Goal: Transaction & Acquisition: Purchase product/service

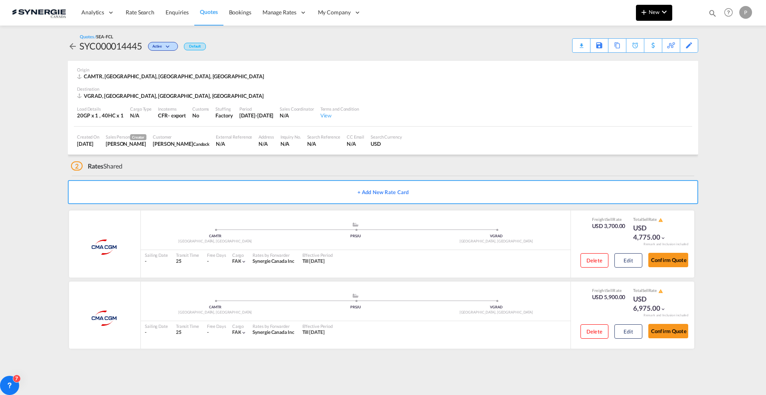
click at [657, 7] on button "New" at bounding box center [654, 13] width 36 height 16
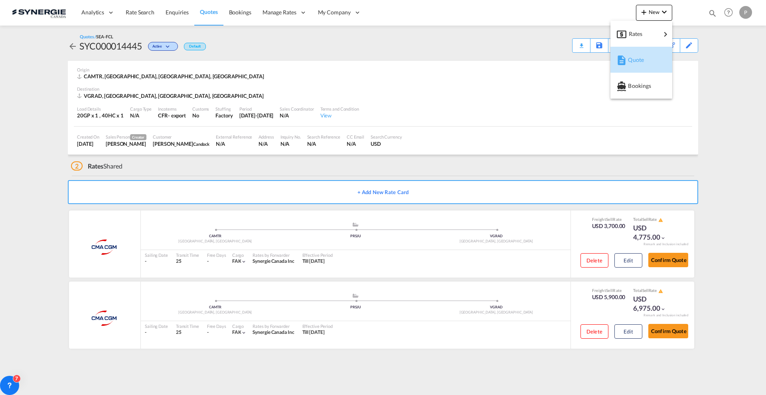
click at [634, 55] on span "Quote" at bounding box center [632, 60] width 9 height 16
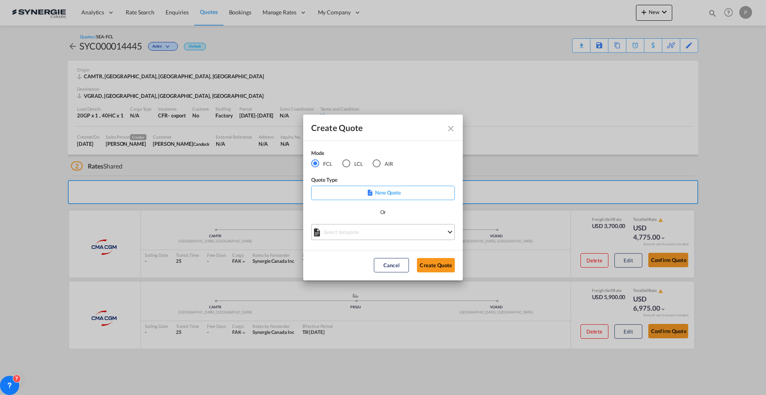
click at [355, 231] on md-select "Select template *NEW* FCL FREEHAND / DAP [PERSON_NAME] | [DATE] *NEW* Import FC…" at bounding box center [383, 232] width 144 height 16
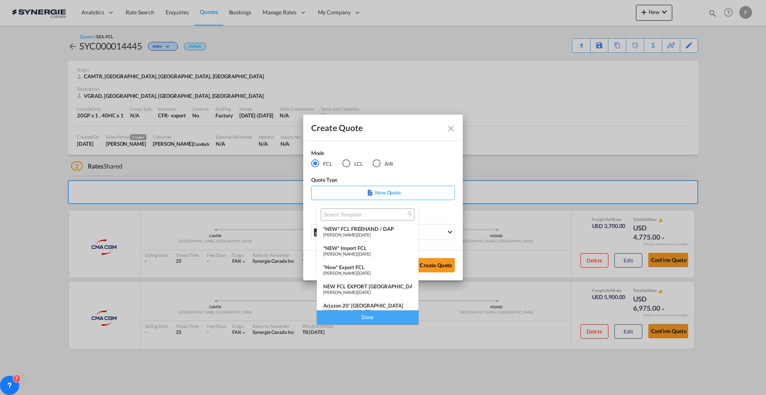
click at [365, 231] on div "*NEW* FCL FREEHAND / DAP" at bounding box center [367, 228] width 89 height 6
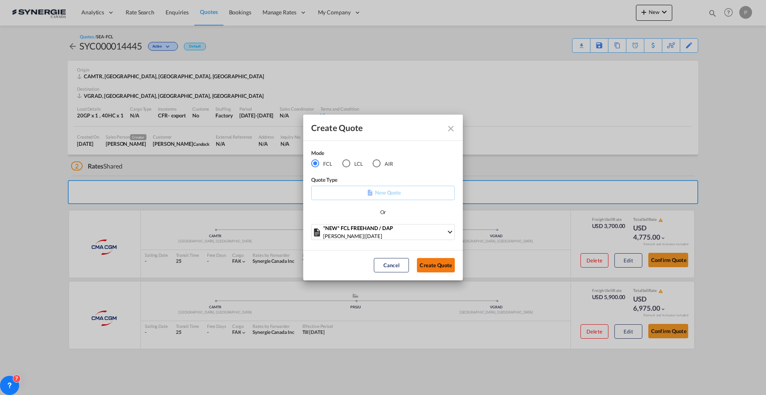
click at [450, 267] on button "Create Quote" at bounding box center [436, 265] width 38 height 14
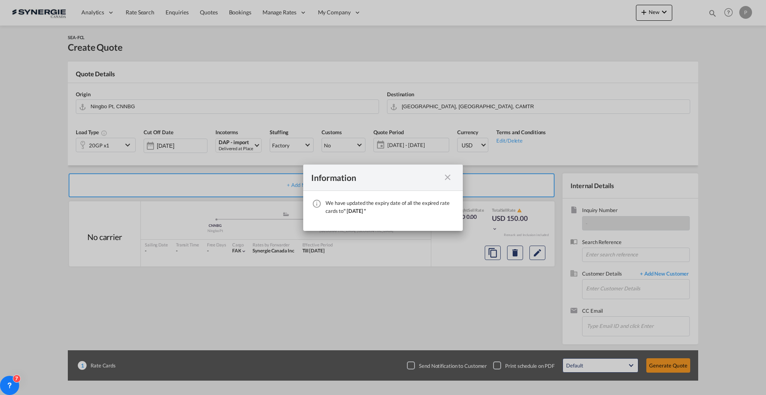
click at [449, 177] on md-icon "icon-close fg-AAA8AD cursor" at bounding box center [448, 177] width 10 height 10
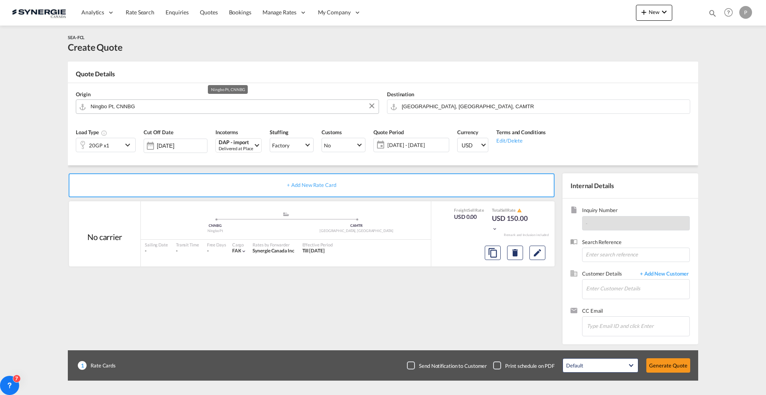
click at [111, 103] on input "Ningbo Pt, CNNBG" at bounding box center [233, 106] width 284 height 14
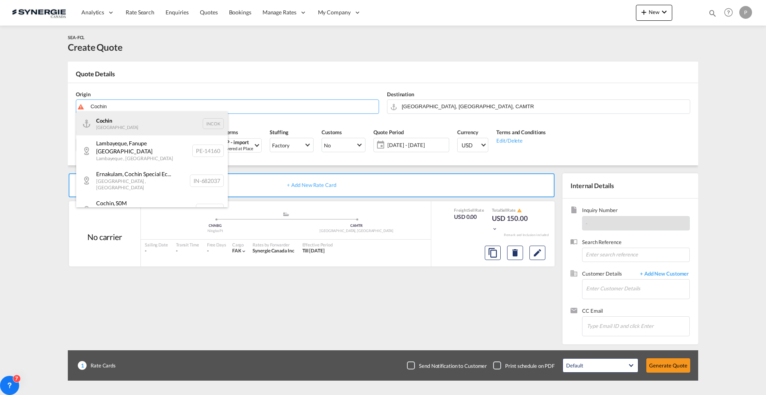
click at [140, 122] on div "Cochin India INCOK" at bounding box center [152, 123] width 152 height 24
type input "Cochin, INCOK"
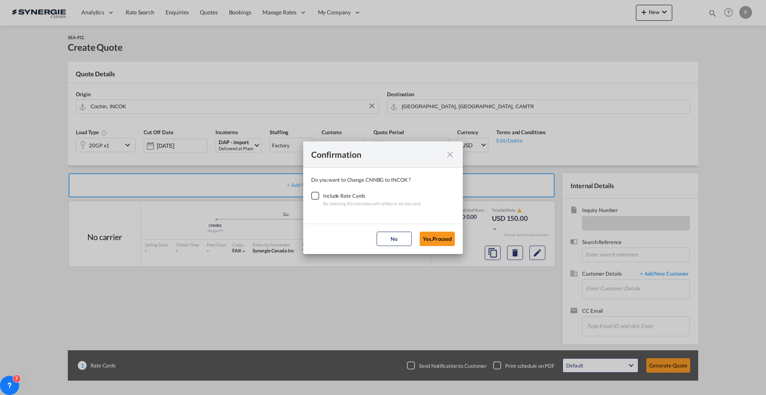
click at [328, 201] on div "By checking this checkbox will reflect in all rate card" at bounding box center [371, 203] width 97 height 8
click at [316, 197] on div "Checkbox No Ink" at bounding box center [315, 196] width 8 height 8
click at [442, 240] on button "Yes,Proceed" at bounding box center [437, 238] width 35 height 14
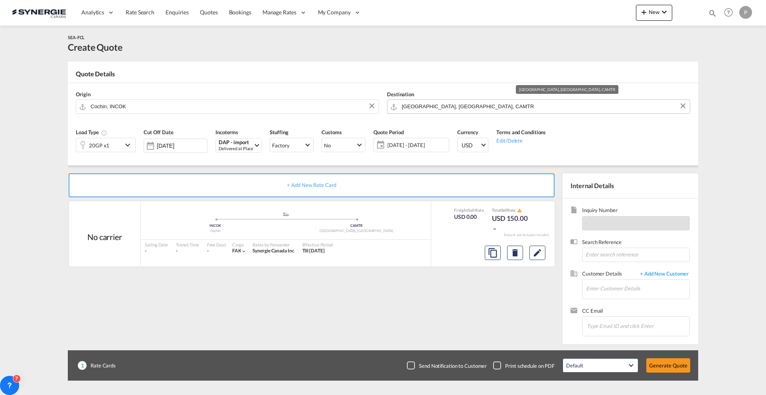
click at [456, 106] on input "[GEOGRAPHIC_DATA], [GEOGRAPHIC_DATA], CAMTR" at bounding box center [544, 106] width 284 height 14
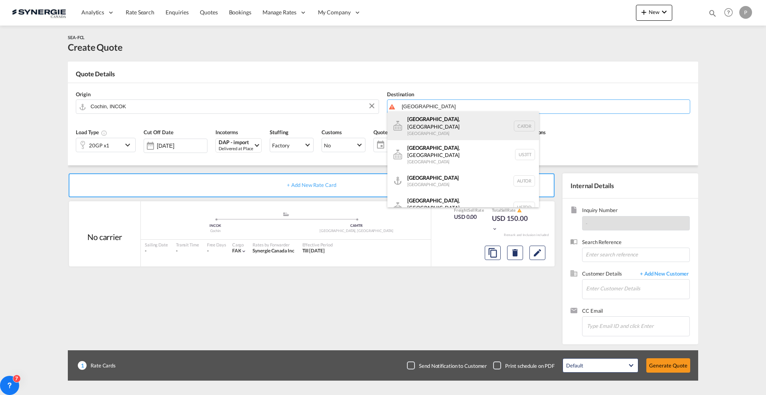
click at [451, 125] on div "[GEOGRAPHIC_DATA] , ON [GEOGRAPHIC_DATA] CATOR" at bounding box center [463, 125] width 152 height 29
type input "[GEOGRAPHIC_DATA], [GEOGRAPHIC_DATA], CATOR"
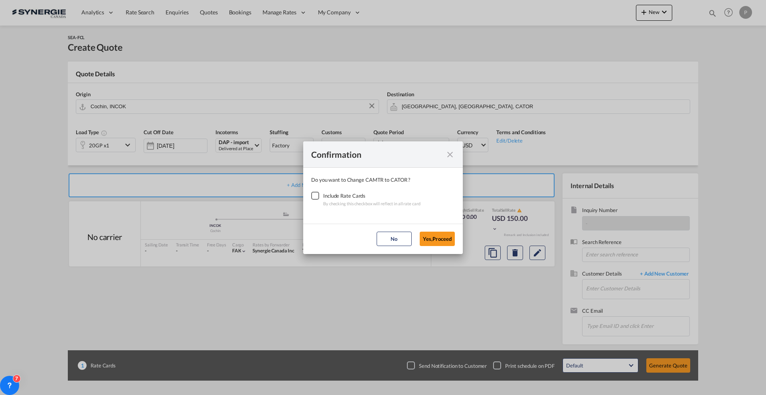
click at [319, 195] on div "Checkbox No Ink" at bounding box center [315, 196] width 8 height 8
click at [435, 240] on button "Yes,Proceed" at bounding box center [437, 238] width 35 height 14
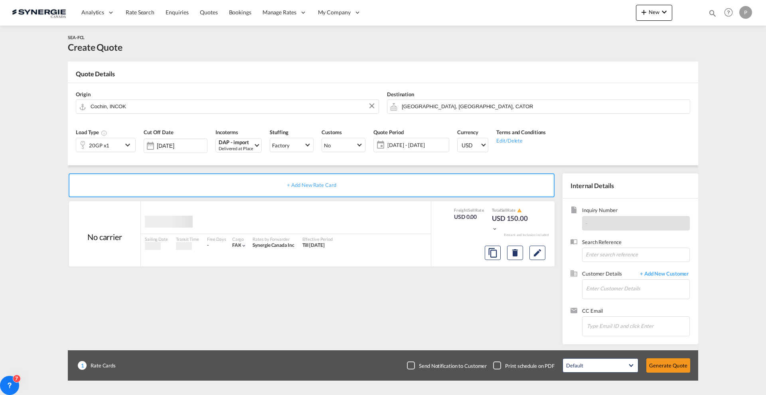
click at [97, 142] on div "20GP x1" at bounding box center [99, 145] width 20 height 11
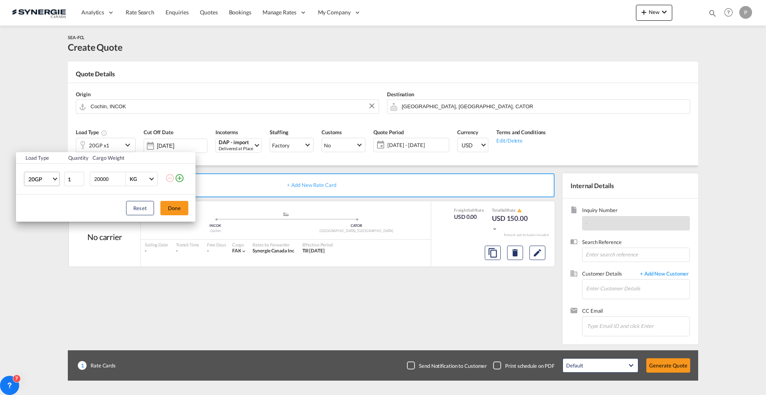
drag, startPoint x: 46, startPoint y: 172, endPoint x: 49, endPoint y: 180, distance: 7.6
click at [47, 174] on md-select-value "20GP" at bounding box center [44, 179] width 32 height 14
click at [47, 216] on md-option "40HC" at bounding box center [49, 217] width 54 height 19
click at [174, 207] on button "Done" at bounding box center [174, 208] width 28 height 14
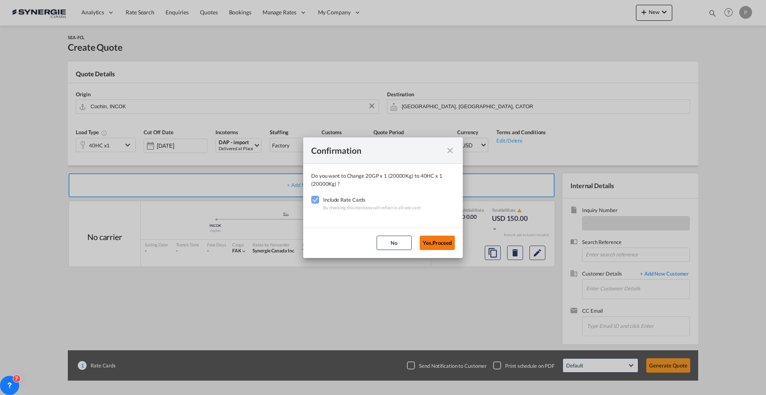
click at [432, 242] on button "Yes,Proceed" at bounding box center [437, 242] width 35 height 14
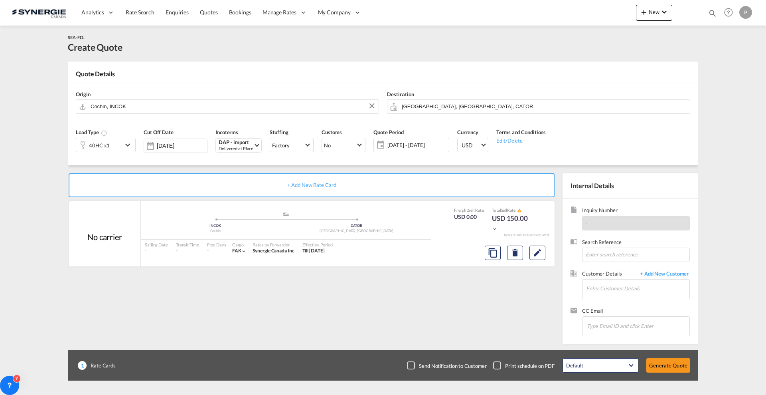
click at [405, 147] on span "[DATE] - [DATE]" at bounding box center [416, 144] width 59 height 7
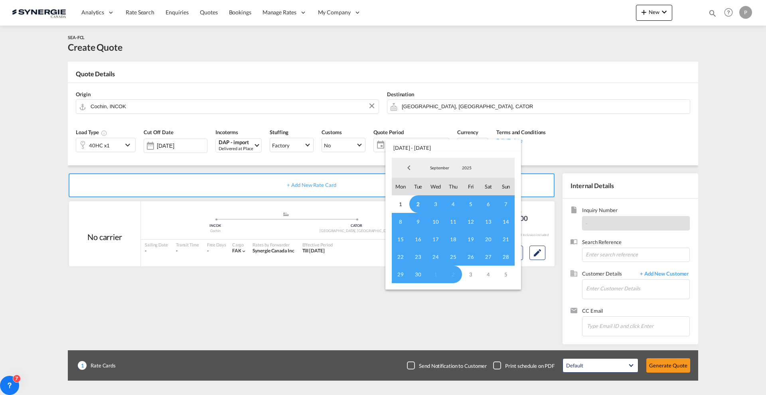
click at [340, 58] on md-backdrop at bounding box center [383, 197] width 766 height 395
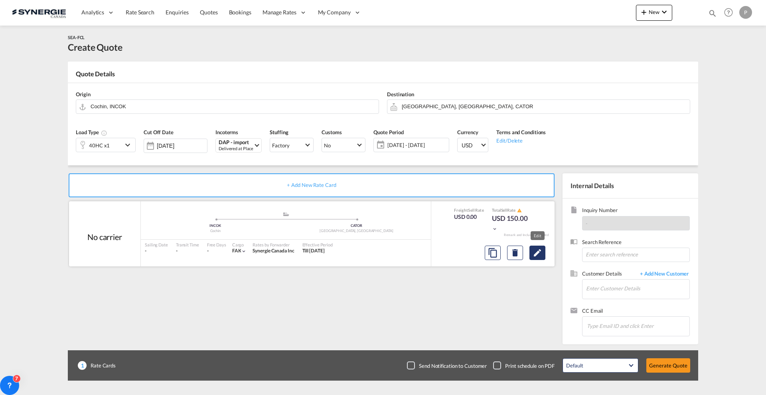
click at [540, 257] on md-icon "Edit" at bounding box center [538, 253] width 10 height 10
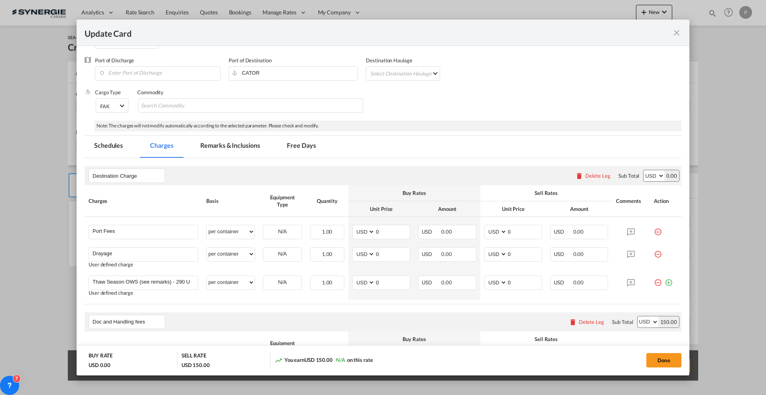
scroll to position [100, 0]
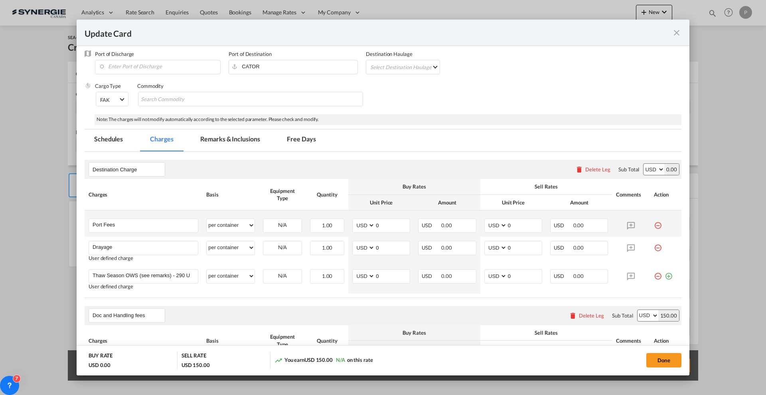
click at [654, 225] on md-icon "icon-minus-circle-outline red-400-fg" at bounding box center [658, 222] width 8 height 8
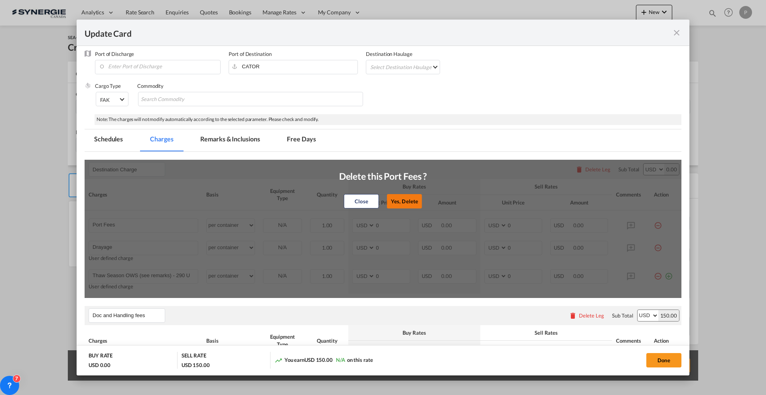
click at [403, 204] on button "Yes, Delete" at bounding box center [404, 201] width 35 height 14
type input "Drayage"
type input "Thaw Season OWS (see remarks) - 290 USD if applicable"
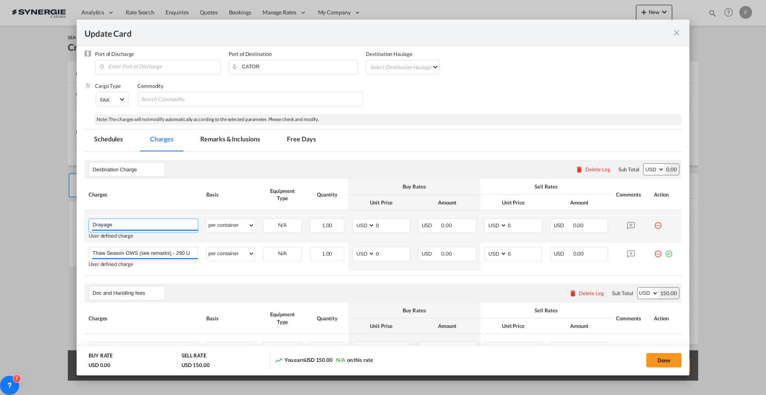
click at [162, 223] on input "Drayage" at bounding box center [145, 225] width 105 height 12
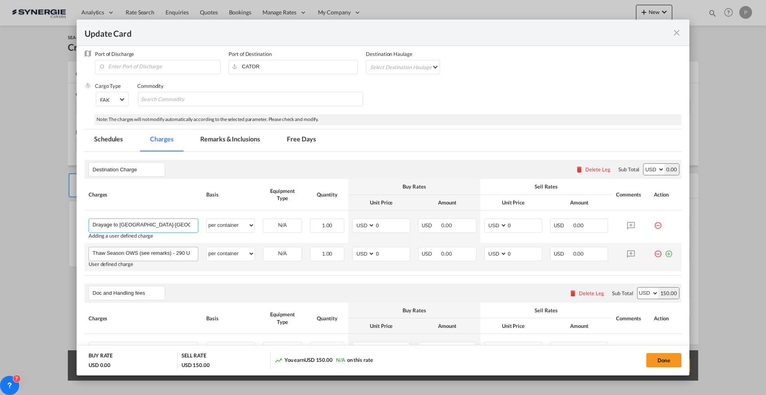
type input "Drayage to [GEOGRAPHIC_DATA]-[GEOGRAPHIC_DATA]"
click at [156, 248] on input "Thaw Season OWS (see remarks) - 290 USD if applicable" at bounding box center [145, 253] width 105 height 12
type input "Drayage to [GEOGRAPHIC_DATA]-ON"
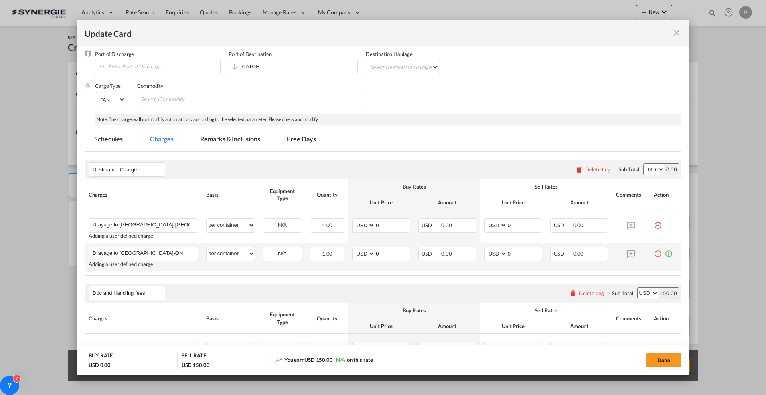
click at [665, 255] on md-icon "icon-plus-circle-outline green-400-fg" at bounding box center [669, 251] width 8 height 8
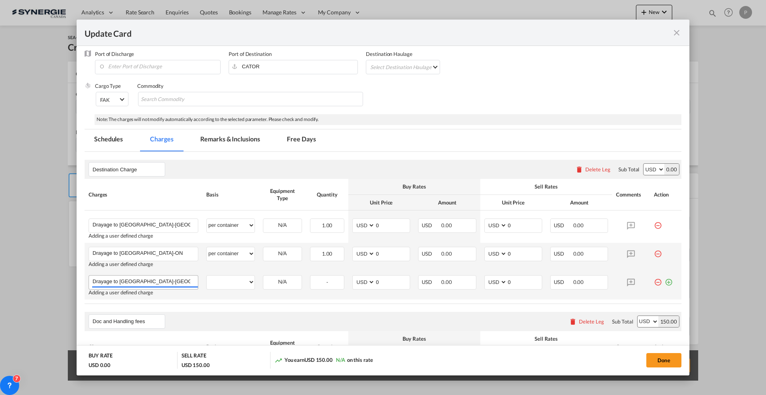
type input "Drayage to [GEOGRAPHIC_DATA]-[GEOGRAPHIC_DATA]"
select select "per container"
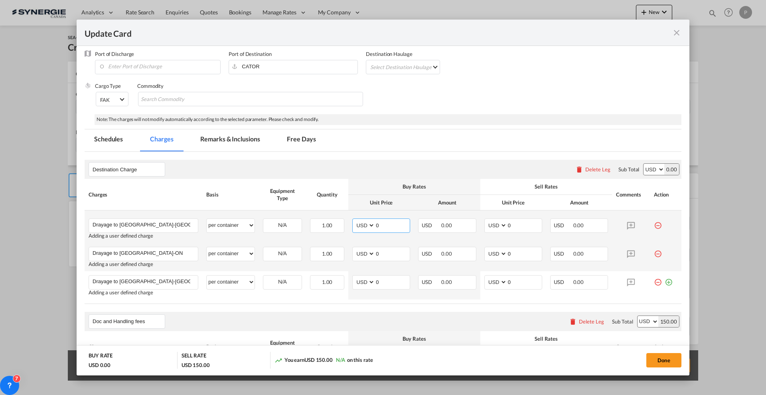
click at [390, 227] on input "0" at bounding box center [392, 225] width 35 height 12
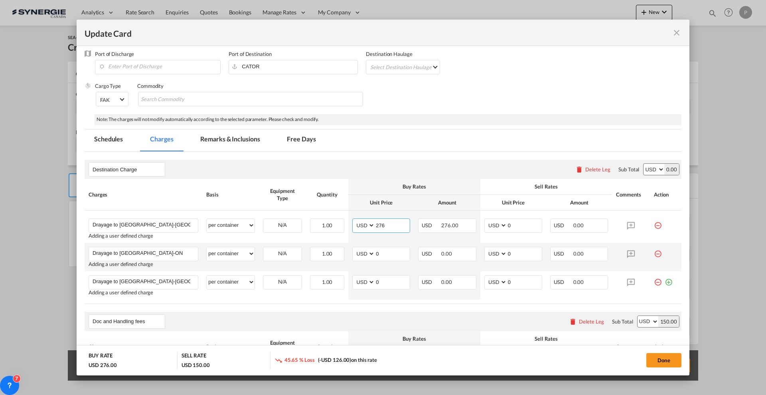
type input "276"
click at [392, 252] on input "0" at bounding box center [392, 253] width 35 height 12
type input "276"
click at [378, 276] on input "0" at bounding box center [392, 281] width 35 height 12
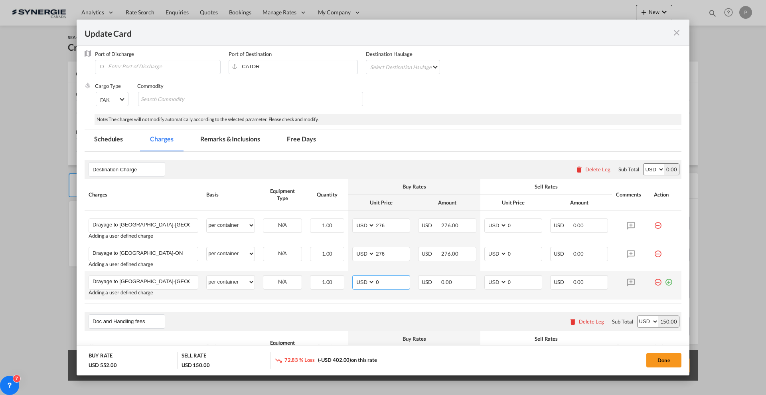
click at [378, 276] on input "0" at bounding box center [392, 281] width 35 height 12
type input "310"
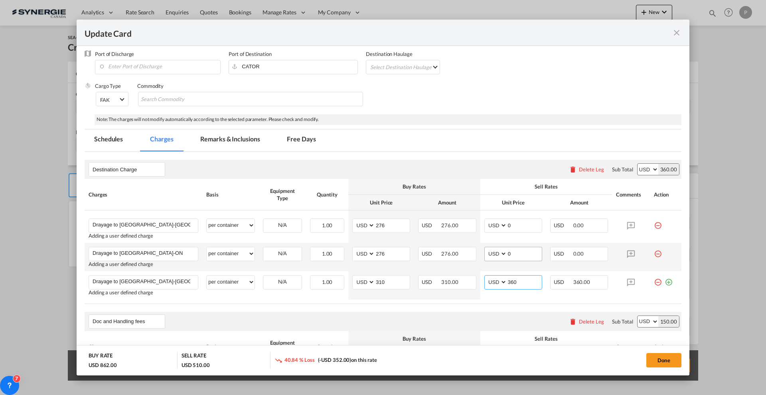
type input "360"
click at [513, 249] on input "0" at bounding box center [524, 253] width 35 height 12
type input "325"
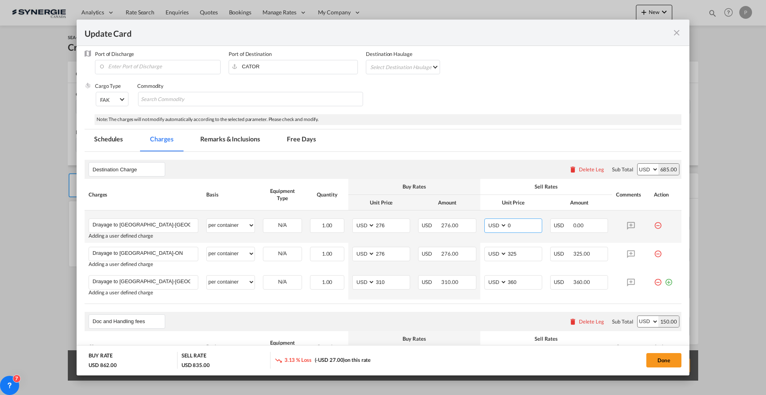
click at [510, 220] on input "0" at bounding box center [524, 225] width 35 height 12
type input "325"
click at [506, 135] on md-tabs-canvas "Schedules Charges Remarks & Inclusions Free Days Schedules Charges Remarks & In…" at bounding box center [383, 140] width 597 height 22
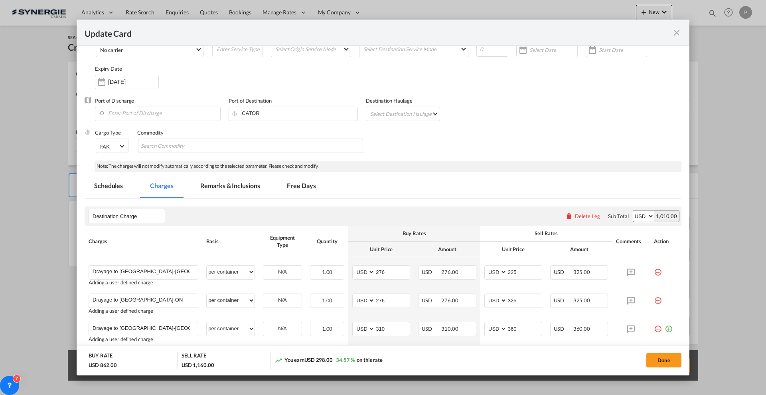
scroll to position [0, 0]
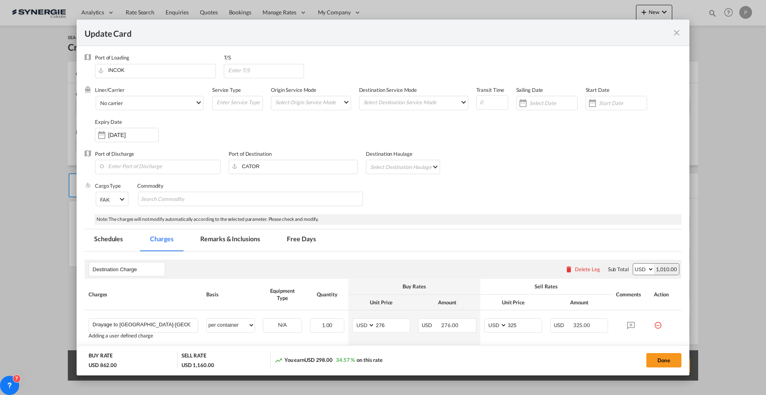
click at [243, 236] on md-tab-item "Remarks & Inclusions" at bounding box center [230, 240] width 79 height 22
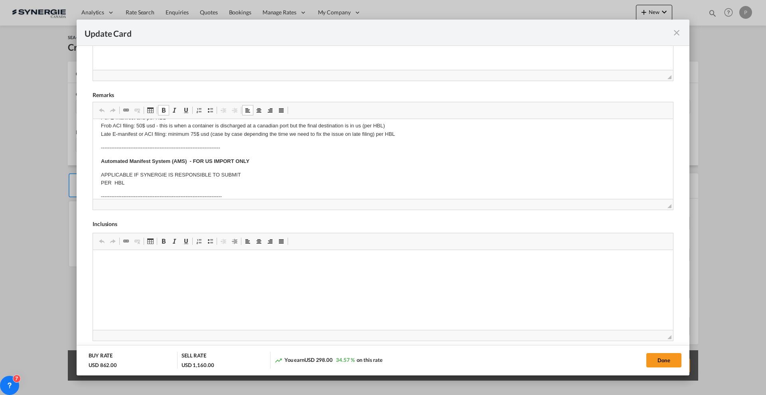
scroll to position [50, 0]
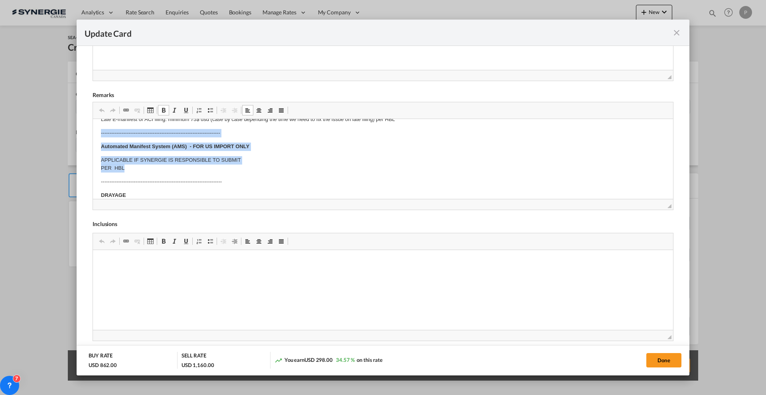
drag, startPoint x: 130, startPoint y: 165, endPoint x: 92, endPoint y: 132, distance: 50.3
click at [93, 132] on html "E Manifest (ACI): Applicable if Synergie is responsible to submit Per E-manifes…" at bounding box center [383, 284] width 580 height 430
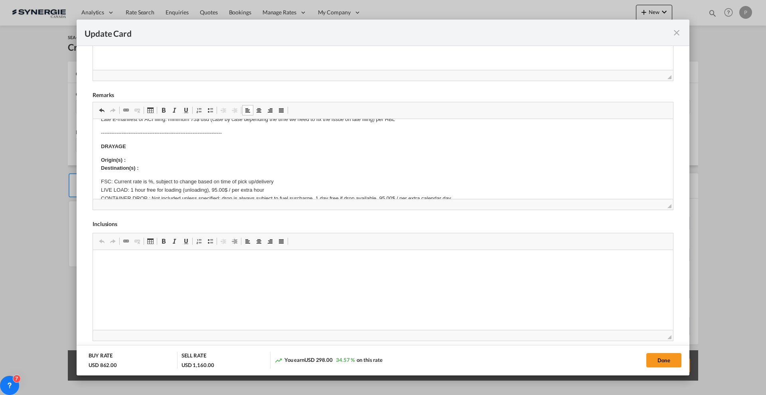
click at [156, 158] on p "Origin(s) : Destination(s) :" at bounding box center [383, 164] width 564 height 17
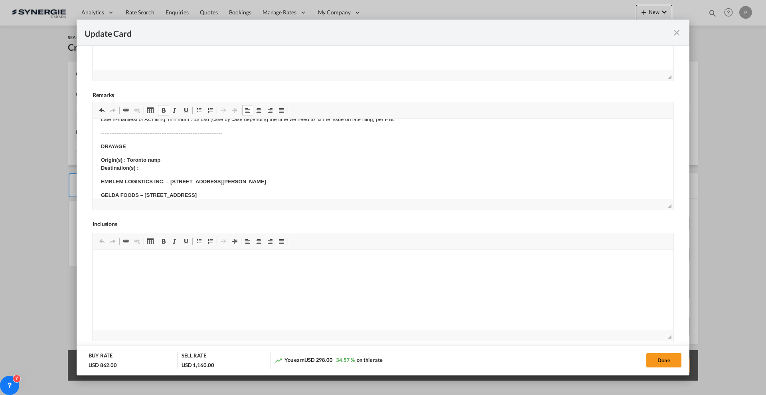
scroll to position [63, 0]
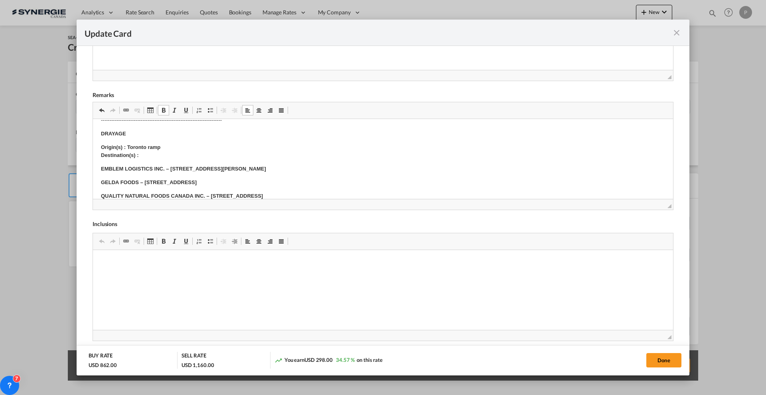
click at [186, 159] on body "E Manifest (ACI): Applicable if Synergie is responsible to submit Per E-manifes…" at bounding box center [383, 266] width 564 height 405
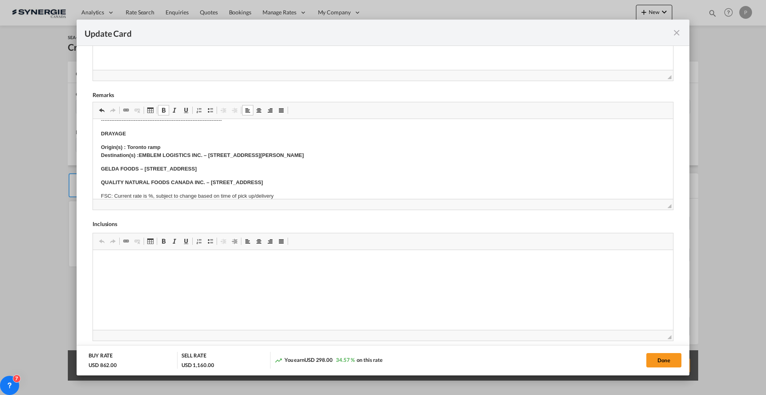
scroll to position [113, 0]
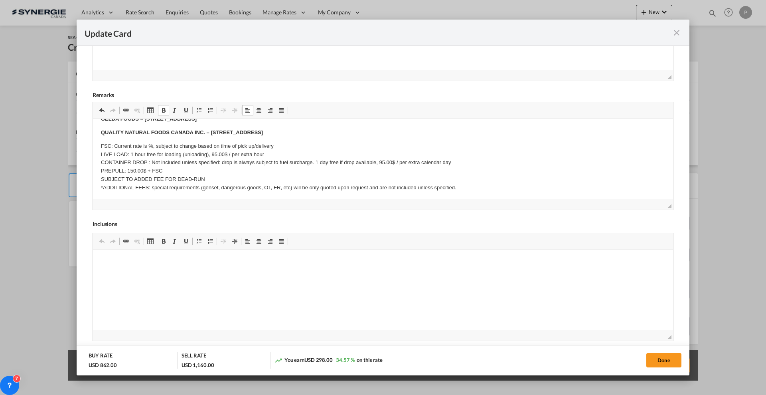
click at [149, 143] on p "FSC: Current rate is %, subject to change based on time of pick up/delivery LIV…" at bounding box center [383, 167] width 564 height 50
drag, startPoint x: 151, startPoint y: 161, endPoint x: 316, endPoint y: 164, distance: 164.8
click at [316, 164] on p "FSC: Current rate is 10%, subject to change based on time of pick up/delivery L…" at bounding box center [383, 167] width 564 height 50
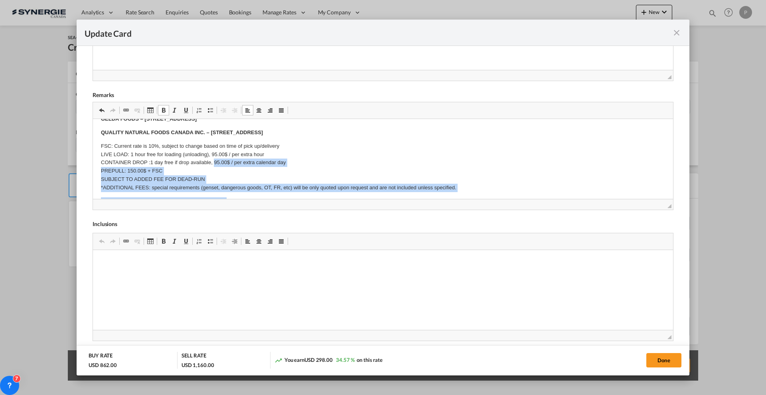
click at [215, 161] on body "E Manifest (ACI): Applicable if Synergie is responsible to submit Per E-manifes…" at bounding box center [383, 210] width 564 height 392
click at [215, 161] on p "FSC: Current rate is 10%, subject to change based on time of pick up/delivery L…" at bounding box center [383, 167] width 564 height 50
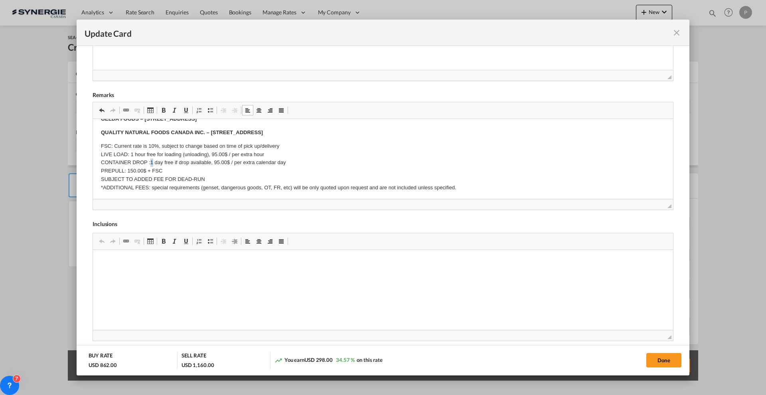
click at [153, 160] on p "FSC: Current rate is 10%, subject to change based on time of pick up/delivery L…" at bounding box center [383, 167] width 564 height 50
click at [217, 160] on p "FSC: Current rate is 10%, subject to change based on time of pick up/delivery L…" at bounding box center [383, 167] width 564 height 50
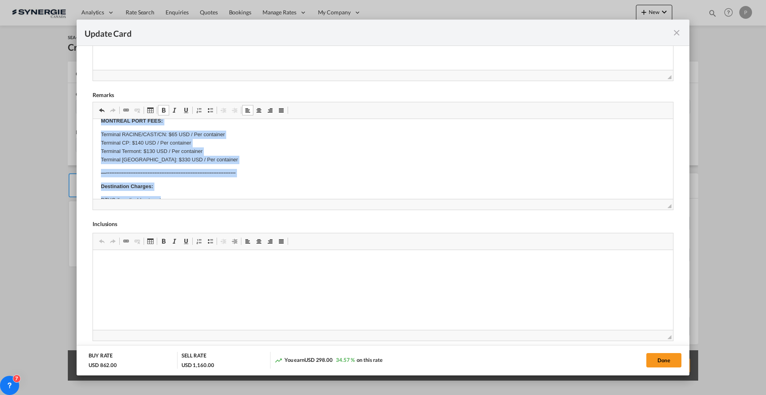
scroll to position [218, 0]
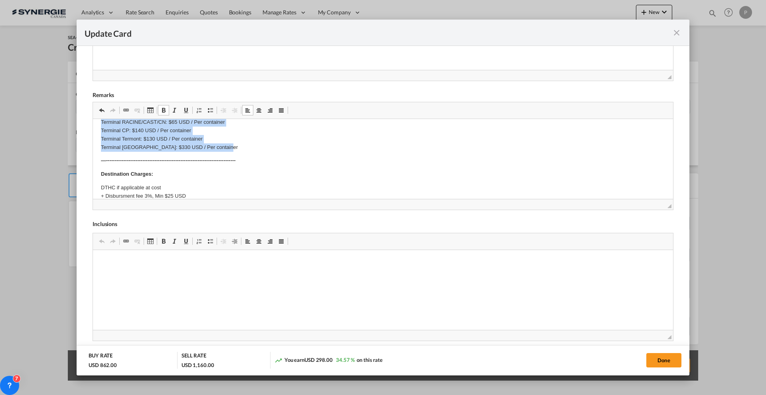
drag, startPoint x: 100, startPoint y: 160, endPoint x: 240, endPoint y: 150, distance: 140.0
click at [240, 150] on html "E Manifest (ACI): Applicable if Synergie is responsible to submit Per E-manifes…" at bounding box center [383, 105] width 580 height 408
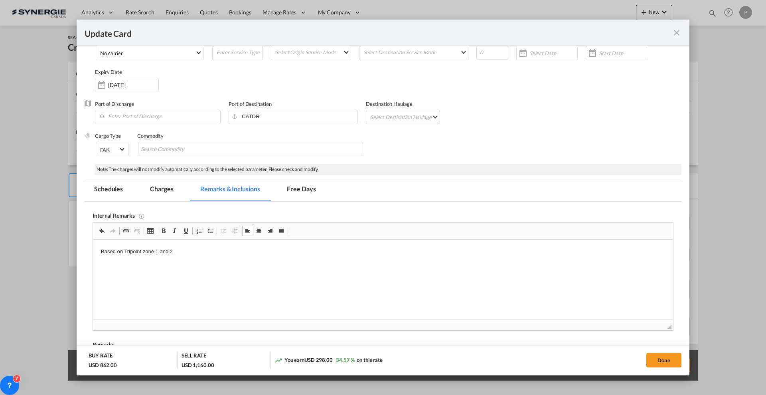
scroll to position [0, 0]
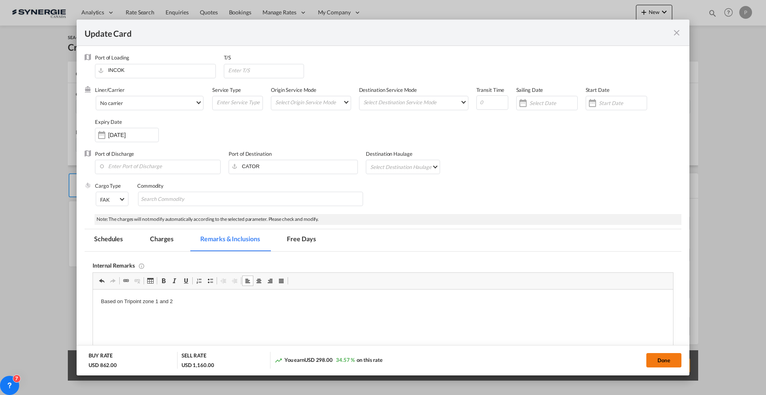
click at [673, 365] on button "Done" at bounding box center [663, 360] width 35 height 14
type input "[DATE]"
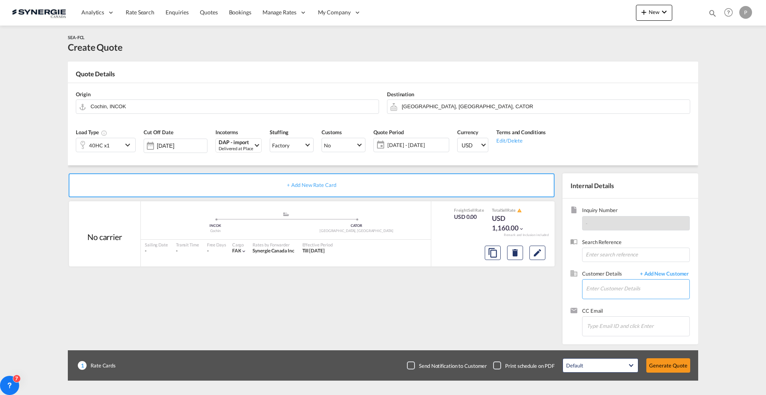
click at [622, 292] on input "Enter Customer Details" at bounding box center [637, 288] width 103 height 18
paste input "[EMAIL_ADDRESS][DOMAIN_NAME]"
type input "[EMAIL_ADDRESS][DOMAIN_NAME]"
click at [673, 271] on span "+ Add New Customer" at bounding box center [663, 274] width 54 height 9
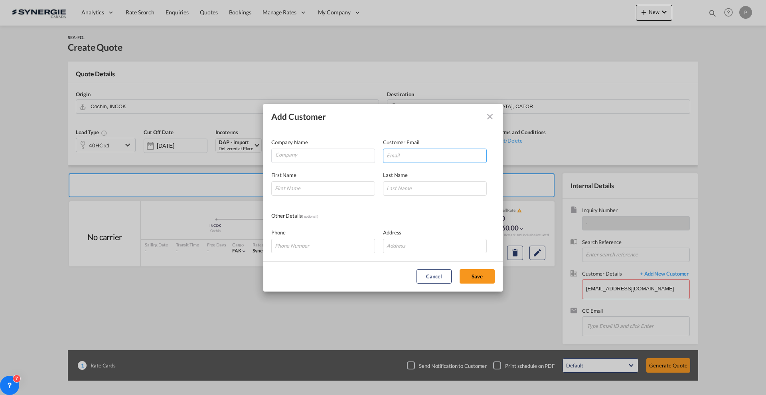
click at [400, 153] on input "Add Customer Company ..." at bounding box center [435, 155] width 104 height 14
paste input "[EMAIL_ADDRESS][DOMAIN_NAME]"
type input "[EMAIL_ADDRESS][DOMAIN_NAME]"
click at [312, 156] on input "Company" at bounding box center [324, 155] width 99 height 12
click at [317, 152] on input "Company" at bounding box center [324, 155] width 99 height 12
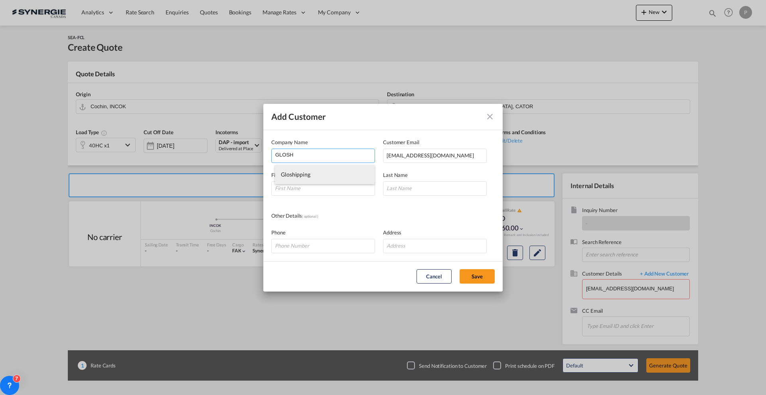
click at [317, 177] on li "Gloshipping" at bounding box center [325, 174] width 100 height 19
type input "Gloshipping"
click at [317, 188] on input "Add Customer Company ..." at bounding box center [323, 188] width 104 height 14
type input "Sai"
type input "Krishnaa"
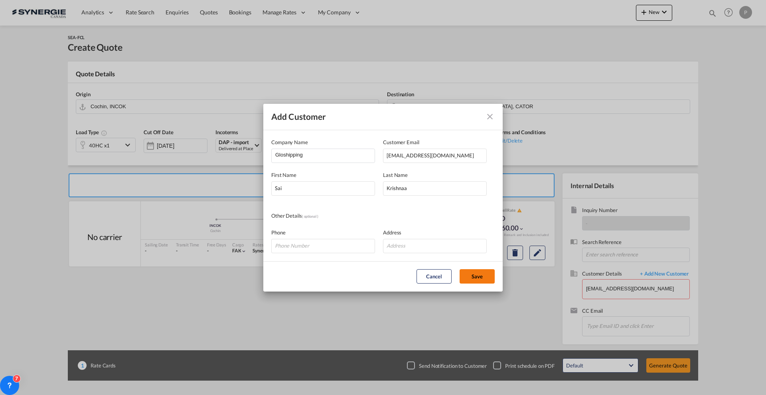
click at [492, 276] on button "Save" at bounding box center [477, 276] width 35 height 14
type input "Gloshipping, [PERSON_NAME], [EMAIL_ADDRESS][DOMAIN_NAME]"
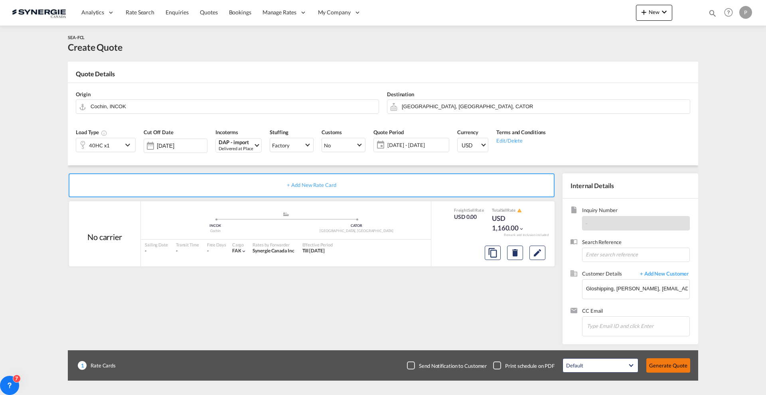
click at [671, 369] on button "Generate Quote" at bounding box center [668, 365] width 44 height 14
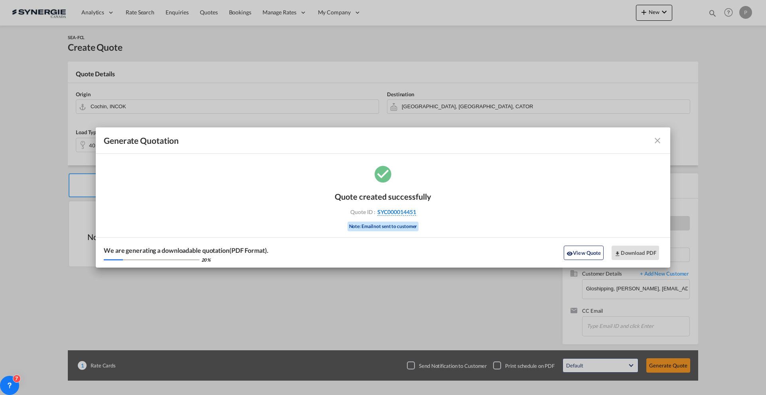
drag, startPoint x: 425, startPoint y: 208, endPoint x: 416, endPoint y: 211, distance: 9.7
click at [416, 211] on div "Quote ID : SYC000014451" at bounding box center [383, 211] width 93 height 7
copy div "SYC000014451"
click at [642, 250] on button "Download PDF" at bounding box center [635, 252] width 47 height 14
click at [656, 140] on md-icon "icon-close fg-AAA8AD cursor m-0" at bounding box center [658, 141] width 10 height 10
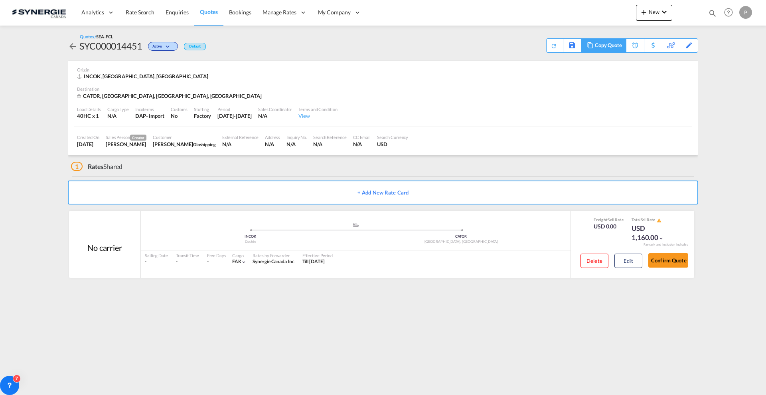
click at [621, 49] on div "Copy Quote" at bounding box center [608, 46] width 27 height 14
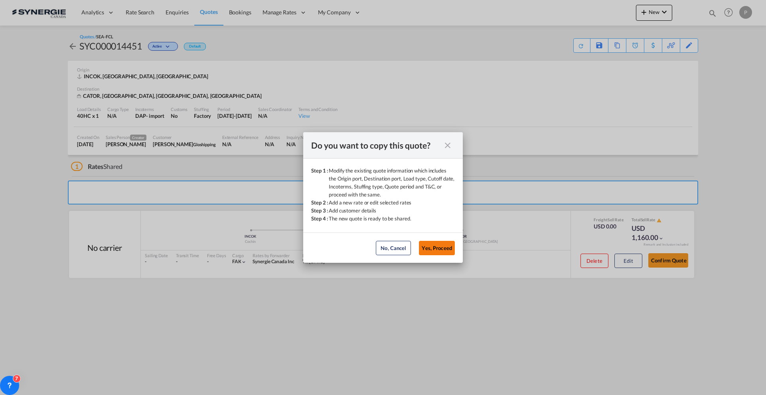
click at [434, 247] on button "Yes, Proceed" at bounding box center [437, 248] width 36 height 14
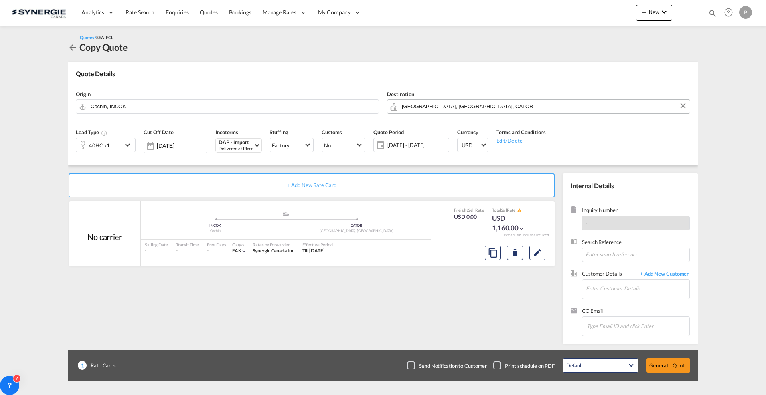
click at [465, 107] on input "[GEOGRAPHIC_DATA], [GEOGRAPHIC_DATA], CATOR" at bounding box center [544, 106] width 284 height 14
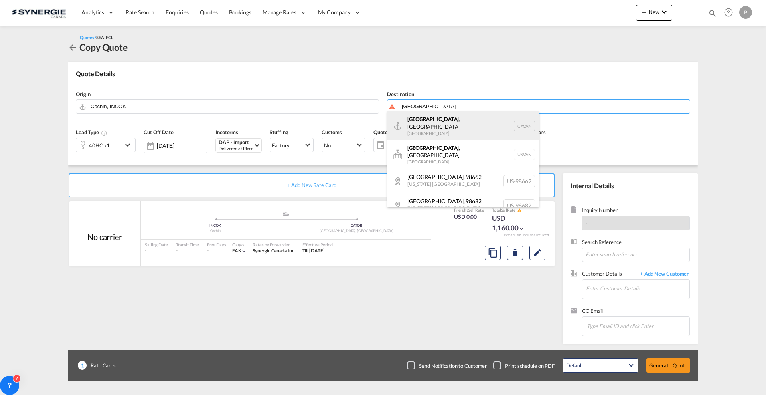
click at [465, 119] on div "[GEOGRAPHIC_DATA] , [GEOGRAPHIC_DATA] [GEOGRAPHIC_DATA] [GEOGRAPHIC_DATA]" at bounding box center [463, 125] width 152 height 29
type input "[GEOGRAPHIC_DATA], [GEOGRAPHIC_DATA], CAVAN"
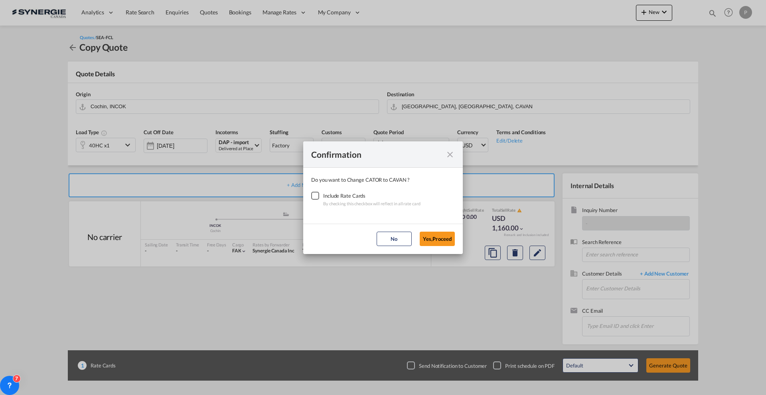
click at [311, 192] on div "Checkbox No Ink" at bounding box center [315, 196] width 8 height 8
click at [441, 240] on button "Yes,Proceed" at bounding box center [437, 238] width 35 height 14
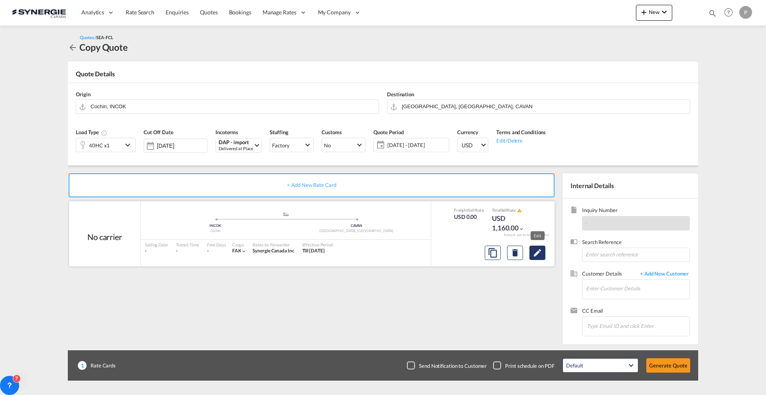
click at [538, 249] on md-icon "Edit" at bounding box center [538, 253] width 10 height 10
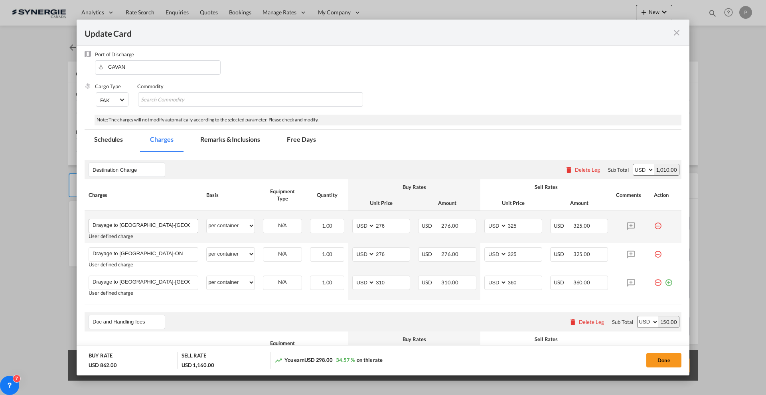
scroll to position [100, 0]
drag, startPoint x: 161, startPoint y: 223, endPoint x: 120, endPoint y: 220, distance: 40.8
click at [120, 220] on input "Drayage to [GEOGRAPHIC_DATA]-[GEOGRAPHIC_DATA]" at bounding box center [145, 225] width 105 height 12
paste input "Delta, BC V3M 6Y8"
type input "Drayage to Delta, BC V3M 6Y8"
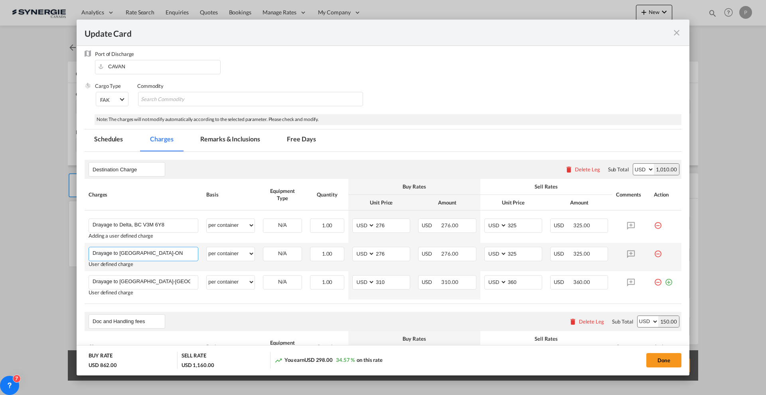
click at [143, 250] on input "Drayage to [GEOGRAPHIC_DATA]-ON" at bounding box center [145, 253] width 105 height 12
click at [170, 252] on input "Drayage to [GEOGRAPHIC_DATA]-ON" at bounding box center [145, 253] width 105 height 12
drag, startPoint x: 179, startPoint y: 253, endPoint x: 121, endPoint y: 252, distance: 57.9
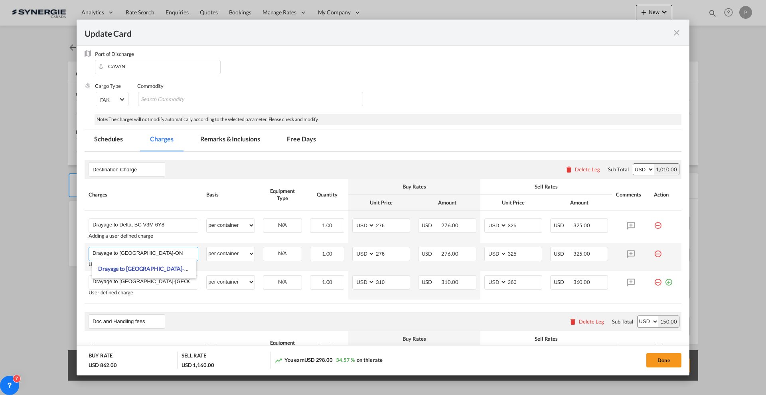
click at [121, 252] on input "Drayage to [GEOGRAPHIC_DATA]-ON" at bounding box center [145, 253] width 105 height 12
paste input "Delta ,BC V4G 0A5"
type input "Drayage to Delta ,[GEOGRAPHIC_DATA] V4G 0A5"
click at [252, 194] on div "Basis" at bounding box center [230, 194] width 49 height 7
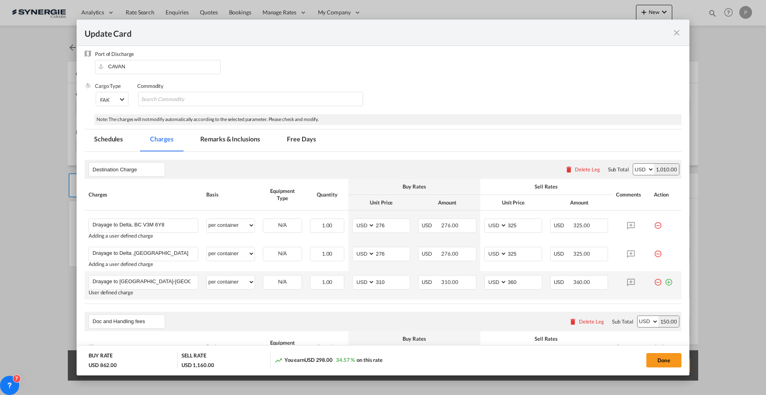
click at [654, 282] on md-icon "icon-minus-circle-outline red-400-fg" at bounding box center [658, 279] width 8 height 8
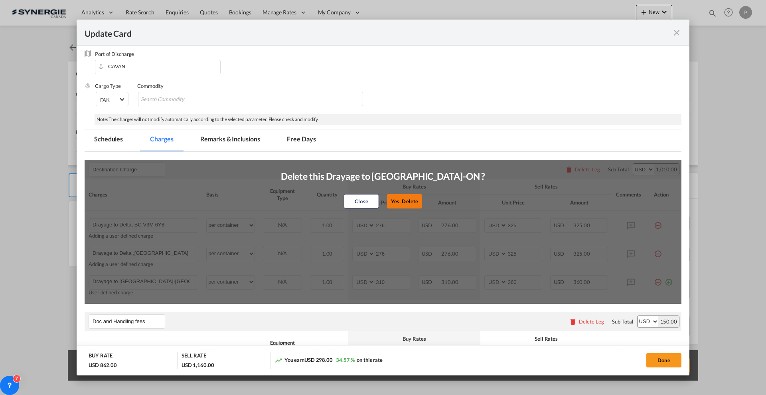
click at [401, 196] on button "Yes, Delete" at bounding box center [404, 201] width 35 height 14
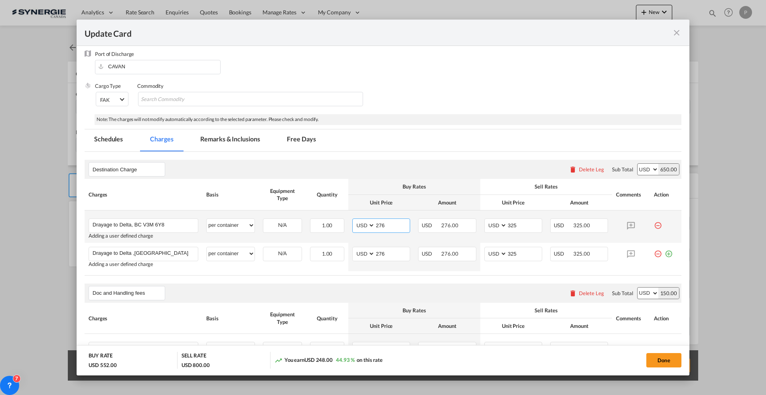
click at [387, 221] on input "276" at bounding box center [392, 225] width 35 height 12
click at [387, 220] on input "276" at bounding box center [392, 225] width 35 height 12
type input "500"
type input "550"
click at [392, 253] on input "276" at bounding box center [392, 253] width 35 height 12
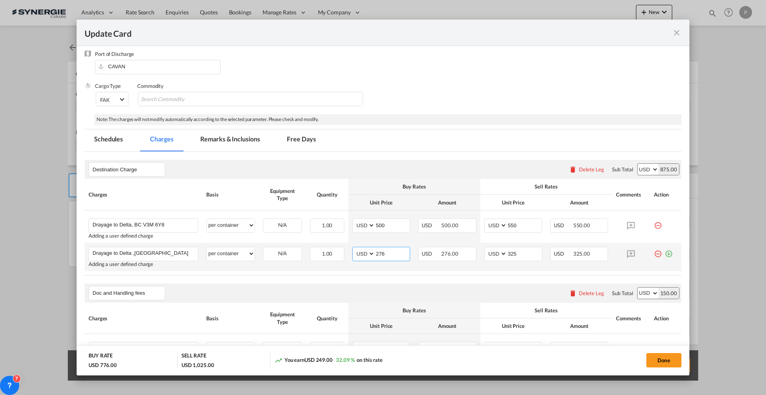
click at [392, 253] on input "276" at bounding box center [392, 253] width 35 height 12
type input "520"
type input "570"
click at [223, 141] on md-tab-item "Remarks & Inclusions" at bounding box center [230, 140] width 79 height 22
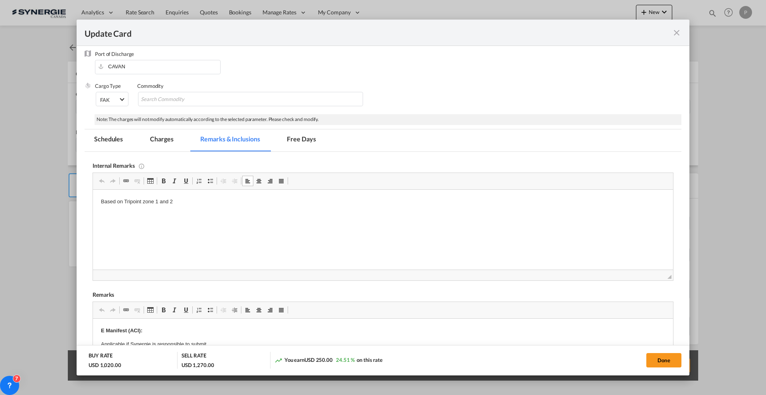
drag, startPoint x: 201, startPoint y: 199, endPoint x: 133, endPoint y: 199, distance: 68.2
drag, startPoint x: 123, startPoint y: 201, endPoint x: 249, endPoint y: 199, distance: 126.5
click at [249, 199] on p "Based on Tripoint zone 1 and 2" at bounding box center [383, 201] width 564 height 8
click at [124, 199] on p "Based onCanada West" at bounding box center [383, 201] width 564 height 8
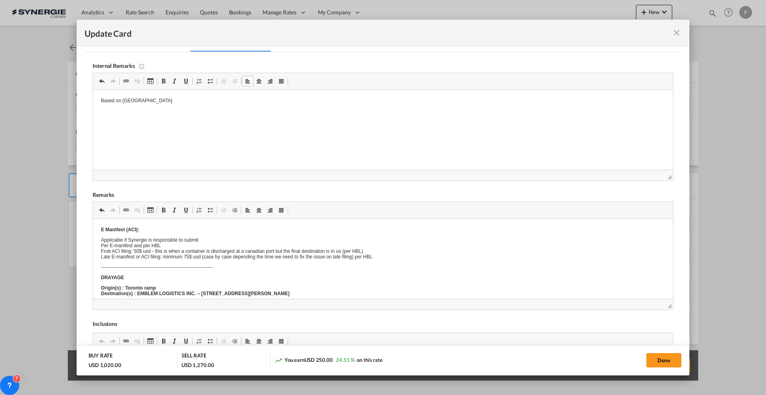
scroll to position [22, 0]
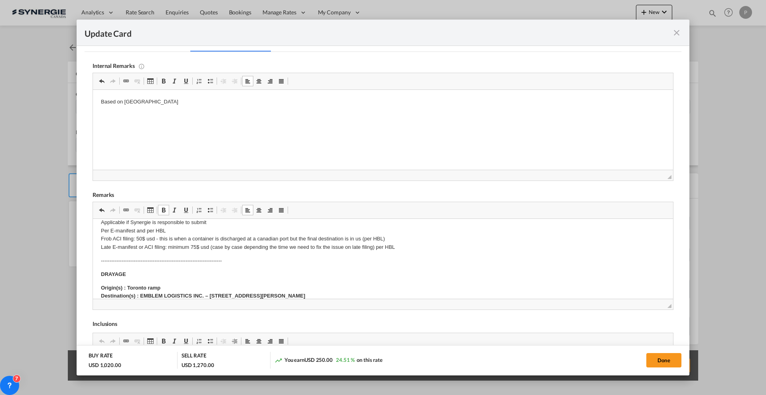
drag, startPoint x: 207, startPoint y: 275, endPoint x: 218, endPoint y: 257, distance: 21.8
click at [218, 257] on body "E Manifest (ACI): Applicable if Synergie is responsible to submit Per E-manifes…" at bounding box center [383, 375] width 564 height 340
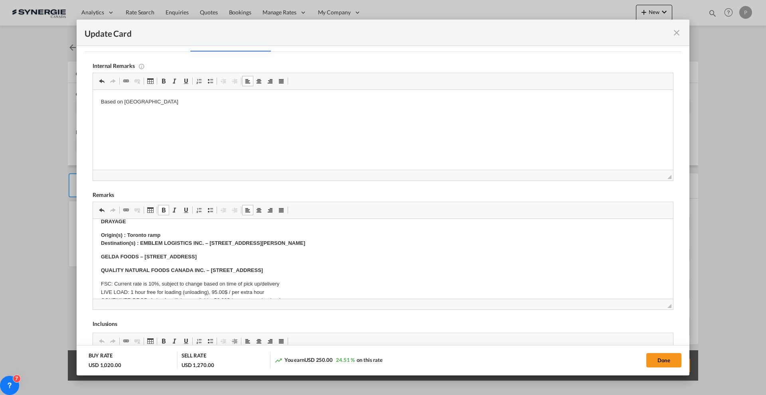
scroll to position [59, 0]
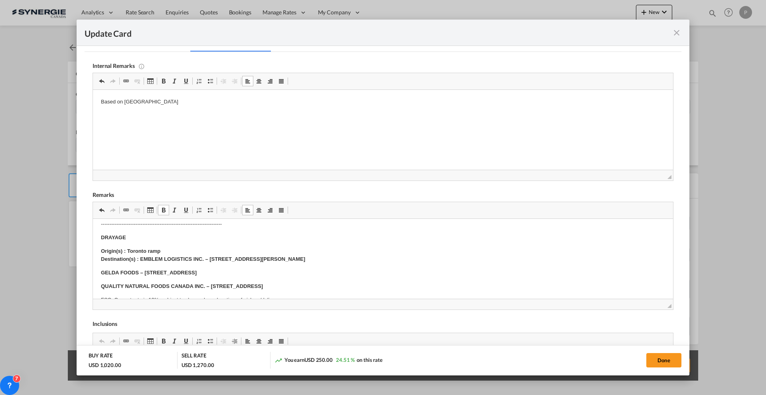
drag, startPoint x: 359, startPoint y: 287, endPoint x: 142, endPoint y: 258, distance: 219.8
click at [142, 258] on body "E Manifest (ACI): Applicable if Synergie is responsible to submit Per E-manifes…" at bounding box center [383, 338] width 564 height 340
click at [202, 259] on p "Origin(s) : Toronto ramp Destination(s) :" at bounding box center [383, 255] width 564 height 17
drag, startPoint x: 155, startPoint y: 283, endPoint x: 149, endPoint y: 284, distance: 6.5
click at [149, 284] on p "FSC: Current rate is 10%, subject to change based on time of pick up/delivery L…" at bounding box center [383, 307] width 564 height 50
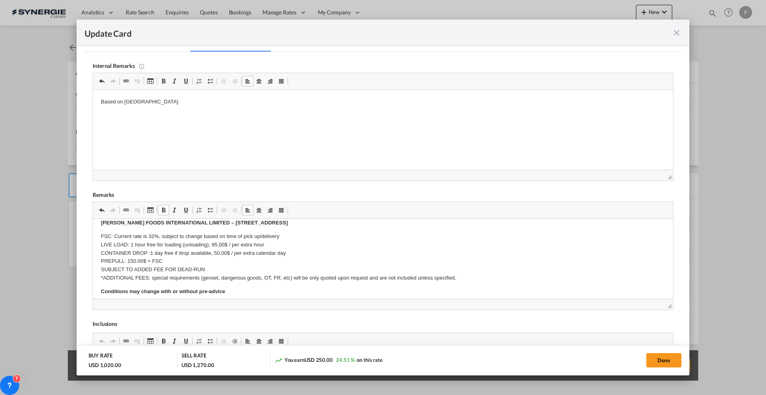
scroll to position [0, 0]
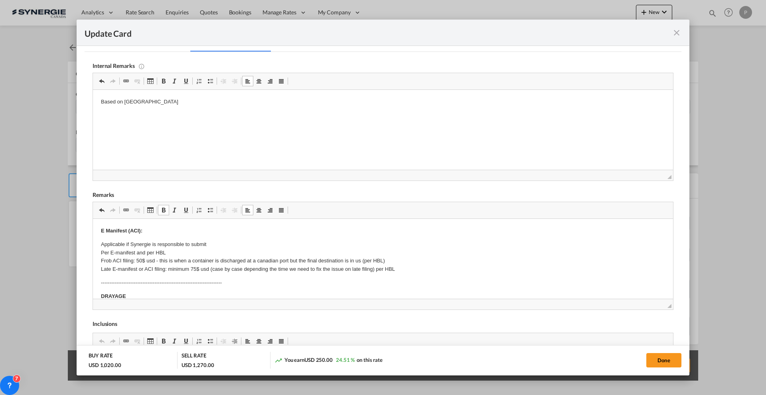
click at [153, 251] on p "Applicable if Synergie is responsible to submit Per E-manifest and per HBL Frob…" at bounding box center [383, 256] width 564 height 33
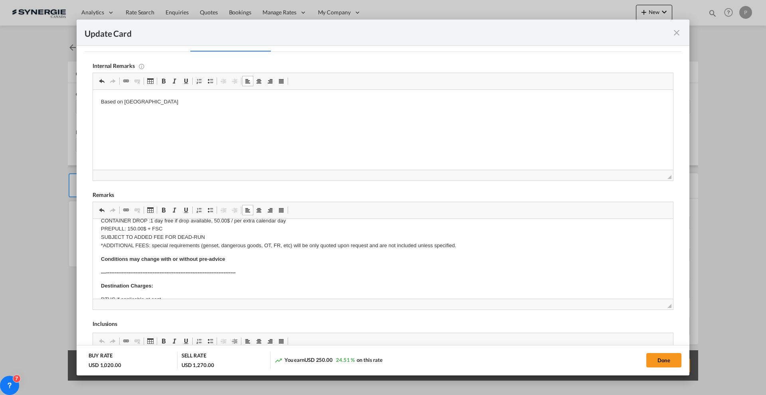
scroll to position [100, 0]
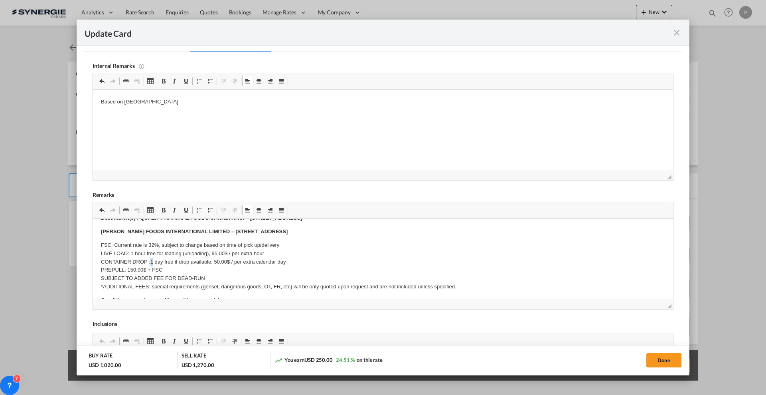
click at [153, 261] on p "FSC: Current rate is 32%, subject to change based on time of pick up/delivery L…" at bounding box center [383, 266] width 564 height 50
click at [163, 261] on p "FSC: Current rate is 32%, subject to change based on time of pick up/delivery L…" at bounding box center [383, 266] width 564 height 50
click at [178, 263] on p "FSC: Current rate is 32%, subject to change based on time of pick up/delivery L…" at bounding box center [383, 266] width 564 height 50
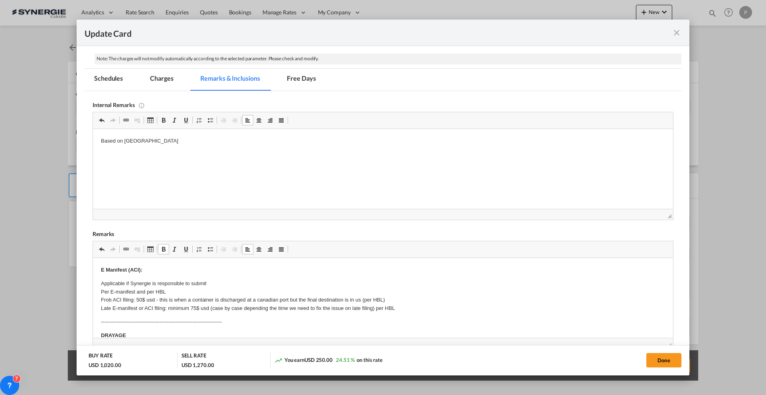
scroll to position [150, 0]
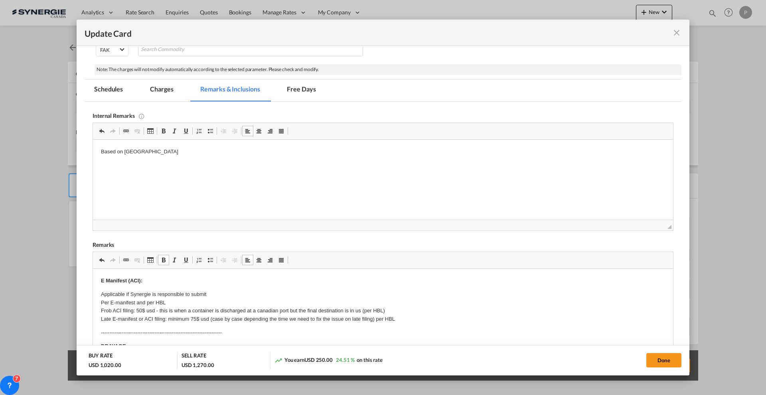
click at [157, 93] on md-tab-item "Charges" at bounding box center [161, 90] width 42 height 22
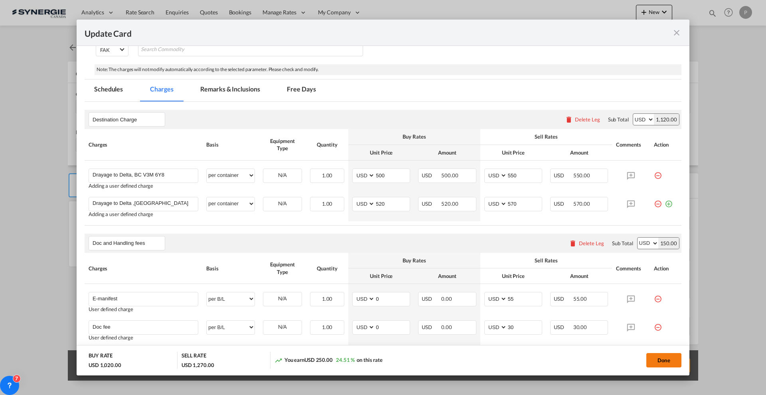
click at [662, 357] on button "Done" at bounding box center [663, 360] width 35 height 14
type input "[DATE]"
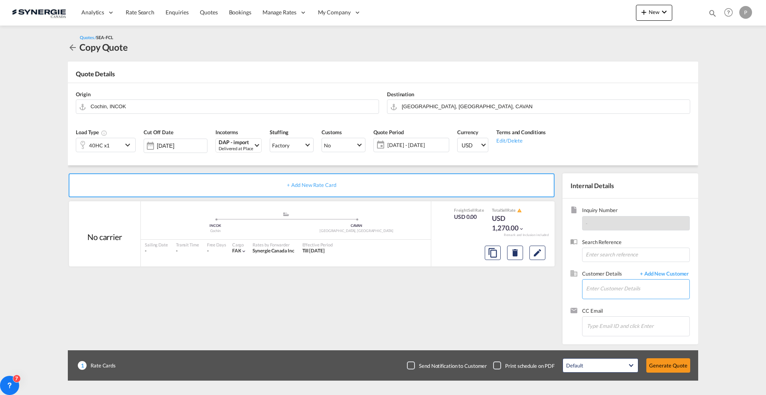
click at [612, 288] on input "Enter Customer Details" at bounding box center [637, 288] width 103 height 18
paste input "[EMAIL_ADDRESS][DOMAIN_NAME]"
click at [626, 298] on div "[PERSON_NAME] [EMAIL_ADDRESS][DOMAIN_NAME]" at bounding box center [662, 302] width 152 height 22
type input "Gloshipping, [PERSON_NAME], [EMAIL_ADDRESS][DOMAIN_NAME]"
click at [663, 363] on button "Generate Quote" at bounding box center [668, 365] width 44 height 14
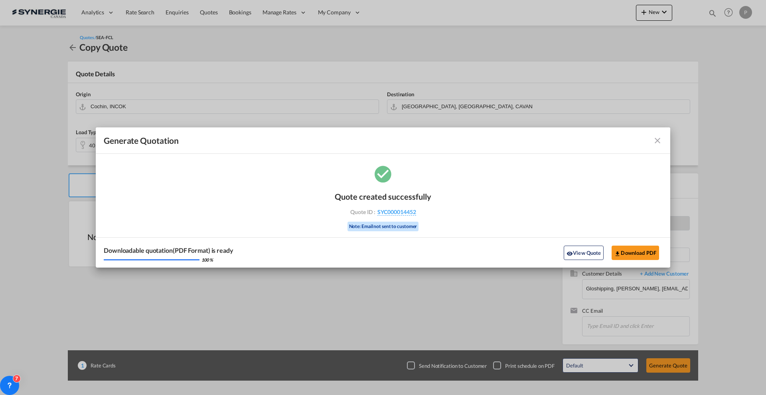
drag, startPoint x: 426, startPoint y: 213, endPoint x: 417, endPoint y: 215, distance: 9.6
click at [417, 215] on div "Quote created successfully Quote ID : SYC000014452 Note: Email not sent to cust…" at bounding box center [383, 211] width 97 height 54
copy div "SYC000014452"
click at [625, 255] on button "Download PDF" at bounding box center [635, 252] width 47 height 14
click at [654, 136] on md-icon "icon-close fg-AAA8AD cursor m-0" at bounding box center [658, 141] width 10 height 10
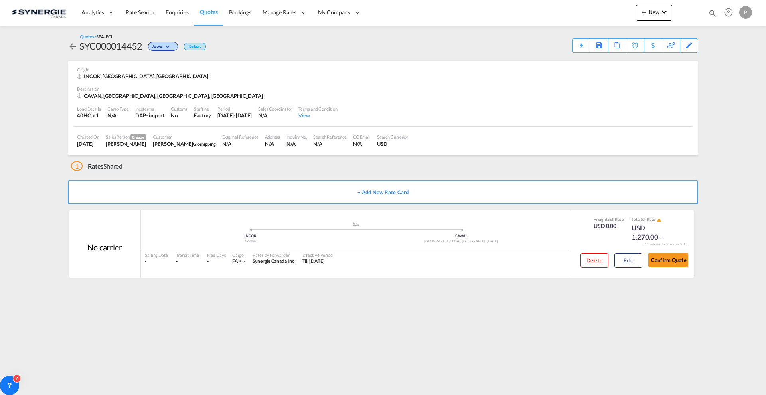
drag, startPoint x: 712, startPoint y: 13, endPoint x: 700, endPoint y: 14, distance: 12.0
click at [713, 13] on md-icon "icon-magnify" at bounding box center [712, 13] width 9 height 9
click at [576, 10] on select "Bookings Quotes Enquiries" at bounding box center [586, 13] width 38 height 14
select select "Shipments"
click at [567, 6] on select "Bookings Quotes Enquiries" at bounding box center [586, 13] width 38 height 14
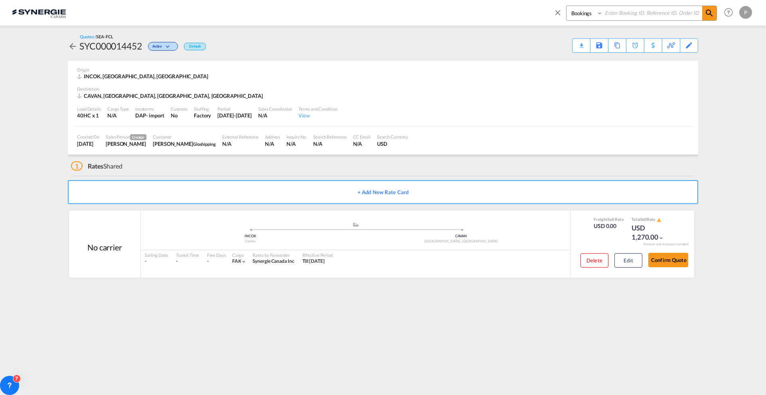
click at [635, 14] on input at bounding box center [652, 13] width 99 height 14
paste input "SYC002459"
type input "SYC002459"
click at [705, 12] on md-icon "icon-magnify" at bounding box center [710, 13] width 10 height 10
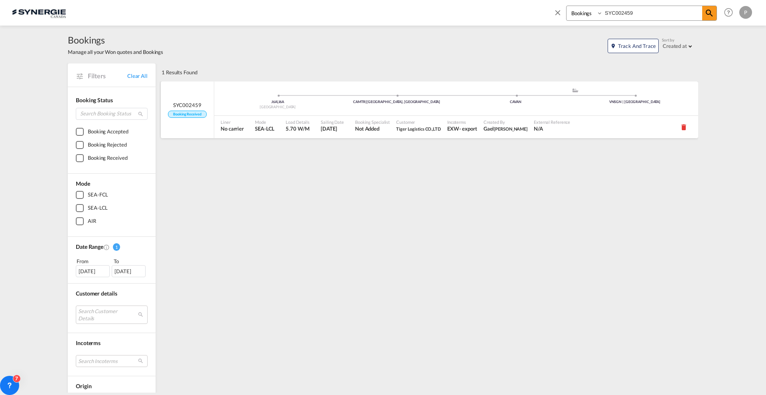
click at [494, 130] on span "[PERSON_NAME]" at bounding box center [511, 128] width 34 height 5
click at [557, 15] on md-icon "icon-close" at bounding box center [557, 12] width 9 height 9
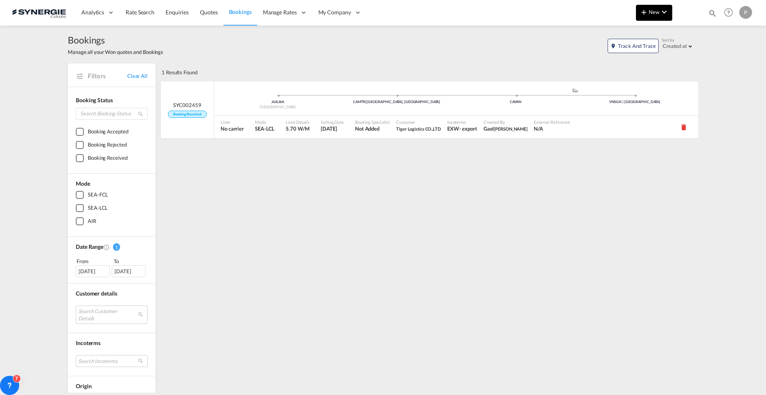
click at [645, 13] on md-icon "icon-plus 400-fg" at bounding box center [644, 12] width 10 height 10
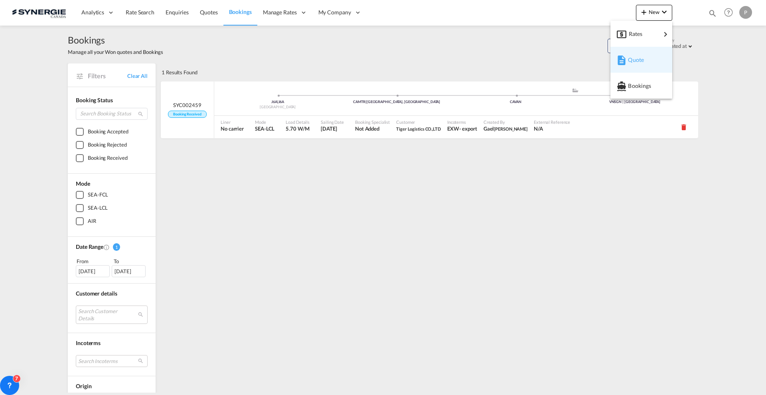
click at [637, 57] on span "Quote" at bounding box center [632, 60] width 9 height 16
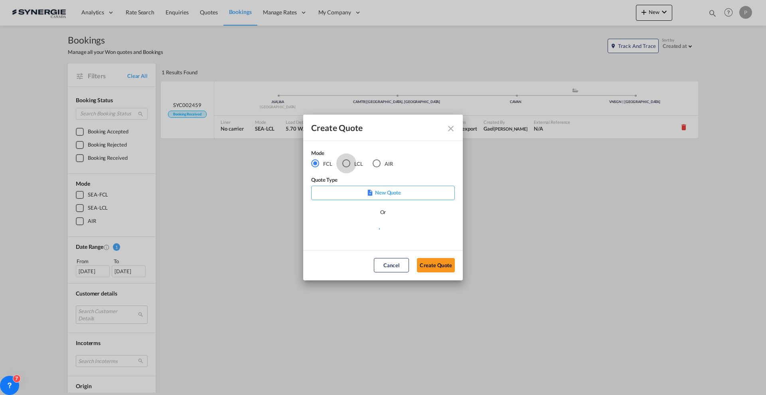
drag, startPoint x: 350, startPoint y: 161, endPoint x: 354, endPoint y: 186, distance: 24.7
click at [350, 160] on div "LCL" at bounding box center [346, 163] width 8 height 8
click at [374, 231] on md-select "Select template *NEW* FCL FREEHAND / DAP [PERSON_NAME] | [DATE] *NEW* Import FC…" at bounding box center [383, 232] width 144 height 16
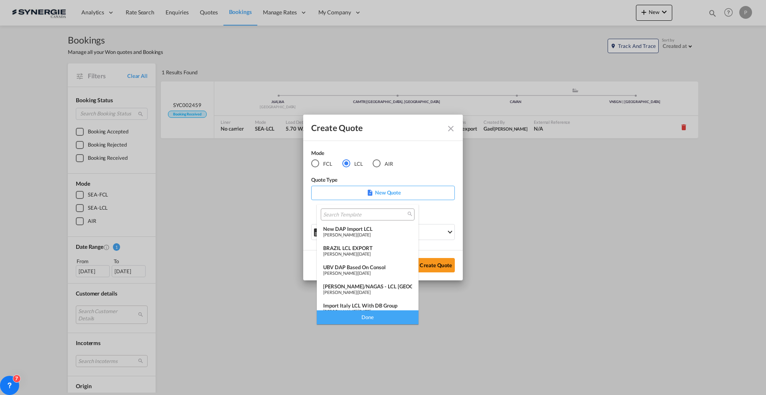
click at [371, 234] on span "[DATE]" at bounding box center [364, 234] width 13 height 5
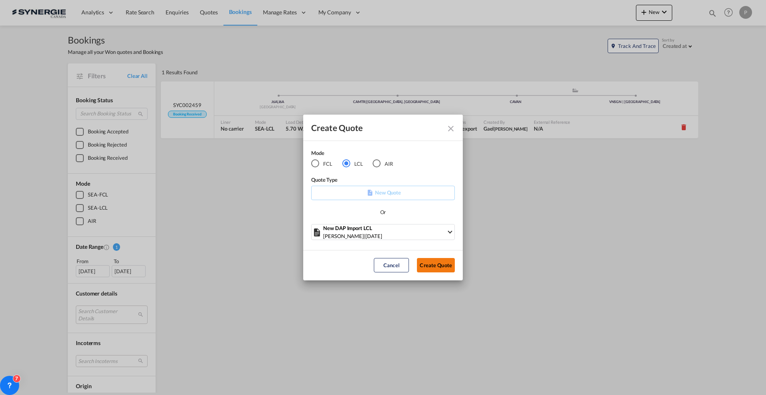
click at [427, 263] on button "Create Quote" at bounding box center [436, 265] width 38 height 14
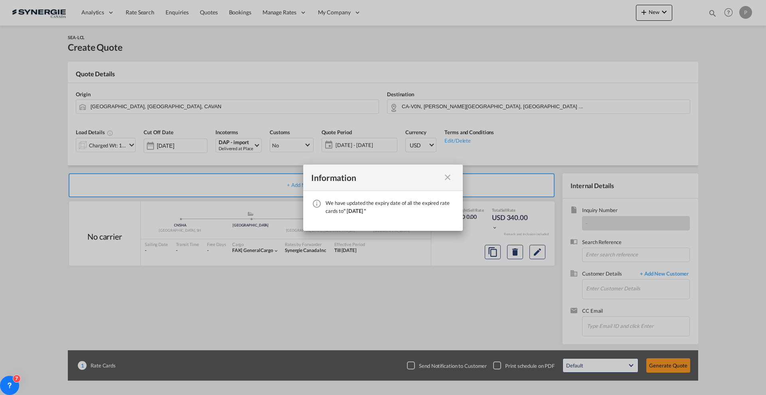
click at [445, 176] on md-icon "icon-close fg-AAA8AD cursor" at bounding box center [448, 177] width 10 height 10
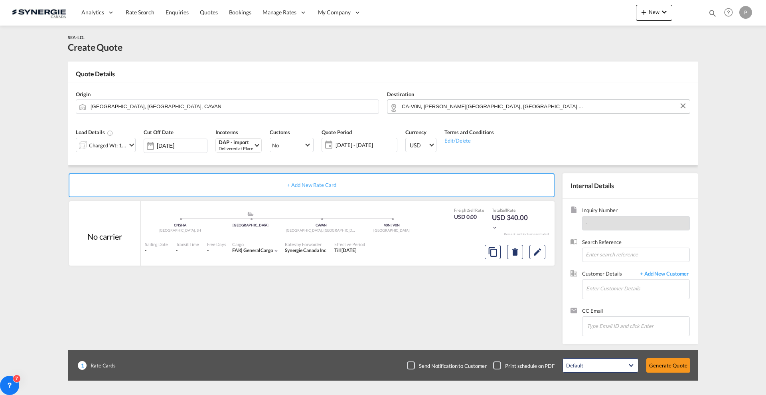
click at [478, 100] on input "CA-V0N, [PERSON_NAME][GEOGRAPHIC_DATA], [GEOGRAPHIC_DATA] ..." at bounding box center [544, 106] width 284 height 14
click at [481, 103] on input "CA-V0N, [PERSON_NAME][GEOGRAPHIC_DATA], [GEOGRAPHIC_DATA] ..." at bounding box center [544, 106] width 284 height 14
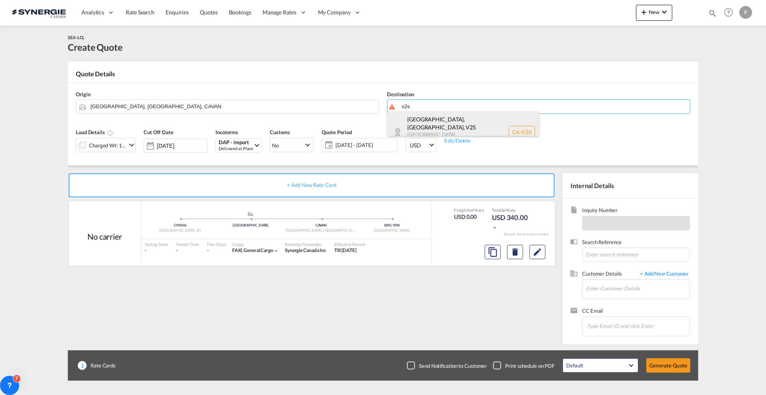
click at [465, 121] on div "[GEOGRAPHIC_DATA], [GEOGRAPHIC_DATA] , V2S [GEOGRAPHIC_DATA] ... [GEOGRAPHIC_DA…" at bounding box center [463, 131] width 152 height 41
type input "CA-V2S, [GEOGRAPHIC_DATA], [GEOGRAPHIC_DATA], [GEOGRAPHIC_DATA] ..."
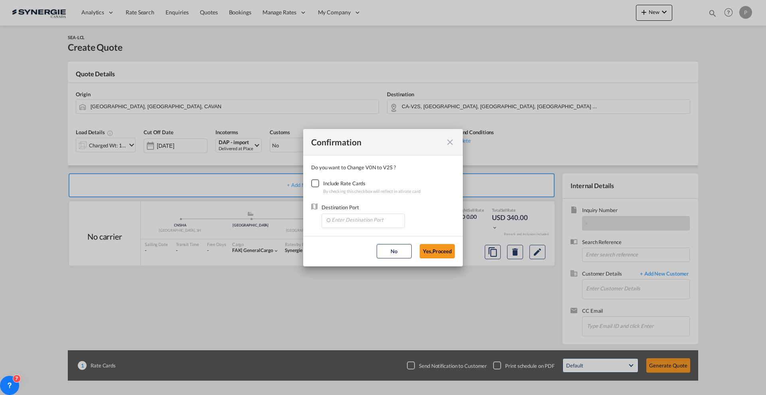
click at [319, 185] on div "Checkbox No Ink" at bounding box center [315, 183] width 8 height 8
click at [337, 217] on input "Enter Destination Port" at bounding box center [365, 220] width 79 height 12
type input "a"
type input "d"
type input "v"
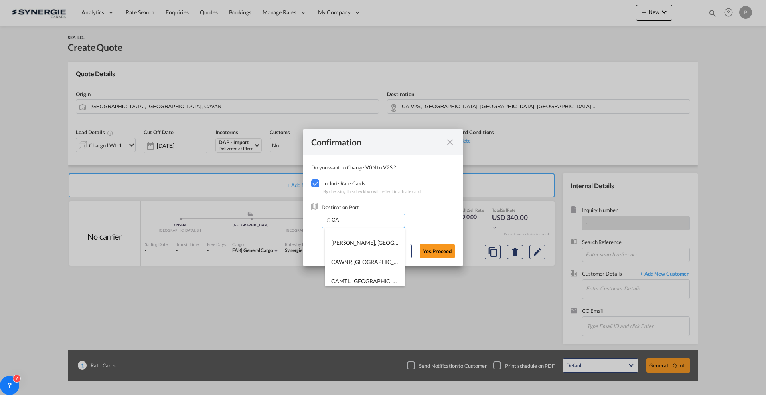
scroll to position [379, 0]
click at [400, 285] on div "Confirmation Do you want to Change V0N to V2S ? Include Rate Cards By checking …" at bounding box center [383, 197] width 766 height 395
click at [376, 217] on input "CA" at bounding box center [365, 220] width 79 height 12
click at [419, 179] on div "Include Rate Cards" at bounding box center [371, 183] width 97 height 8
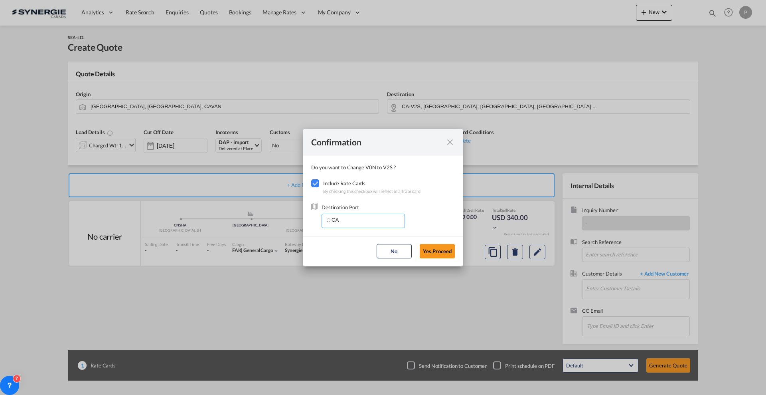
click at [373, 226] on md-autocomplete-wrap "CA" at bounding box center [364, 221] width 79 height 14
click at [371, 220] on input "CA" at bounding box center [365, 220] width 79 height 12
click at [376, 266] on span "[PERSON_NAME][GEOGRAPHIC_DATA], [GEOGRAPHIC_DATA], [GEOGRAPHIC_DATA], [GEOGRAPH…" at bounding box center [498, 266] width 335 height 7
type input "[PERSON_NAME][GEOGRAPHIC_DATA], [GEOGRAPHIC_DATA], [GEOGRAPHIC_DATA], [GEOGRAPH…"
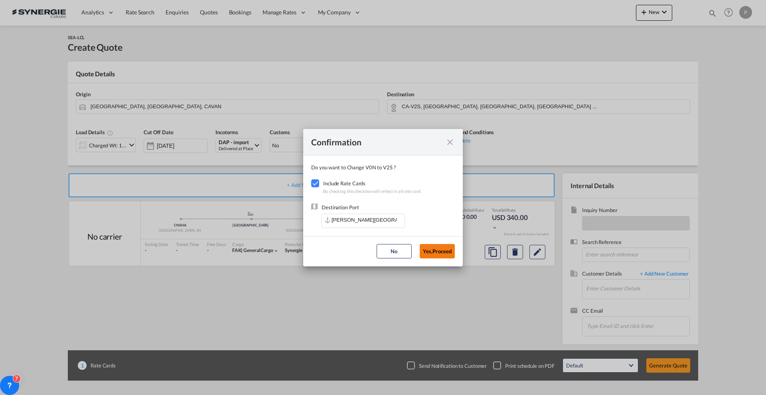
click at [449, 253] on button "Yes,Proceed" at bounding box center [437, 251] width 35 height 14
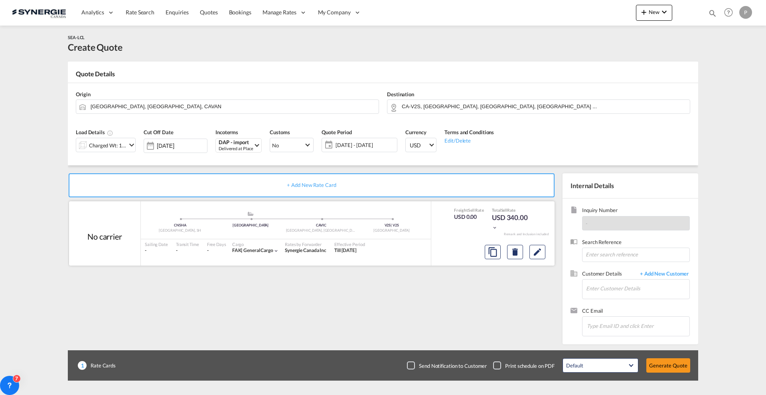
click at [546, 251] on div at bounding box center [515, 251] width 67 height 19
click at [543, 251] on button "Edit" at bounding box center [537, 252] width 16 height 14
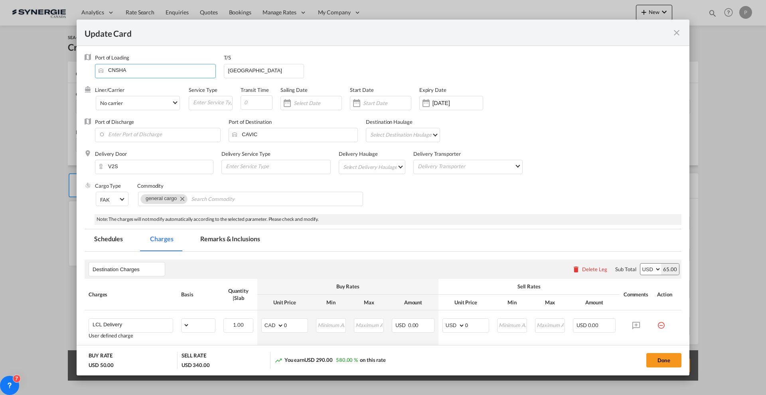
click at [172, 73] on input "CNSHA" at bounding box center [157, 70] width 117 height 12
select select "flat"
select select "per_kg"
select select "per_shipment"
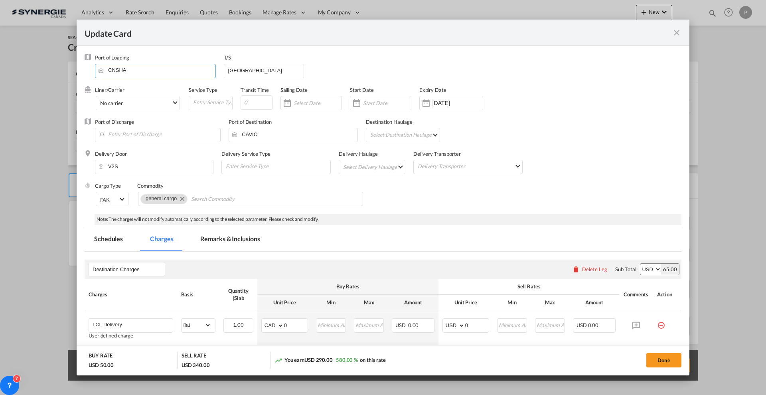
select select "per_pallet"
select select "per_bl"
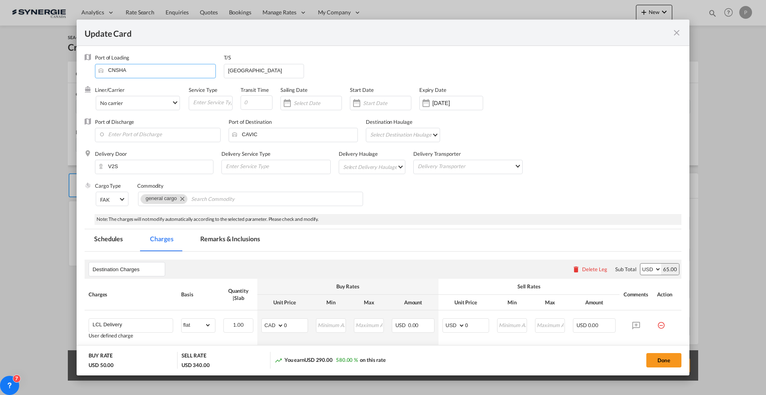
select select "per_bl"
select select "per_shipment"
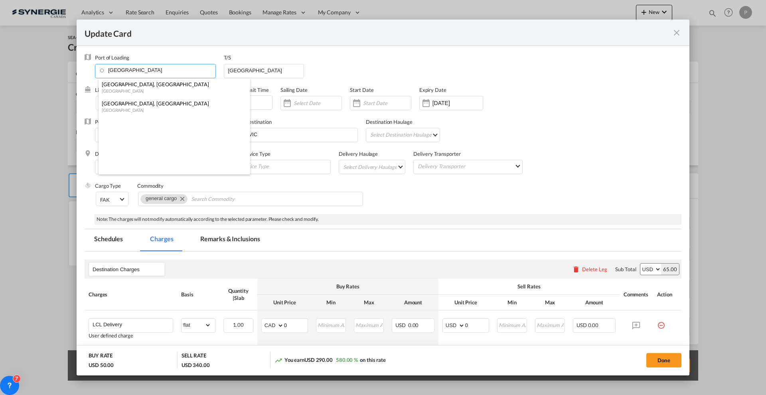
click at [164, 87] on div "[GEOGRAPHIC_DATA], [GEOGRAPHIC_DATA]" at bounding box center [172, 84] width 140 height 7
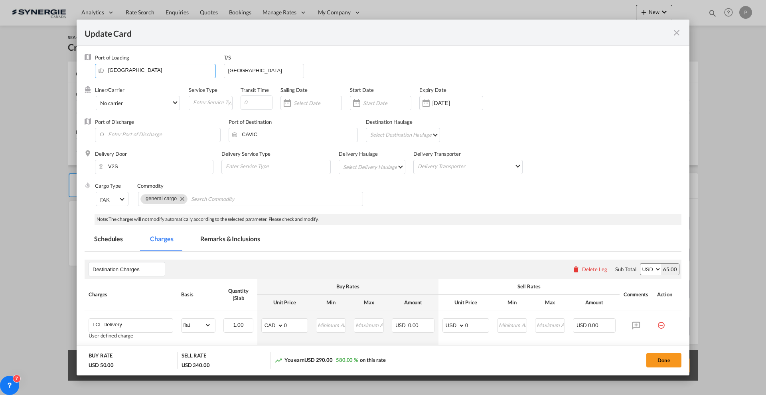
type input "[GEOGRAPHIC_DATA], [GEOGRAPHIC_DATA], CAVAN"
click at [247, 67] on input "[GEOGRAPHIC_DATA]" at bounding box center [265, 70] width 77 height 12
click at [326, 59] on div "Port of Loading [GEOGRAPHIC_DATA], [GEOGRAPHIC_DATA], [GEOGRAPHIC_DATA] T/S" at bounding box center [388, 70] width 586 height 32
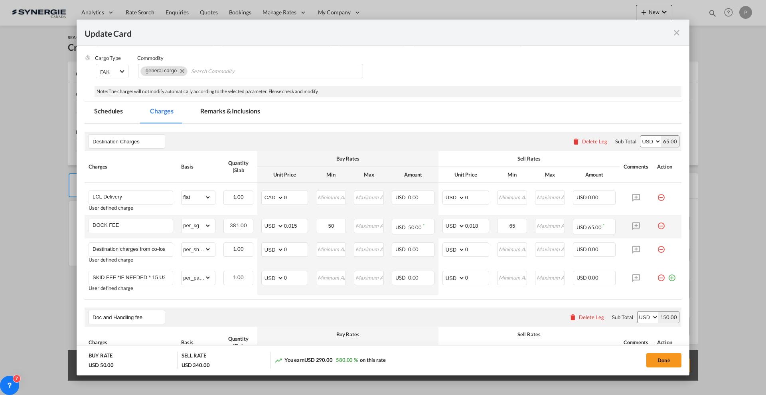
scroll to position [150, 0]
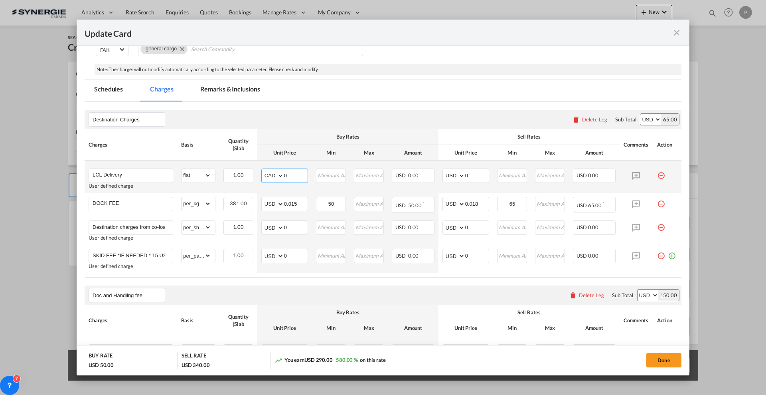
click at [286, 171] on input "0" at bounding box center [296, 175] width 24 height 12
select select "string:USD"
type input "70"
click at [468, 174] on input "0" at bounding box center [477, 175] width 24 height 12
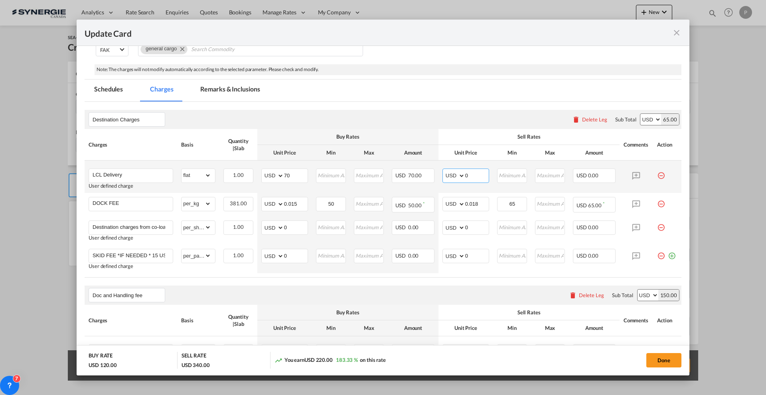
click at [468, 174] on input "0" at bounding box center [477, 175] width 24 height 12
type input "90"
click at [206, 202] on select "gross_weight volumetric_weight per_shipment per_bl per_km per_hawb per_kg flat …" at bounding box center [197, 203] width 30 height 13
select select "flat"
click at [300, 199] on input "0.015" at bounding box center [296, 203] width 24 height 12
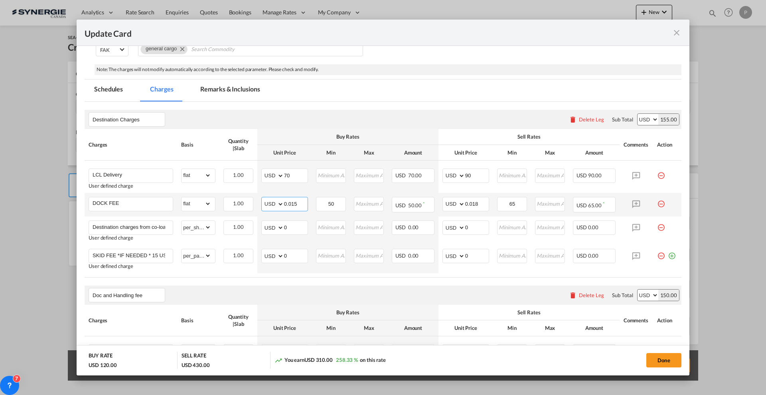
click at [300, 199] on input "0.015" at bounding box center [296, 203] width 24 height 12
type input "3"
type input "50"
type input "0"
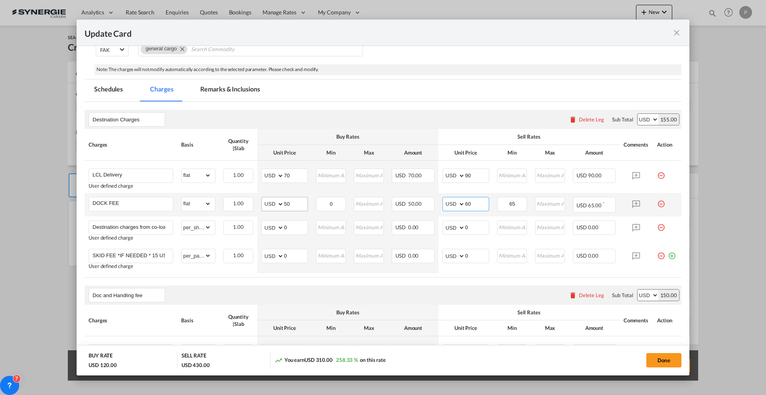
type input "60"
type input "0"
click at [334, 205] on input "0" at bounding box center [331, 203] width 29 height 12
click at [278, 222] on select "AED AFN ALL AMD ANG AOA ARS AUD AWG AZN BAM BBD BDT BGN BHD BIF BMD BND [PERSON…" at bounding box center [273, 226] width 21 height 11
click at [294, 226] on input "0" at bounding box center [296, 225] width 24 height 12
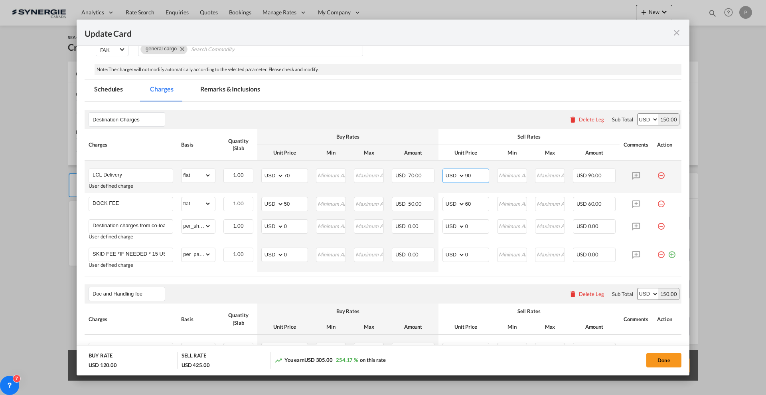
click at [476, 174] on input "90" at bounding box center [477, 175] width 24 height 12
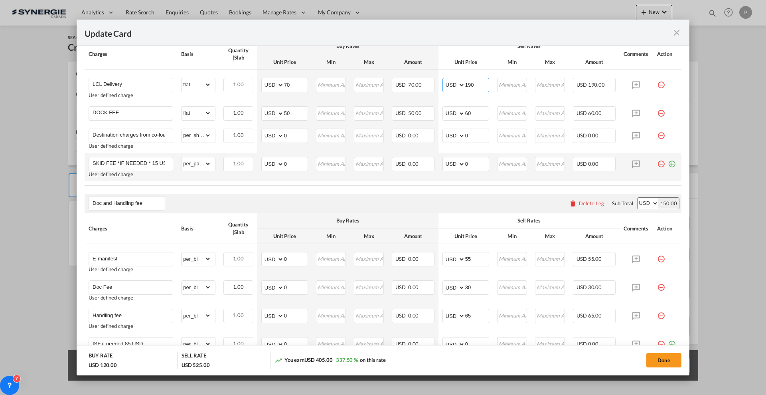
scroll to position [199, 0]
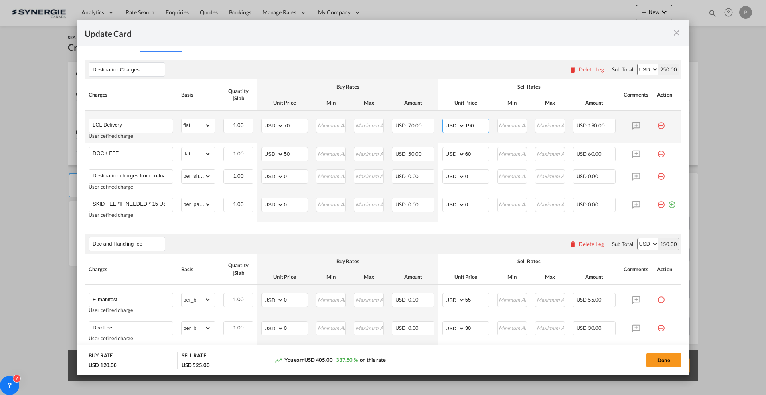
click at [466, 120] on input "190" at bounding box center [477, 125] width 24 height 12
type input "150"
click at [489, 86] on div "Sell Rates" at bounding box center [528, 86] width 173 height 7
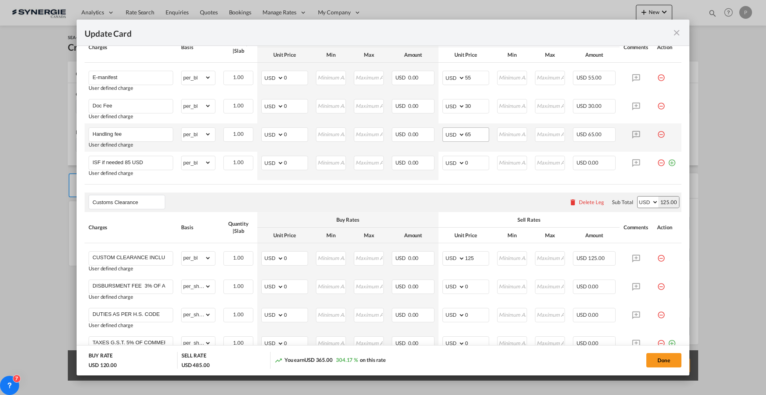
scroll to position [449, 0]
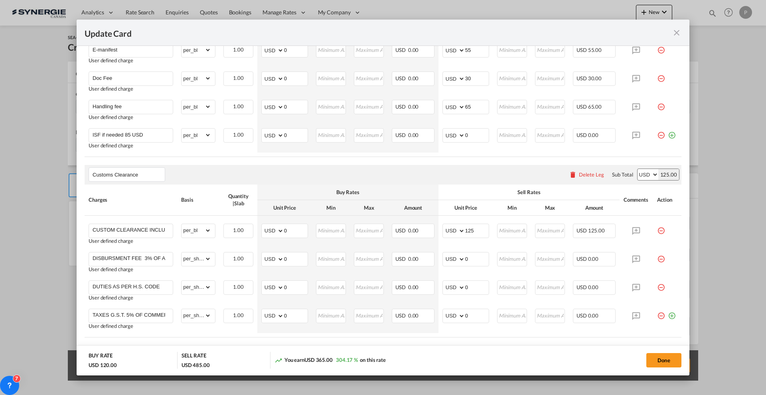
click at [579, 172] on div "Delete Leg" at bounding box center [591, 174] width 25 height 6
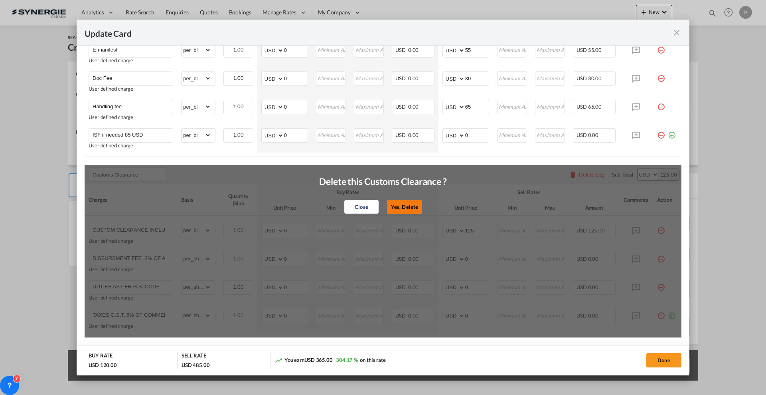
click at [404, 209] on button "Yes, Delete" at bounding box center [404, 206] width 35 height 14
type input "CONGESTION SURCHARGE"
type input "CONGESTION SURCHARGE Please note that due to global port congestion, many ocean…"
select select "per_shipment"
type input "0"
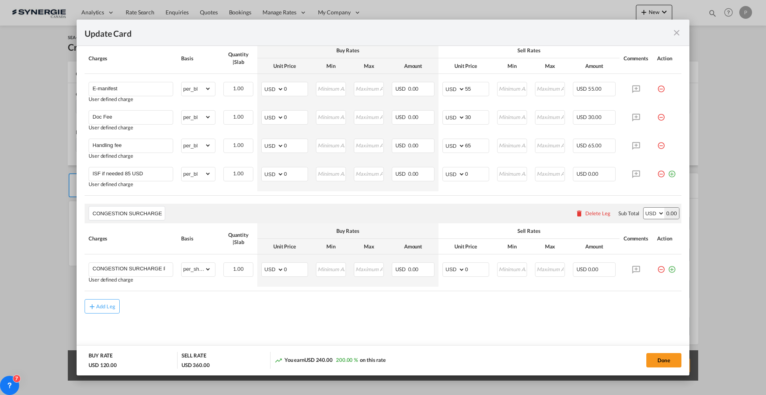
scroll to position [410, 0]
click at [586, 211] on div "Delete Leg" at bounding box center [597, 213] width 25 height 6
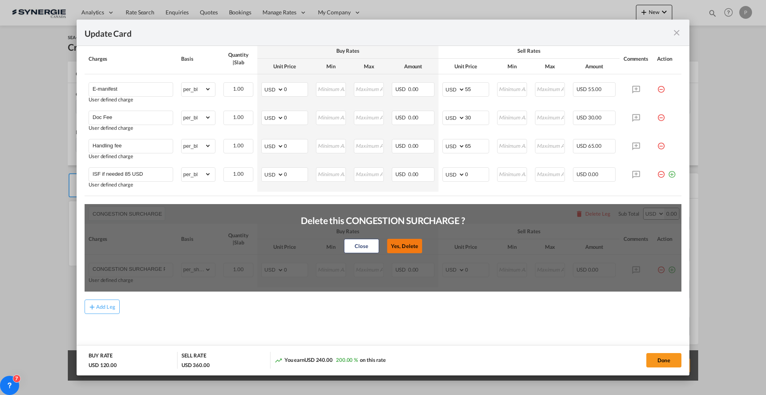
click at [400, 243] on button "Yes, Delete" at bounding box center [404, 245] width 35 height 14
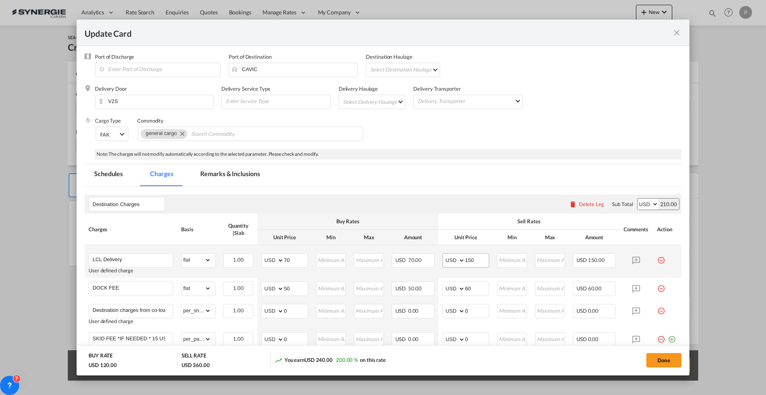
scroll to position [0, 0]
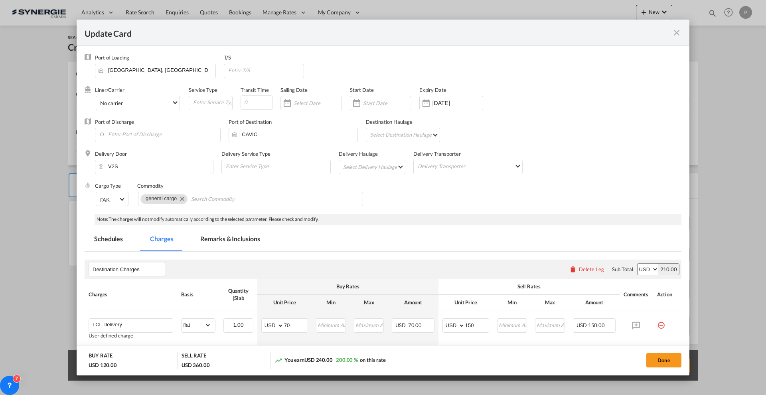
click at [237, 236] on md-tab-item "Remarks & Inclusions" at bounding box center [230, 240] width 79 height 22
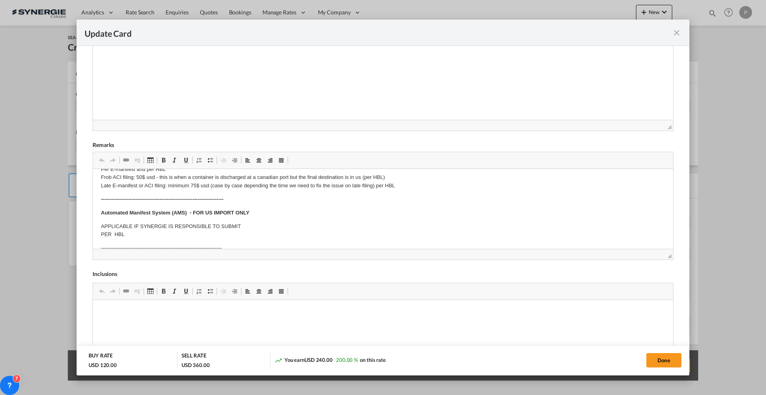
scroll to position [50, 0]
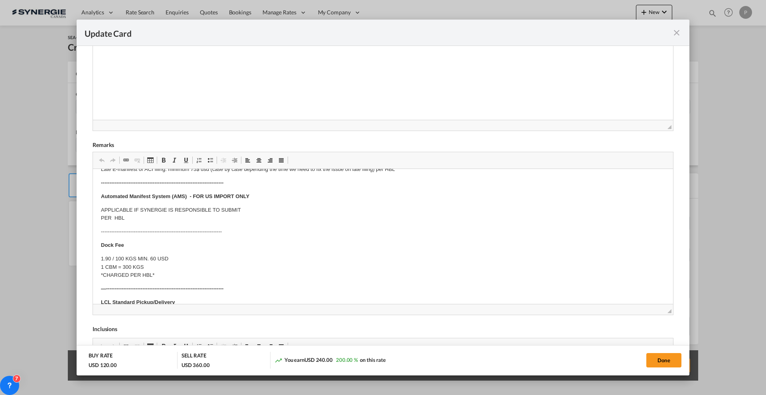
drag, startPoint x: 662, startPoint y: 257, endPoint x: 667, endPoint y: 330, distance: 73.2
click at [667, 330] on div "Internal Remarks Rich Text Editor, editor22 Editor toolbars Clipboard/Undo Undo…" at bounding box center [383, 240] width 597 height 476
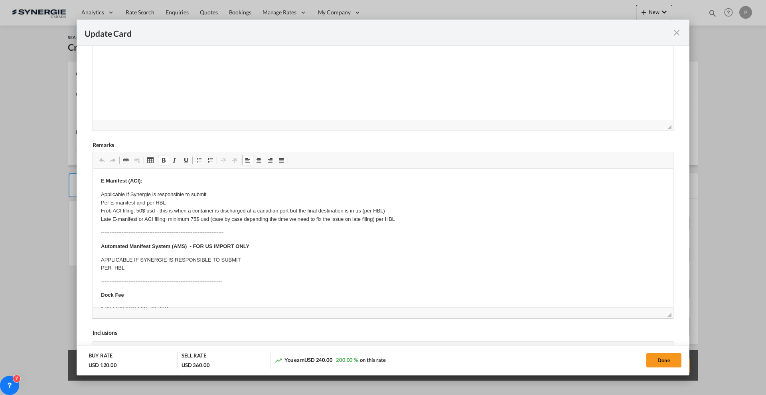
drag, startPoint x: 98, startPoint y: 196, endPoint x: 222, endPoint y: 215, distance: 125.6
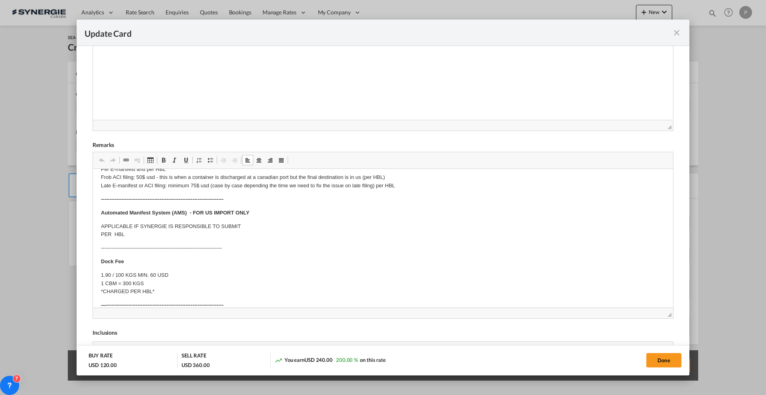
scroll to position [50, 0]
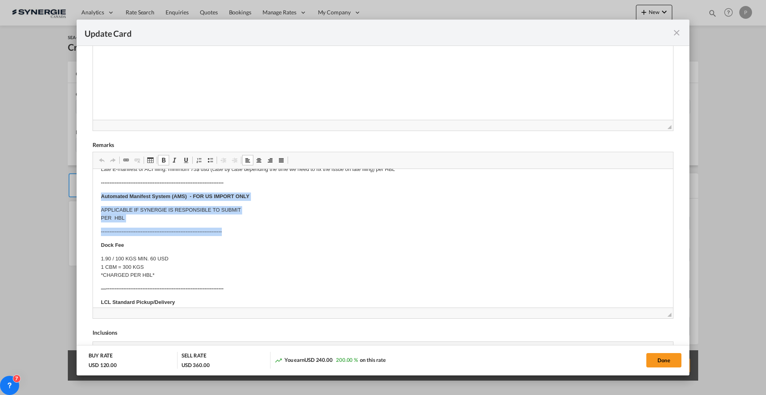
drag, startPoint x: 101, startPoint y: 196, endPoint x: 267, endPoint y: 228, distance: 169.4
click at [267, 228] on html "E Manifest (ACI): Applicable if Synergie is responsible to submit Per E-manifes…" at bounding box center [383, 376] width 580 height 514
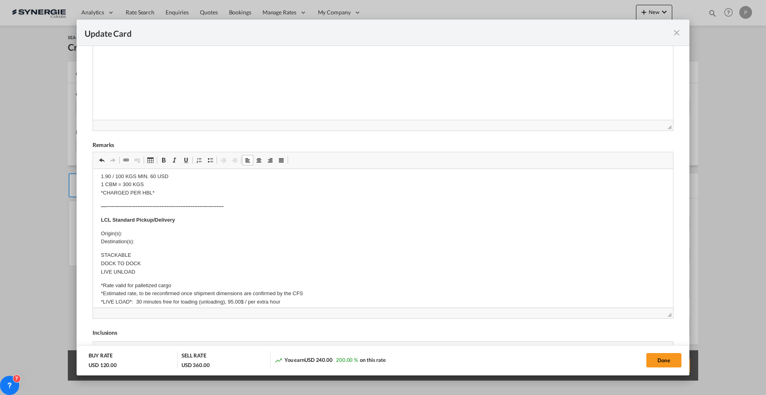
scroll to position [100, 0]
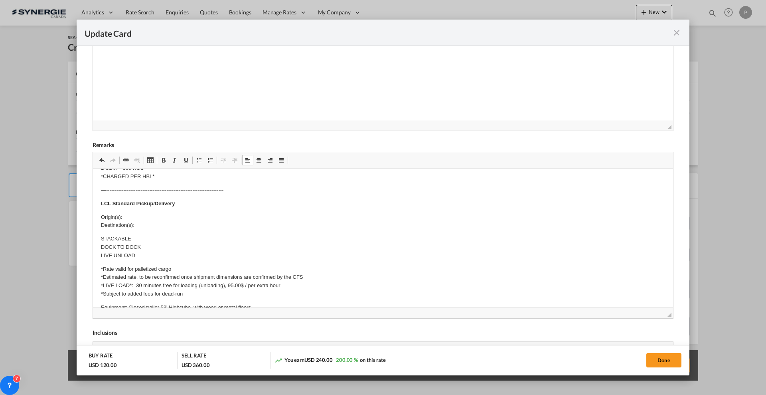
click at [142, 219] on p "Origin(s): Destination(s):" at bounding box center [383, 221] width 564 height 17
click at [265, 223] on p "Origin(s): Vancouver CFS Destination(s): [STREET_ADDRESS]" at bounding box center [383, 221] width 564 height 17
click at [145, 256] on p "STACKABLE DOCK TO DOCK LIVE UNLOAD" at bounding box center [383, 247] width 564 height 25
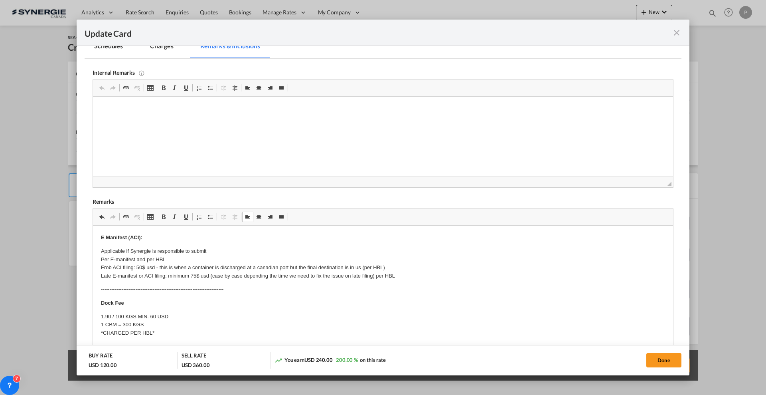
scroll to position [150, 0]
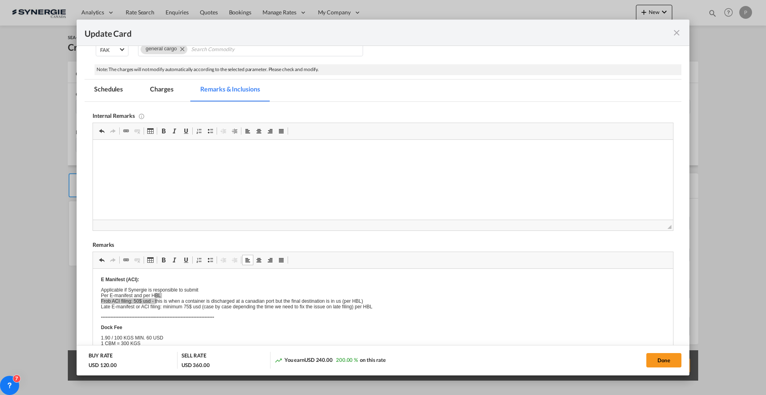
click at [158, 302] on p "Applicable if Synergie is responsible to submit Per E-manifest and per HBL Frob…" at bounding box center [383, 298] width 564 height 22
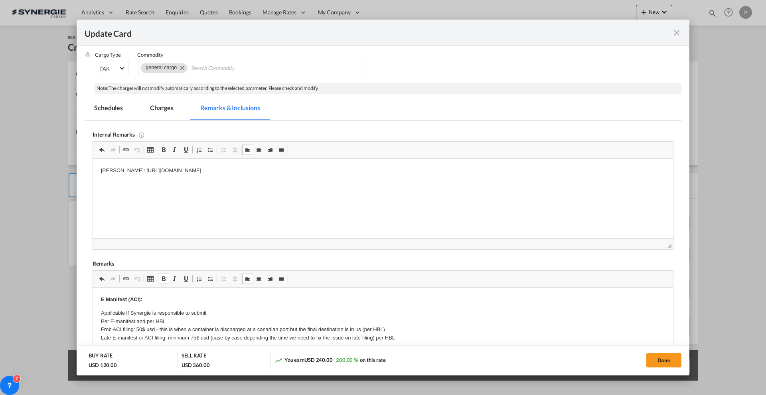
scroll to position [199, 0]
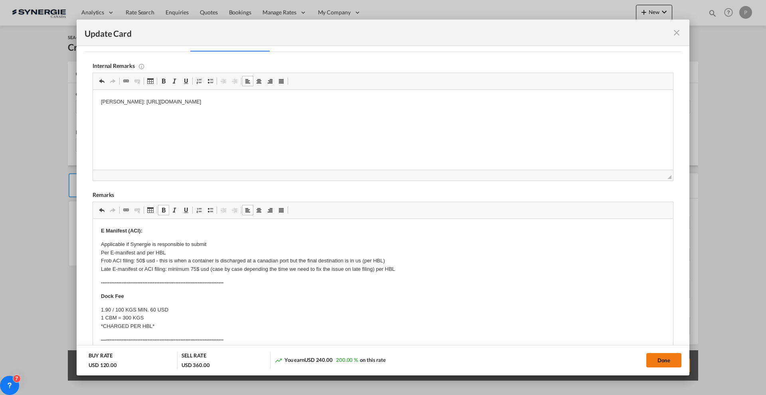
click at [663, 360] on button "Done" at bounding box center [663, 360] width 35 height 14
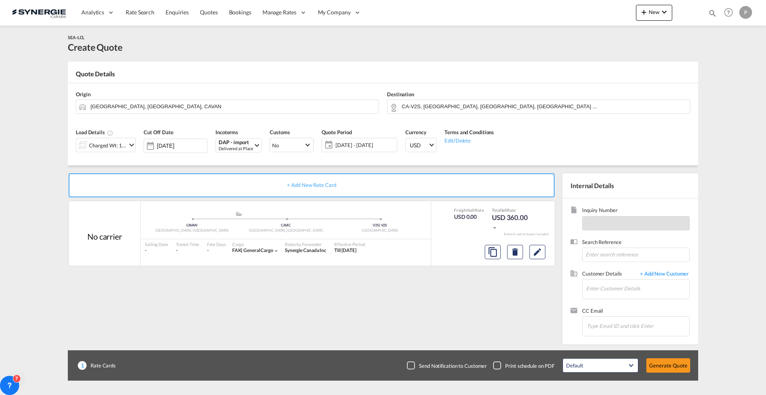
type input "[DATE]"
click at [605, 288] on input "Enter Customer Details" at bounding box center [637, 288] width 103 height 18
paste input "[PERSON_NAME][EMAIL_ADDRESS][DOMAIN_NAME]"
type input "[PERSON_NAME][EMAIL_ADDRESS][DOMAIN_NAME]"
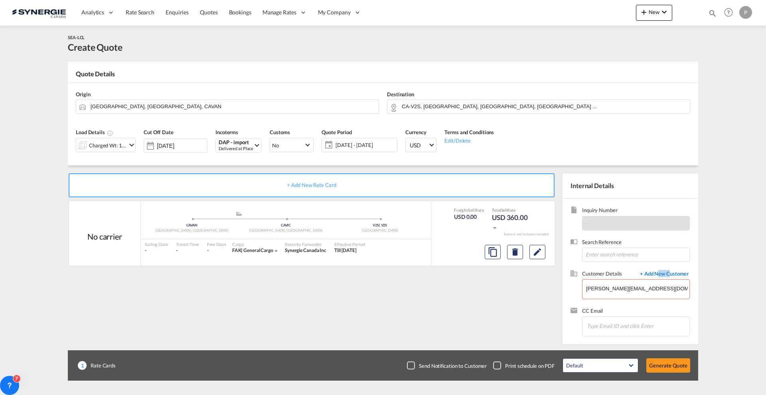
click at [657, 273] on span "+ Add New Customer" at bounding box center [663, 274] width 54 height 9
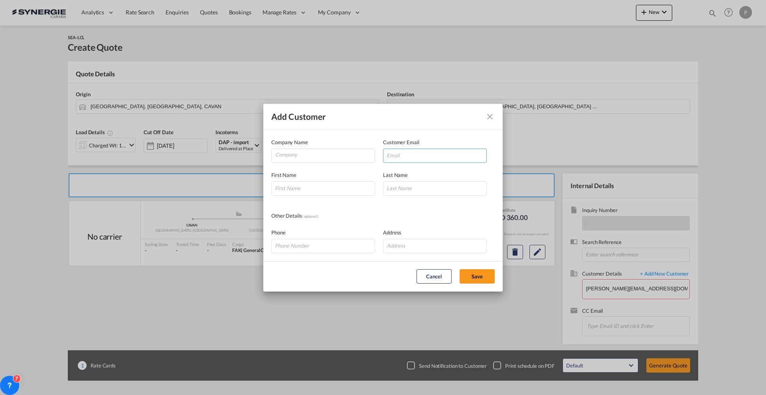
click at [424, 156] on input "Add Customer Company ..." at bounding box center [435, 155] width 104 height 14
paste input "[PERSON_NAME][EMAIL_ADDRESS][DOMAIN_NAME]"
type input "[PERSON_NAME][EMAIL_ADDRESS][DOMAIN_NAME]"
click at [312, 160] on input "Company" at bounding box center [324, 155] width 99 height 12
click at [310, 191] on li "Krexi Co" at bounding box center [325, 193] width 100 height 19
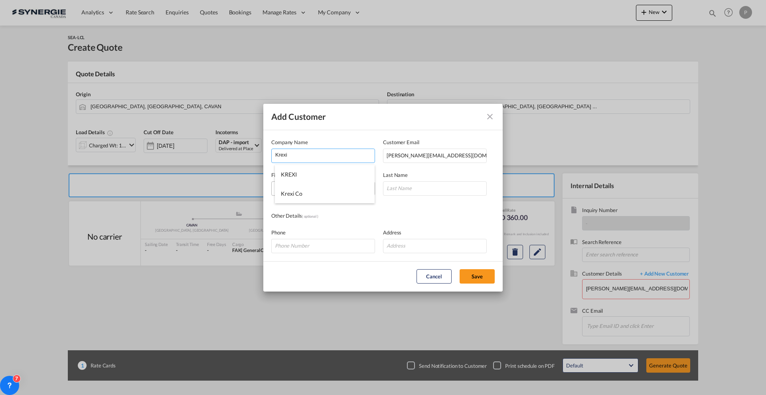
type input "Krexi Co"
click at [311, 193] on input "Add Customer Company ..." at bounding box center [323, 188] width 104 height 14
type input "[PERSON_NAME]"
click at [437, 188] on input "Add Customer Company ..." at bounding box center [435, 188] width 104 height 14
type input "[PERSON_NAME]"
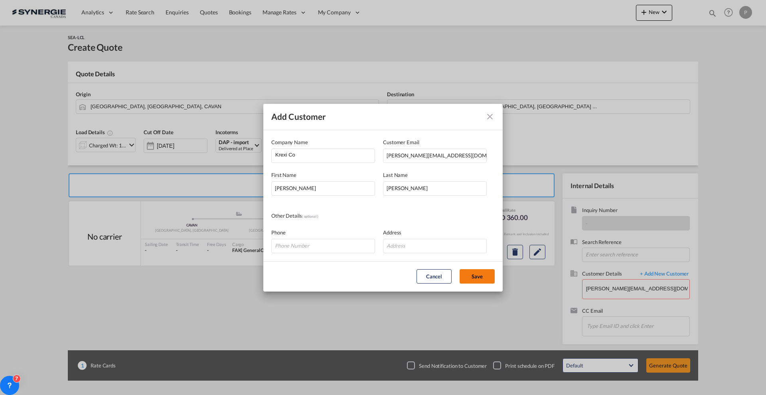
click at [474, 282] on button "Save" at bounding box center [477, 276] width 35 height 14
type input "Krexi Co, [PERSON_NAME], [PERSON_NAME][EMAIL_ADDRESS][DOMAIN_NAME]"
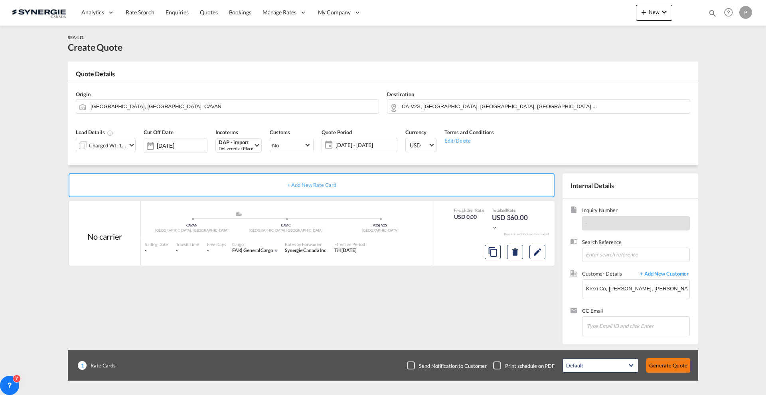
click at [675, 365] on button "Generate Quote" at bounding box center [668, 365] width 44 height 14
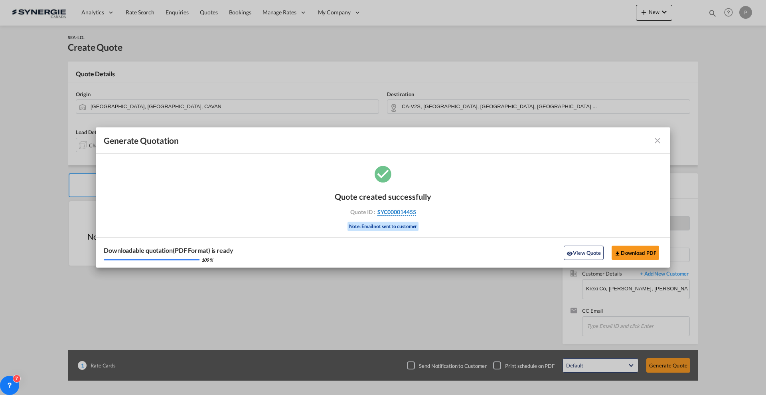
drag, startPoint x: 431, startPoint y: 209, endPoint x: 416, endPoint y: 213, distance: 15.6
click at [416, 213] on div "Quote created successfully Quote ID : SYC000014455 Note: Email not sent to cust…" at bounding box center [383, 211] width 97 height 54
copy div "SYC000014455"
click at [634, 247] on button "Download PDF" at bounding box center [635, 252] width 47 height 14
click at [656, 141] on md-icon "icon-close fg-AAA8AD cursor m-0" at bounding box center [658, 141] width 10 height 10
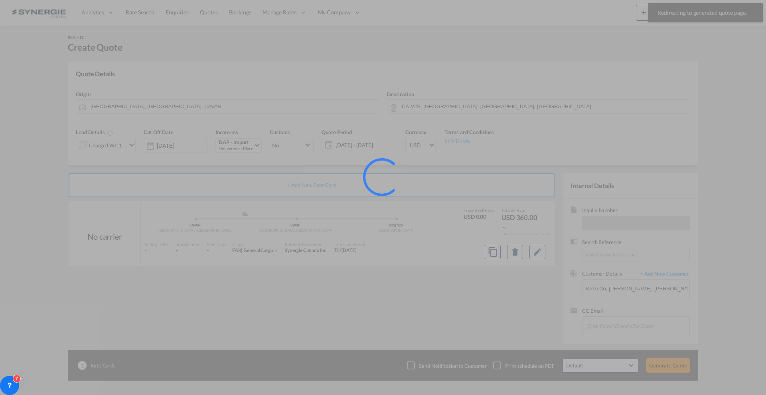
click at [648, 20] on div at bounding box center [383, 197] width 766 height 395
click at [642, 14] on div at bounding box center [383, 197] width 766 height 395
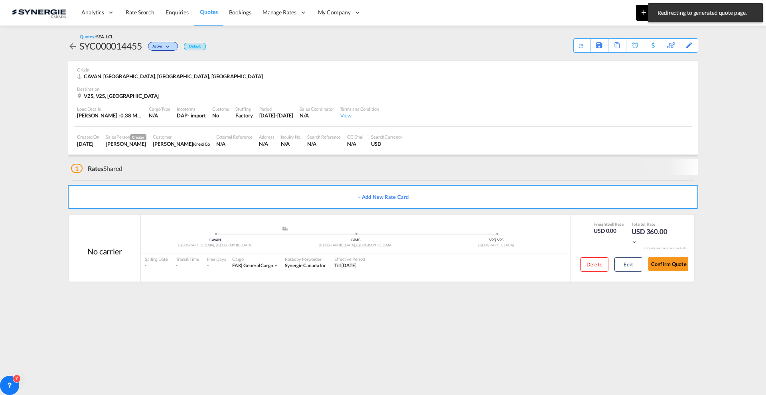
click at [637, 12] on button "New" at bounding box center [654, 13] width 36 height 16
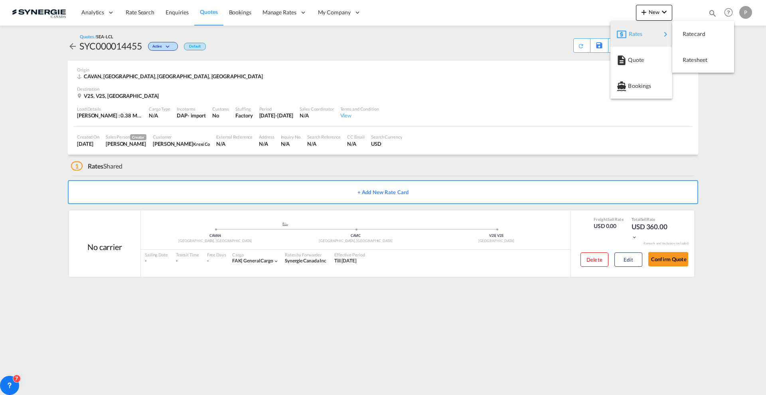
click at [633, 30] on span "Rates" at bounding box center [634, 34] width 10 height 16
click at [636, 55] on span "Quote" at bounding box center [632, 60] width 9 height 16
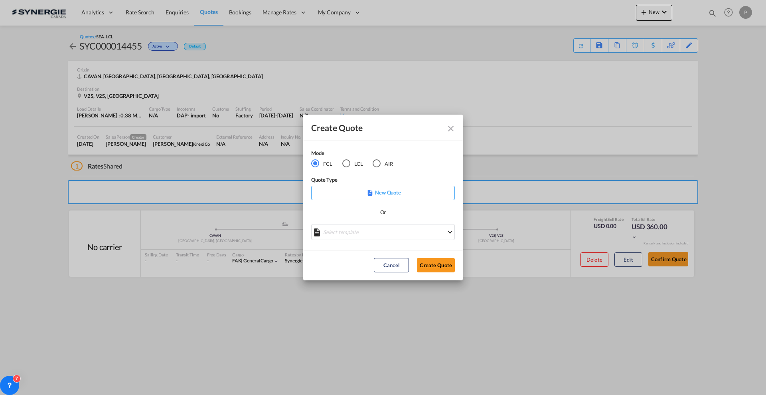
click at [348, 166] on div "LCL" at bounding box center [346, 163] width 8 height 8
click at [374, 236] on md-select "Select template New DAP Import LCL [PERSON_NAME] | [DATE] [GEOGRAPHIC_DATA] LCL…" at bounding box center [383, 232] width 144 height 16
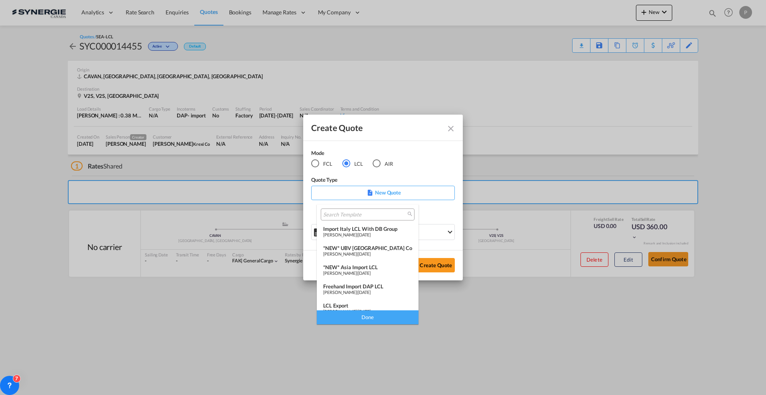
scroll to position [100, 0]
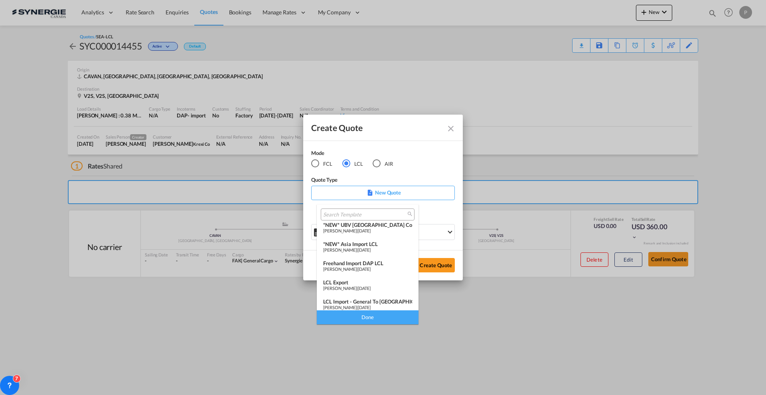
click at [362, 284] on div "LCL Export" at bounding box center [367, 282] width 89 height 6
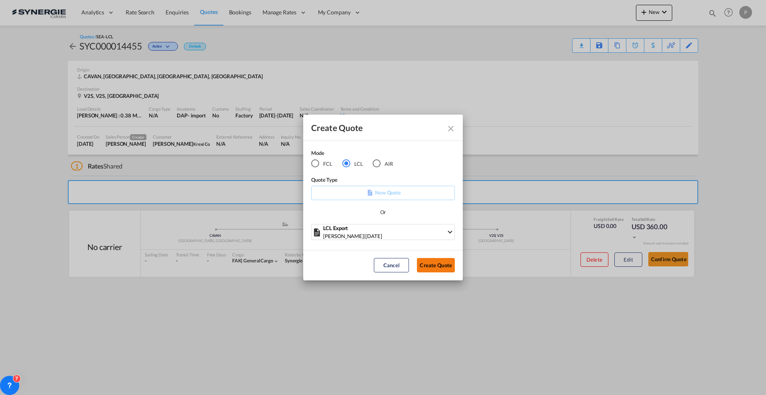
click at [437, 268] on button "Create Quote" at bounding box center [436, 265] width 38 height 14
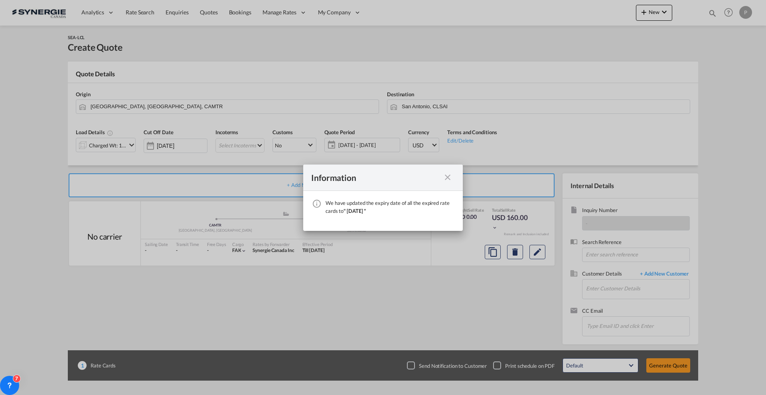
click at [447, 175] on md-icon "icon-close fg-AAA8AD cursor" at bounding box center [448, 177] width 10 height 10
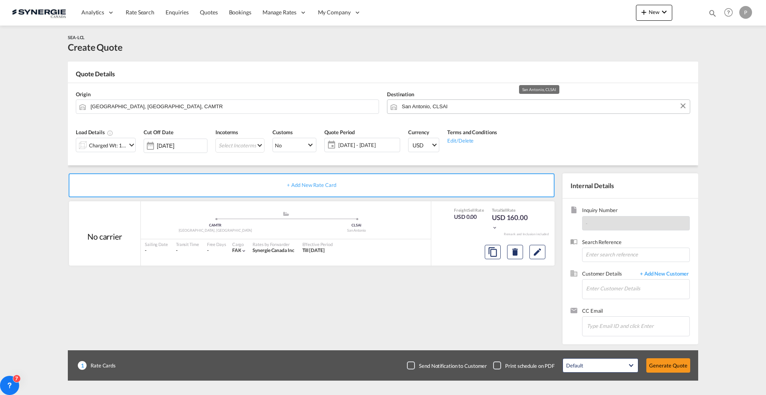
click at [454, 107] on input "San Antonio, CLSAI" at bounding box center [544, 106] width 284 height 14
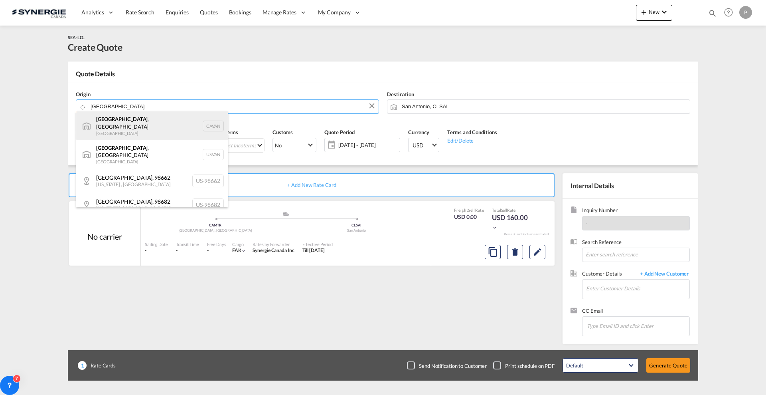
click at [128, 124] on div "[GEOGRAPHIC_DATA] , [GEOGRAPHIC_DATA] [GEOGRAPHIC_DATA] CAVAN" at bounding box center [152, 125] width 152 height 29
type input "[GEOGRAPHIC_DATA], [GEOGRAPHIC_DATA], CAVAN"
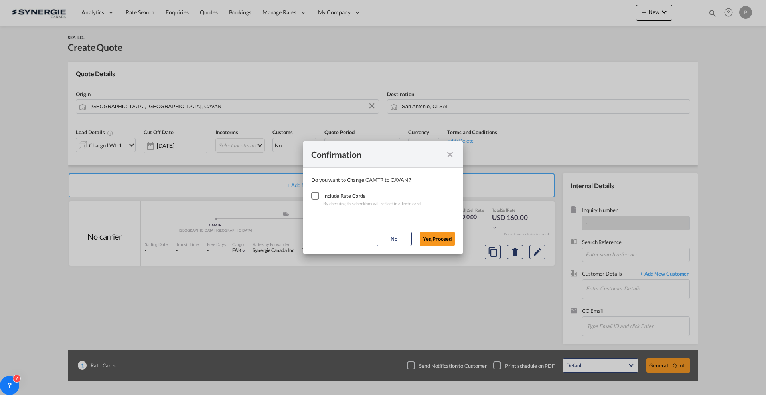
click at [314, 194] on div "Checkbox No Ink" at bounding box center [315, 196] width 8 height 8
click at [435, 234] on button "Yes,Proceed" at bounding box center [437, 238] width 35 height 14
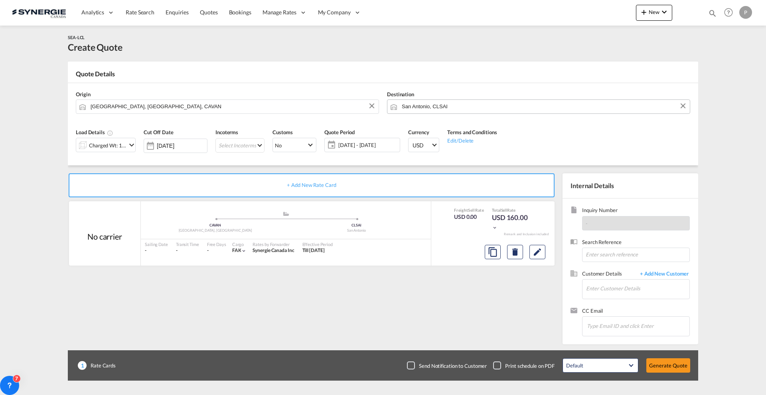
click at [440, 111] on input "San Antonio, CLSAI" at bounding box center [544, 106] width 284 height 14
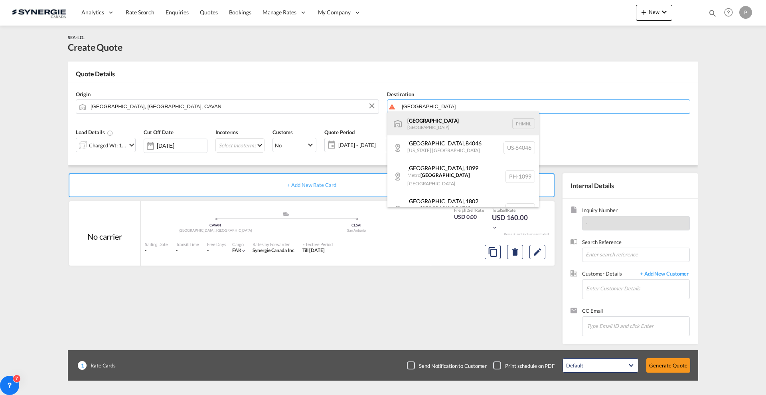
click at [449, 121] on div "[GEOGRAPHIC_DATA] [GEOGRAPHIC_DATA] PHMNL" at bounding box center [463, 123] width 152 height 24
type input "[GEOGRAPHIC_DATA], PHMNL"
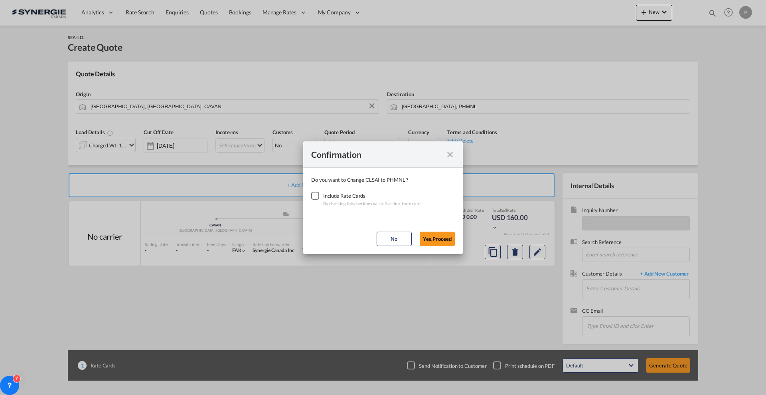
click at [328, 195] on div "Include Rate Cards" at bounding box center [371, 196] width 97 height 8
click at [318, 195] on div "Checkbox No Ink" at bounding box center [315, 196] width 8 height 8
click at [430, 239] on button "Yes,Proceed" at bounding box center [437, 238] width 35 height 14
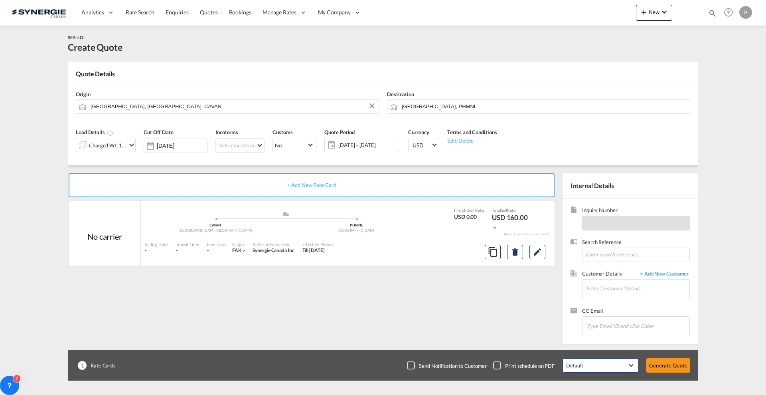
click at [113, 145] on div "Charged Wt: 1.39 W/M" at bounding box center [108, 145] width 38 height 11
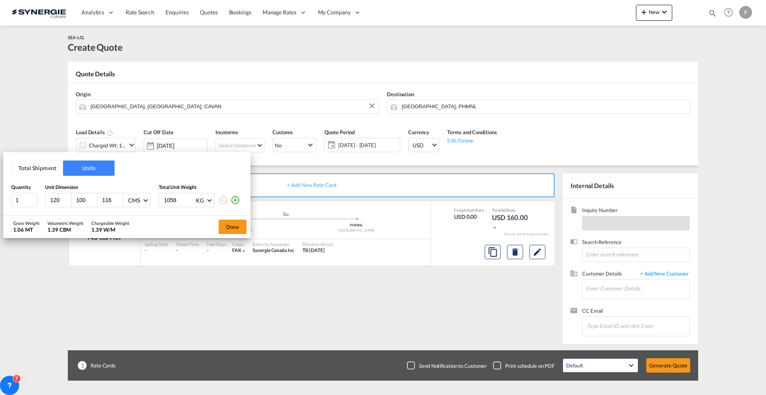
click at [55, 199] on input "120" at bounding box center [60, 199] width 22 height 7
type input "92"
type input "63"
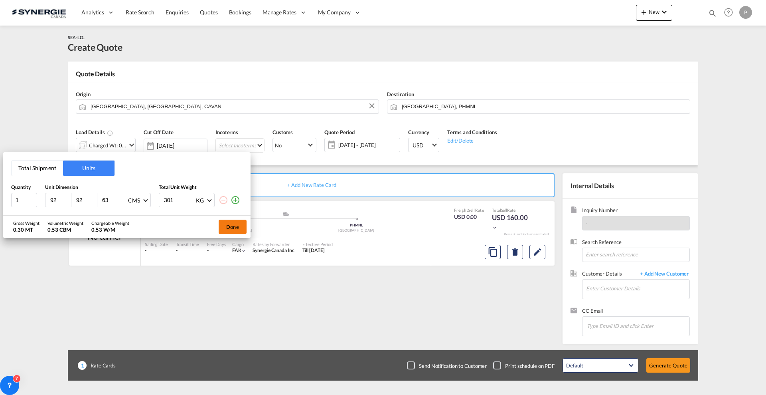
type input "301"
click at [239, 221] on button "Done" at bounding box center [233, 226] width 28 height 14
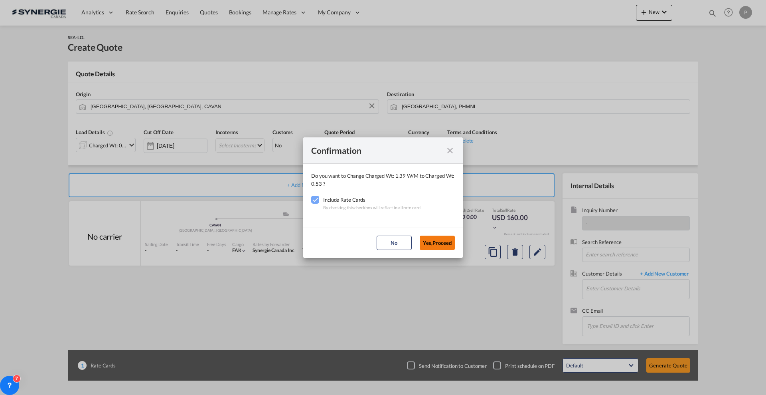
click at [430, 243] on button "Yes,Proceed" at bounding box center [437, 242] width 35 height 14
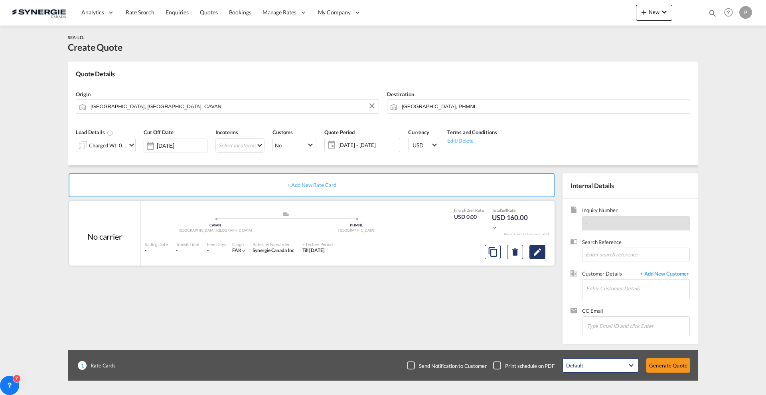
click at [543, 253] on button "Edit" at bounding box center [537, 252] width 16 height 14
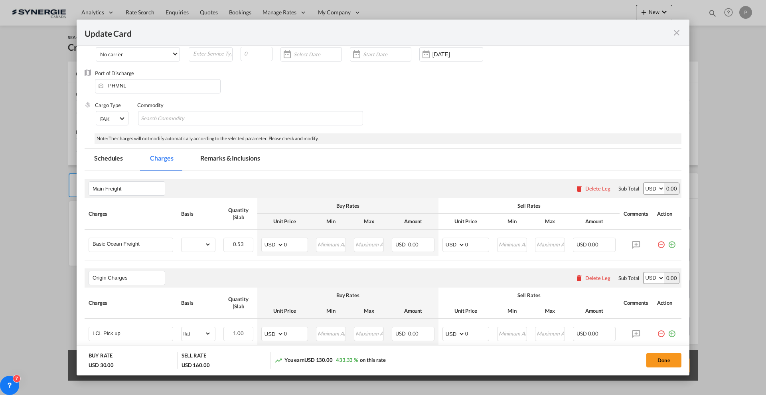
scroll to position [100, 0]
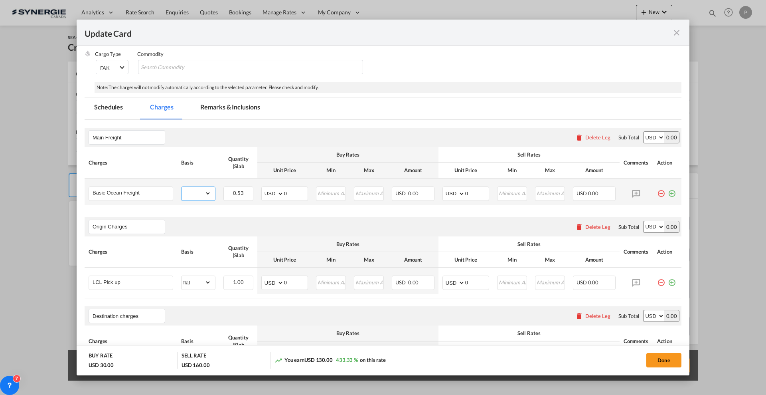
click at [194, 195] on select "gross_weight volumetric_weight per_shipment per_bl per_km per_hawb per_kg flat …" at bounding box center [197, 193] width 30 height 13
select select "per_w/m"
click at [182, 187] on select "gross_weight volumetric_weight per_shipment per_bl per_km per_hawb per_kg flat …" at bounding box center [197, 193] width 30 height 13
click at [291, 194] on input "0" at bounding box center [296, 193] width 24 height 12
click at [291, 193] on input "0" at bounding box center [296, 193] width 24 height 12
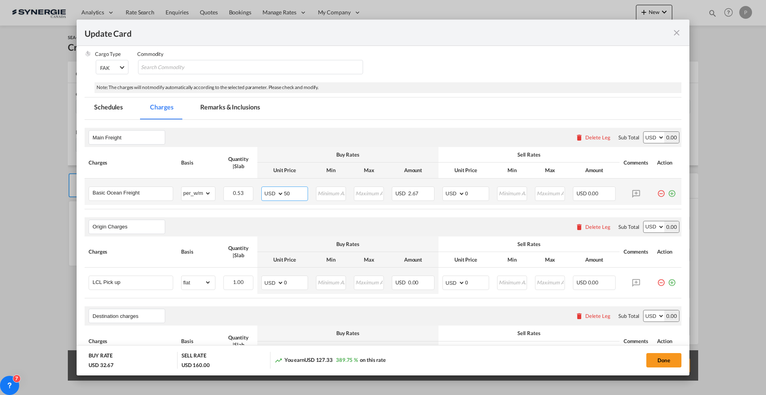
type input "50"
type input "70"
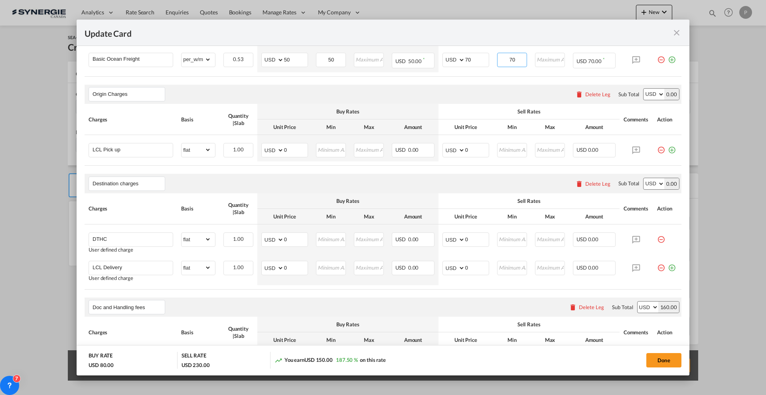
scroll to position [249, 0]
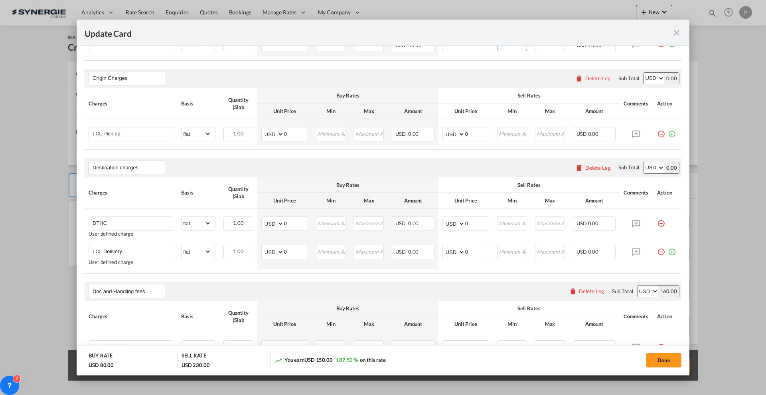
type input "70"
click at [585, 168] on div "Delete Leg" at bounding box center [597, 167] width 25 height 6
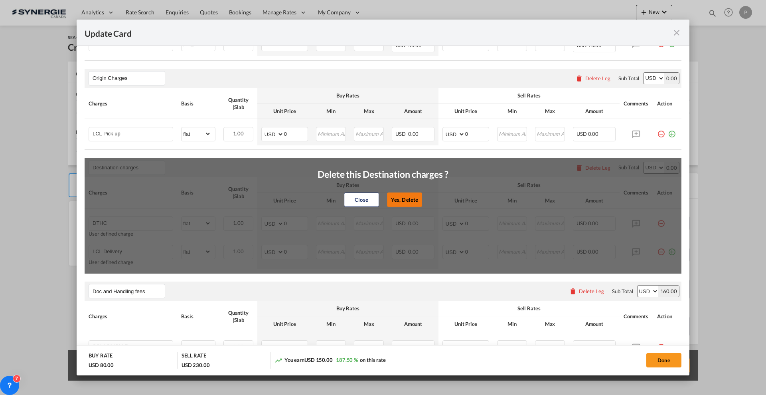
click at [414, 201] on button "Yes, Delete" at bounding box center [404, 199] width 35 height 14
type input "Doc and Handling fees"
type input "SOLAS/VGM Fee"
select select "per_bl"
type input "10"
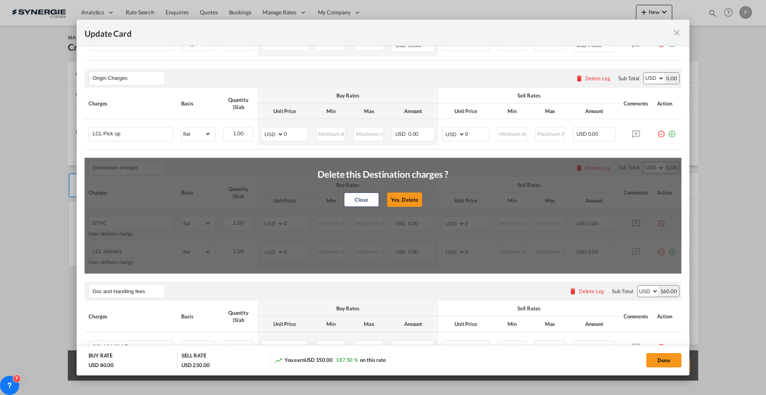
type input "30"
type input "B13 Export declaration"
select select "per_bl"
type input "35"
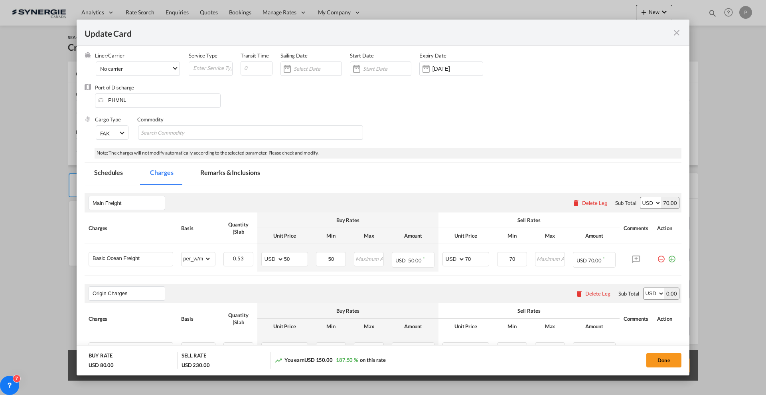
scroll to position [50, 0]
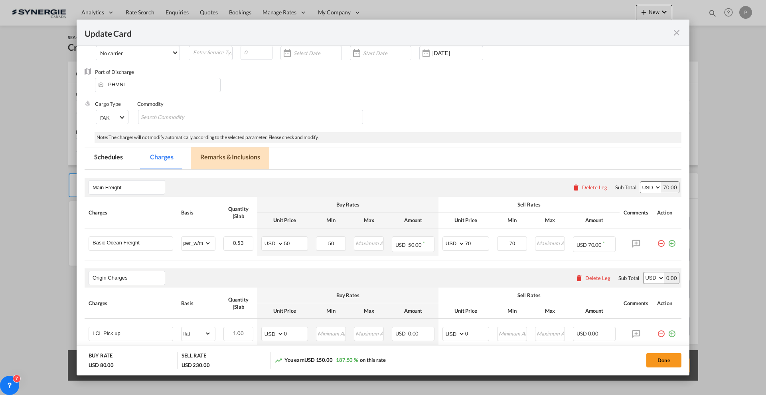
click at [237, 148] on md-tab-item "Remarks & Inclusions" at bounding box center [230, 158] width 79 height 22
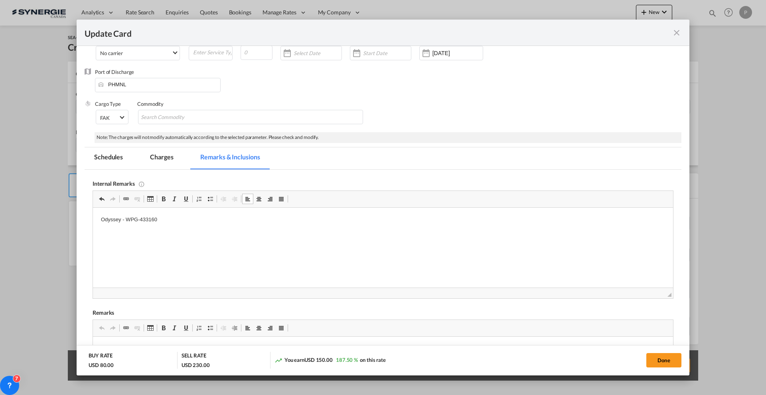
drag, startPoint x: 215, startPoint y: 245, endPoint x: 188, endPoint y: 219, distance: 38.1
click at [188, 219] on p "Odyssey - WPG-433160" at bounding box center [383, 219] width 564 height 8
click at [139, 245] on html "Odyssey - WPG-433160 [URL][DOMAIN_NAME]" at bounding box center [383, 226] width 580 height 38
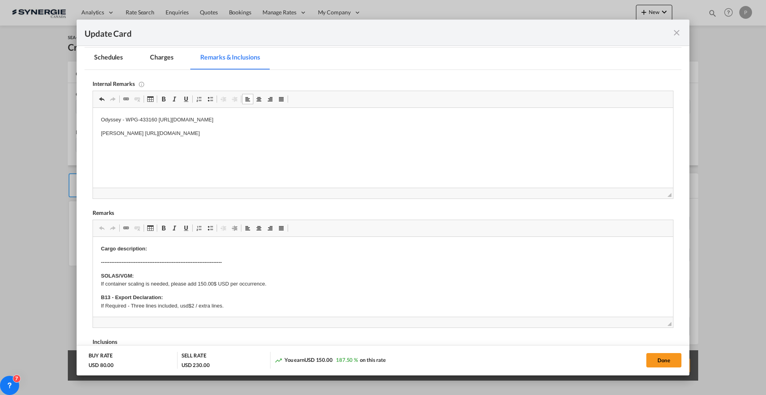
scroll to position [199, 0]
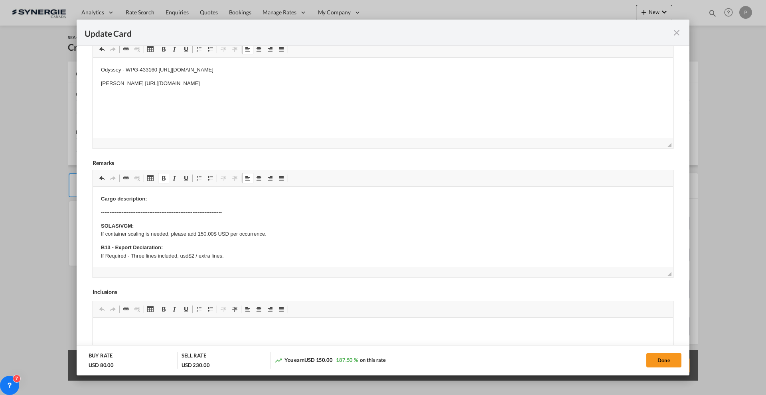
click at [174, 196] on p "Cargo description:" at bounding box center [383, 199] width 564 height 8
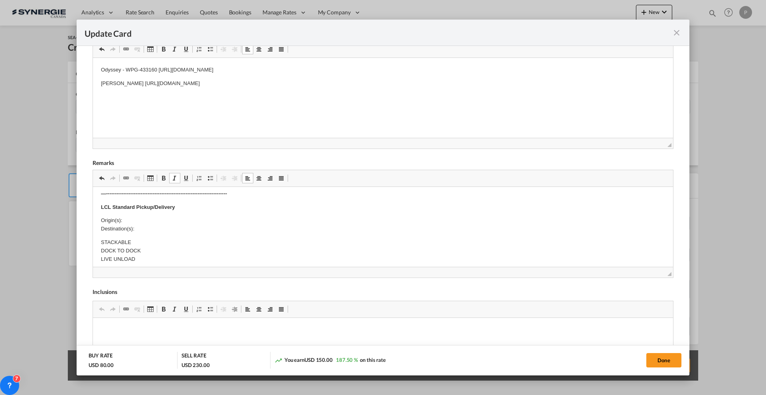
scroll to position [100, 0]
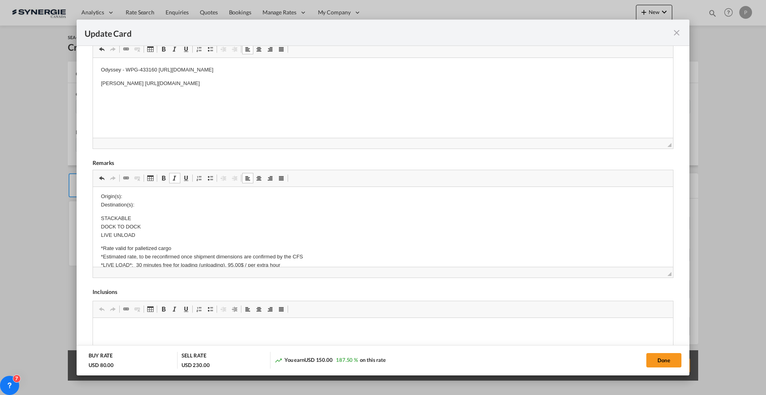
click at [168, 197] on p "Origin(s): Destination(s):" at bounding box center [383, 200] width 564 height 17
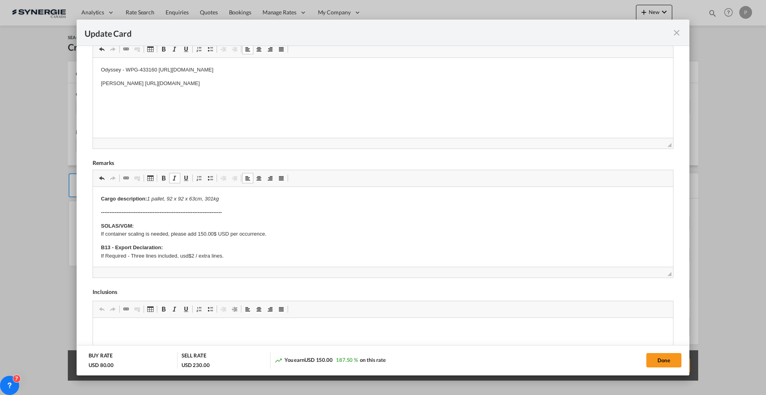
click at [166, 190] on html "Cargo description: 1 pallet, 92 x 92 x 63cm, 301kg ----------------------------…" at bounding box center [383, 393] width 580 height 413
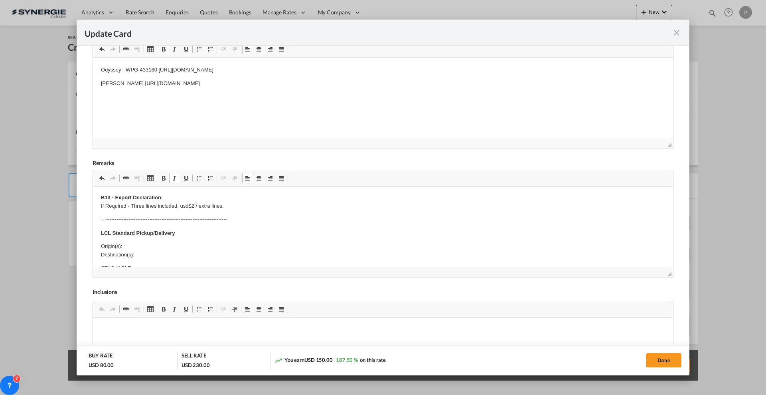
click at [141, 243] on p "Origin(s): Destination(s):" at bounding box center [383, 250] width 564 height 17
click at [150, 250] on p "Origin(s): Sepro/ [GEOGRAPHIC_DATA], [STREET_ADDRESS][PERSON_NAME] Destination(…" at bounding box center [383, 250] width 564 height 17
click at [154, 254] on p "Origin(s): Sepro/ [GEOGRAPHIC_DATA], [STREET_ADDRESS][PERSON_NAME] Destination(…" at bounding box center [383, 250] width 564 height 17
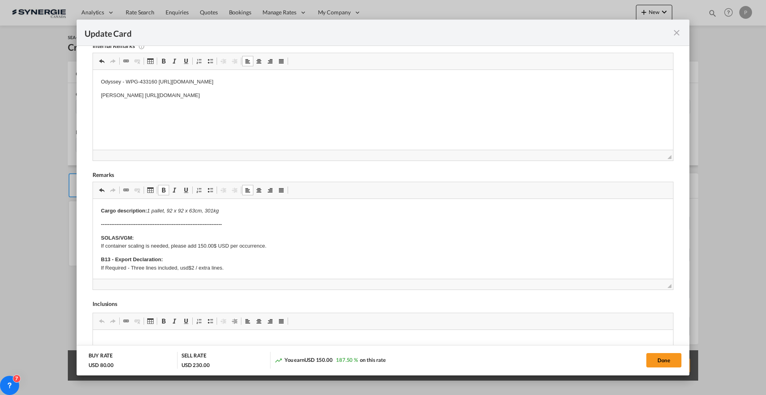
scroll to position [0, 0]
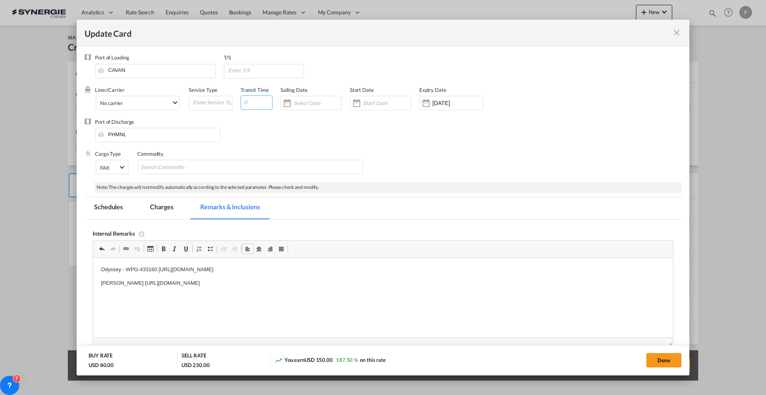
click at [257, 106] on input "Update Card Port ..." at bounding box center [257, 102] width 32 height 14
type input "41"
click at [253, 71] on input "Update Card Port ..." at bounding box center [265, 70] width 77 height 12
type input "SGSIN"
click at [659, 357] on button "Done" at bounding box center [663, 360] width 35 height 14
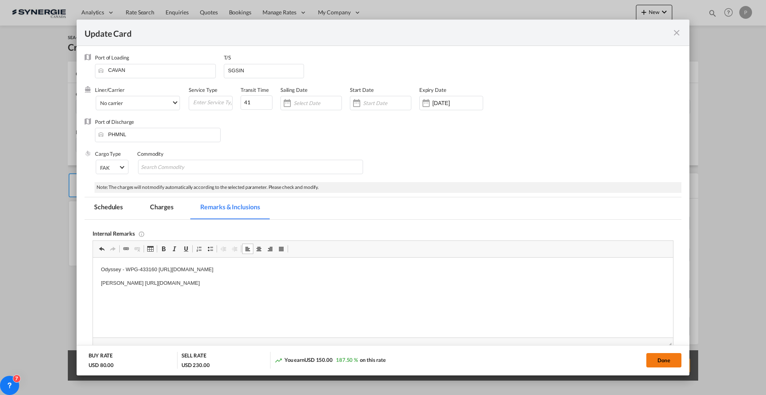
type input "[DATE]"
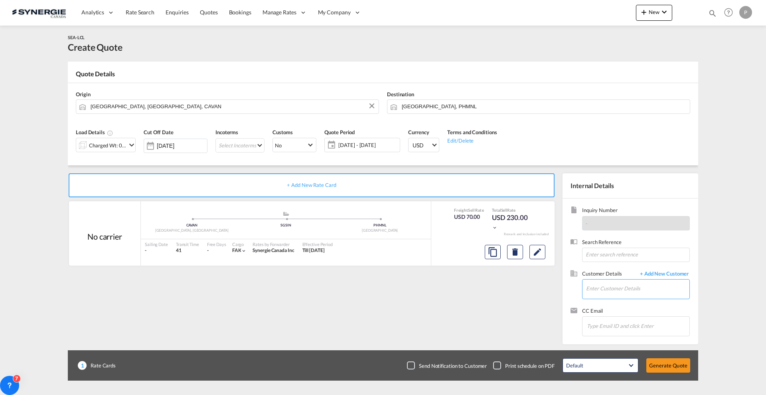
click at [628, 288] on input "Enter Customer Details" at bounding box center [637, 288] width 103 height 18
click at [532, 251] on button "Edit" at bounding box center [537, 252] width 16 height 14
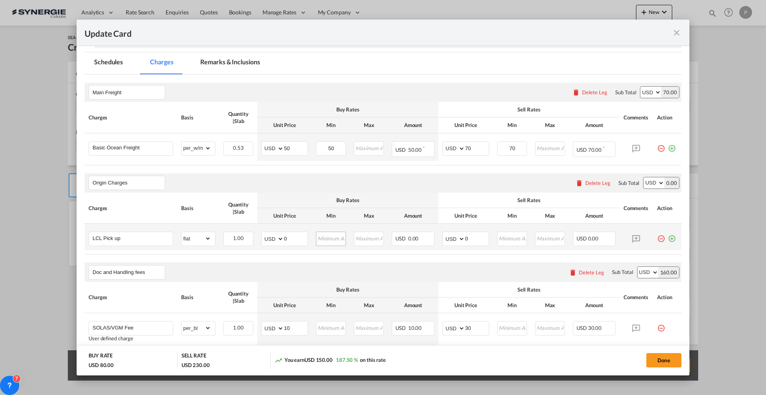
scroll to position [150, 0]
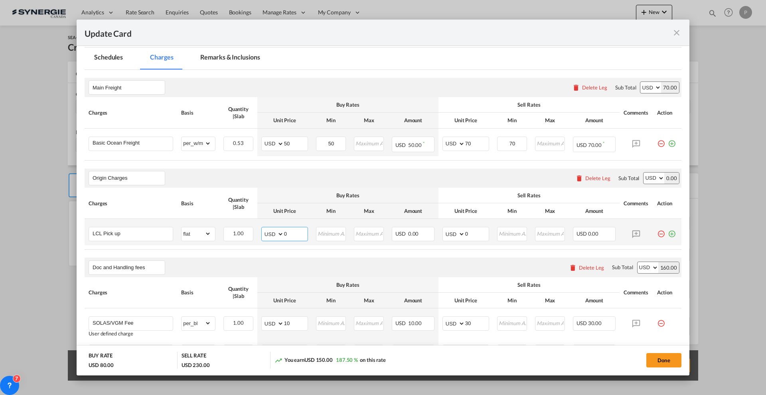
click at [284, 235] on input "0" at bounding box center [296, 233] width 24 height 12
type input "45"
type input "95"
click at [668, 358] on button "Done" at bounding box center [663, 360] width 35 height 14
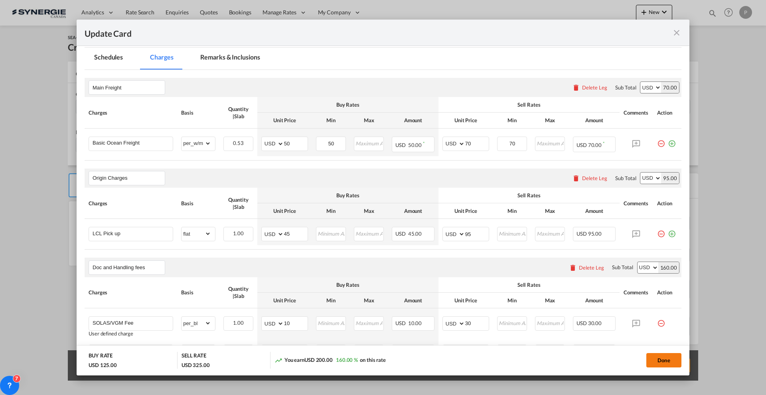
type input "[DATE]"
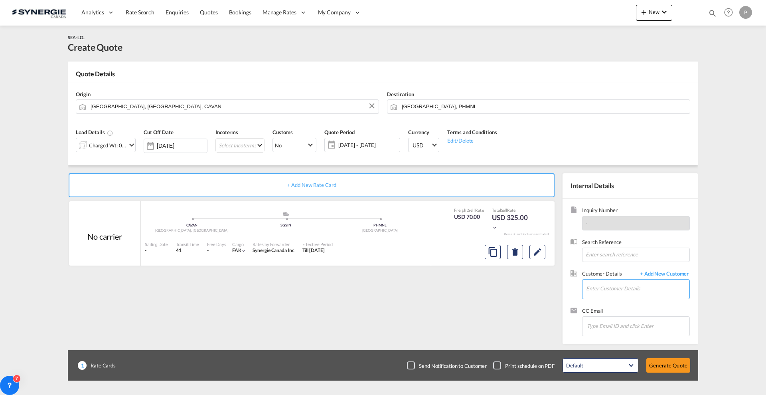
click at [634, 284] on input "Enter Customer Details" at bounding box center [637, 288] width 103 height 18
click at [631, 289] on input "Enter Customer Details" at bounding box center [637, 288] width 103 height 18
paste input "[EMAIL_ADDRESS][DOMAIN_NAME]"
click at [622, 301] on div "[PERSON_NAME] [PERSON_NAME][EMAIL_ADDRESS][DOMAIN_NAME] | MINPAC" at bounding box center [662, 302] width 152 height 22
type input "[PERSON_NAME], [PERSON_NAME], [PERSON_NAME][EMAIL_ADDRESS][DOMAIN_NAME]"
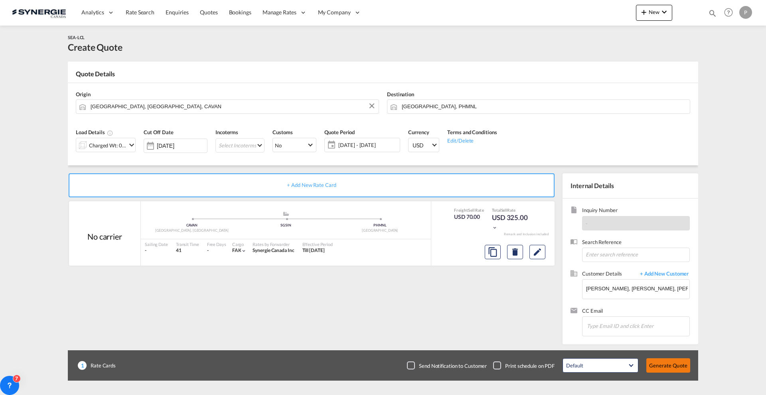
click at [661, 367] on button "Generate Quote" at bounding box center [668, 365] width 44 height 14
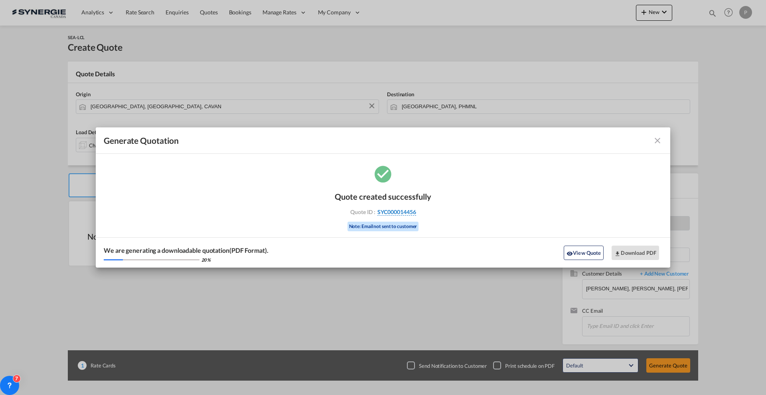
drag, startPoint x: 436, startPoint y: 213, endPoint x: 416, endPoint y: 214, distance: 20.4
click at [416, 214] on div "Quote created successfully Quote ID : SYC000014456 Note: Email not sent to cust…" at bounding box center [383, 216] width 575 height 104
copy div "SYC000014456"
click at [635, 255] on button "Download PDF" at bounding box center [635, 252] width 47 height 14
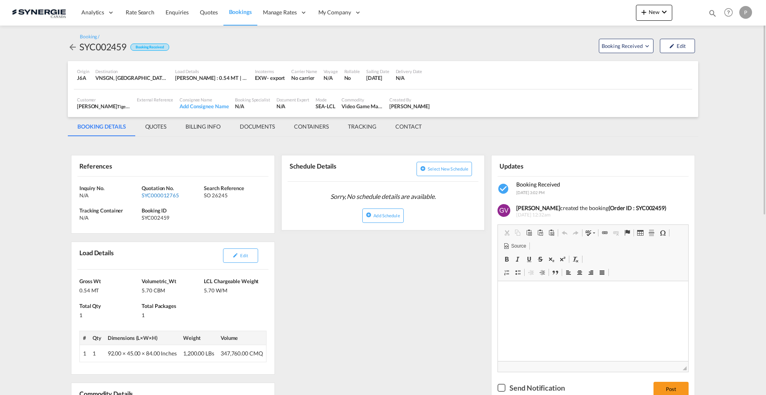
click at [162, 198] on div "SYC000012765" at bounding box center [172, 195] width 60 height 7
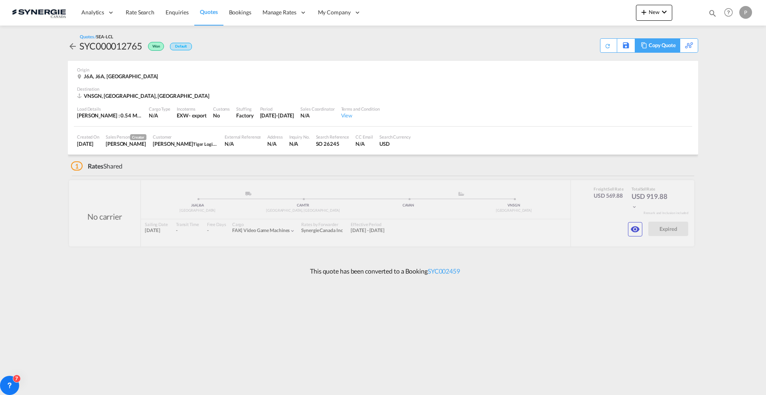
click at [667, 47] on div "Copy Quote" at bounding box center [662, 46] width 27 height 14
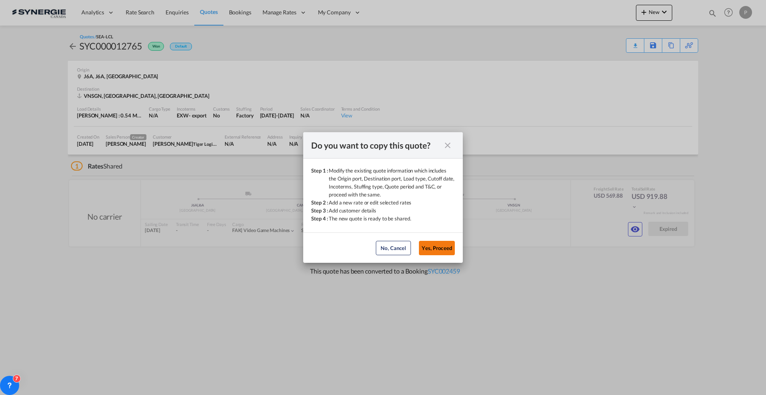
click at [424, 249] on button "Yes, Proceed" at bounding box center [437, 248] width 36 height 14
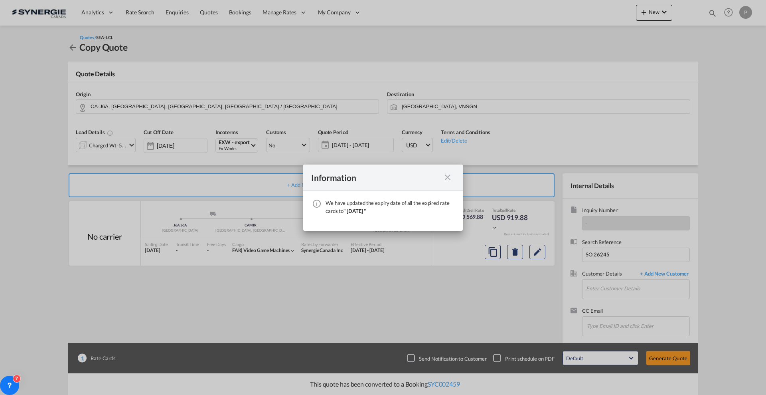
click at [446, 177] on md-icon "icon-close fg-AAA8AD cursor" at bounding box center [448, 177] width 10 height 10
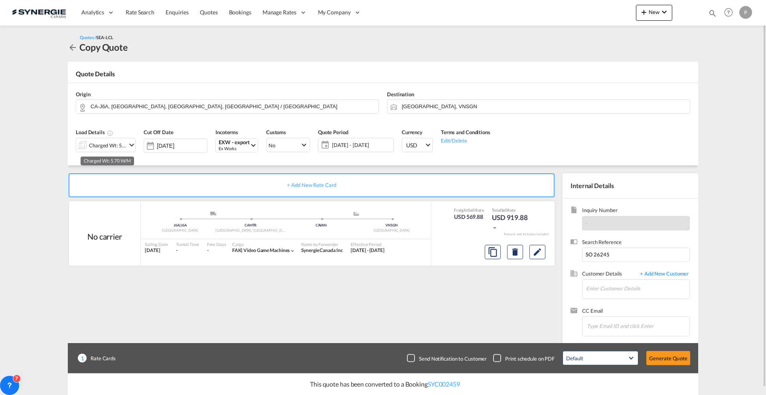
click at [98, 143] on div "Charged Wt: 5.70 W/M" at bounding box center [108, 145] width 38 height 11
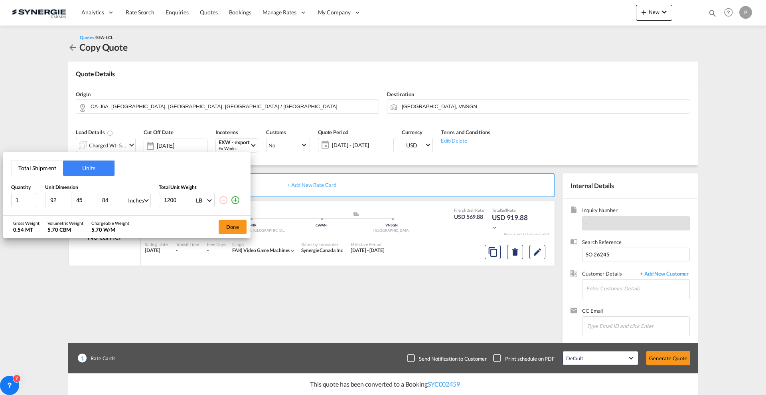
click at [104, 198] on input "84" at bounding box center [112, 199] width 22 height 7
click at [104, 197] on input "84" at bounding box center [112, 199] width 22 height 7
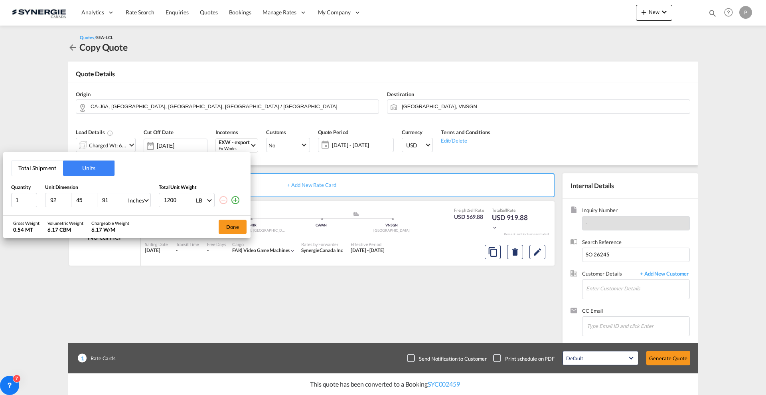
type input "91"
type input "800"
click at [239, 199] on md-icon "icon-plus-circle-outline" at bounding box center [236, 200] width 10 height 10
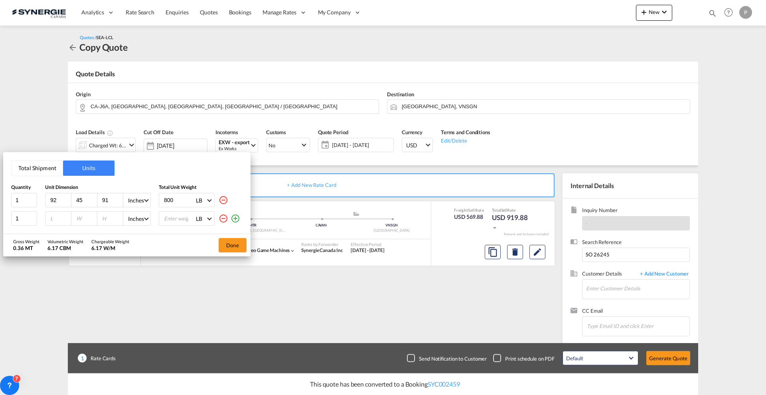
click at [54, 219] on input "number" at bounding box center [60, 218] width 22 height 7
type input "50"
type input "45"
type input "91"
type input "400"
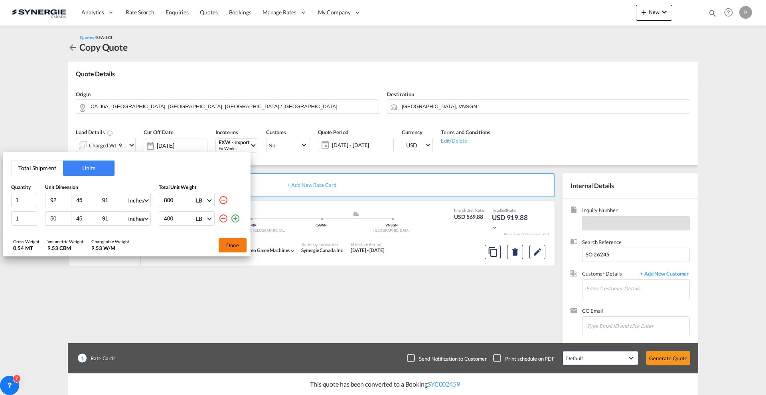
click at [228, 245] on button "Done" at bounding box center [233, 245] width 28 height 14
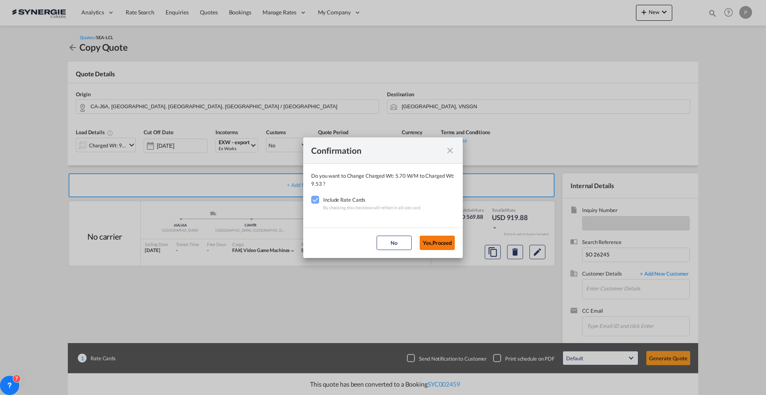
click at [438, 243] on button "Yes,Proceed" at bounding box center [437, 242] width 35 height 14
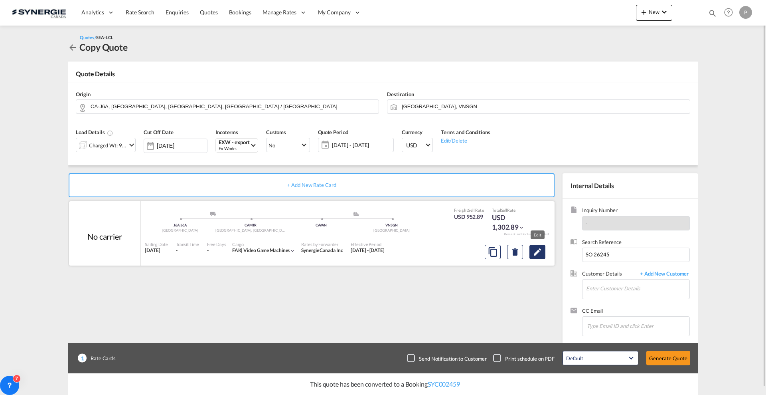
click at [541, 250] on md-icon "Edit" at bounding box center [538, 252] width 10 height 10
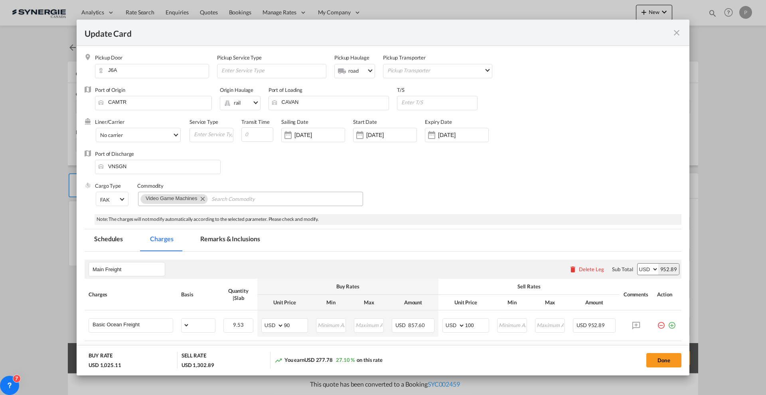
drag, startPoint x: 229, startPoint y: 239, endPoint x: 278, endPoint y: 201, distance: 62.1
click at [229, 239] on md-tab-item "Remarks & Inclusions" at bounding box center [230, 240] width 79 height 22
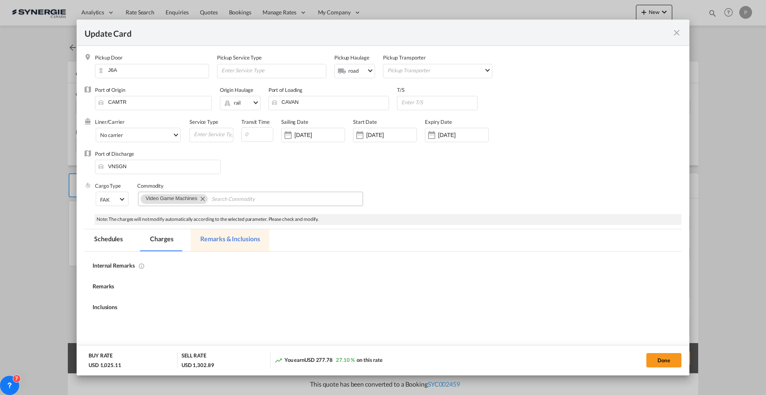
select select "per_w/m"
select select "flat"
select select "per_bl"
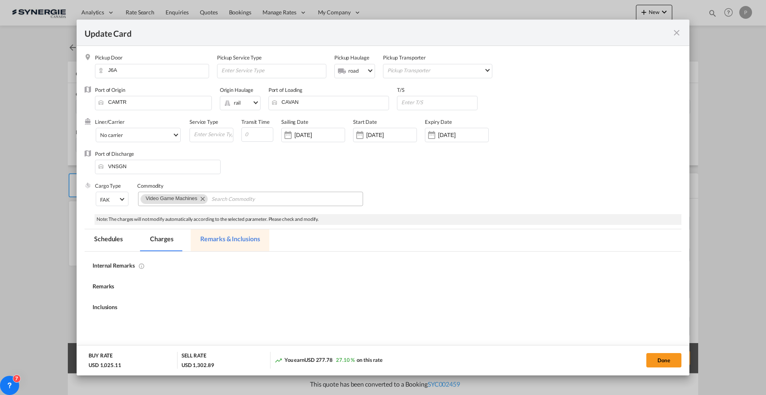
select select "per_bl"
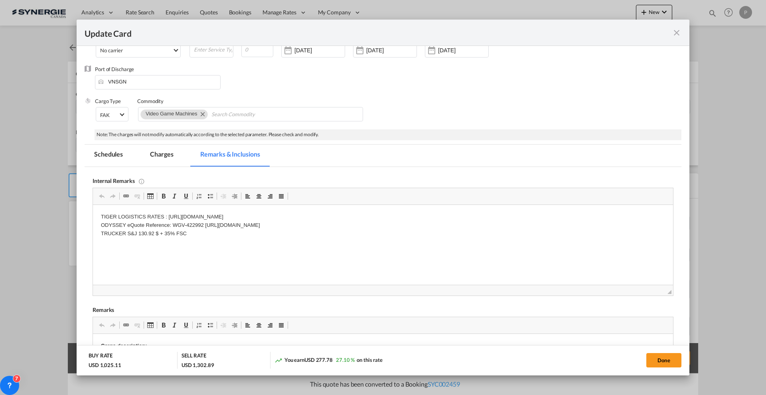
scroll to position [100, 0]
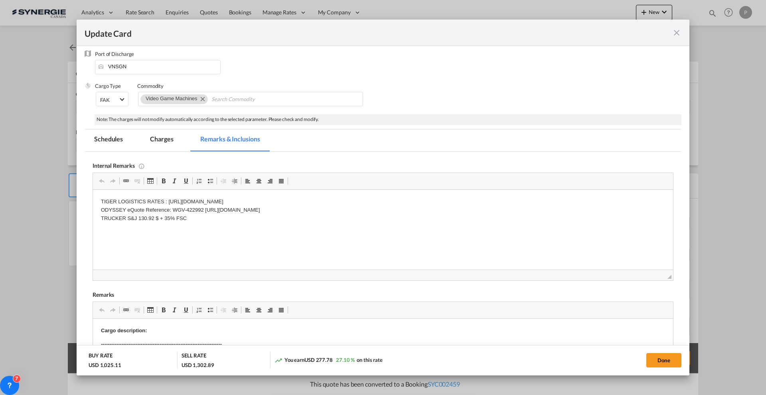
click at [676, 31] on md-icon "icon-close fg-AAA8AD m-0 pointer" at bounding box center [677, 33] width 10 height 10
